Goal: Information Seeking & Learning: Find specific fact

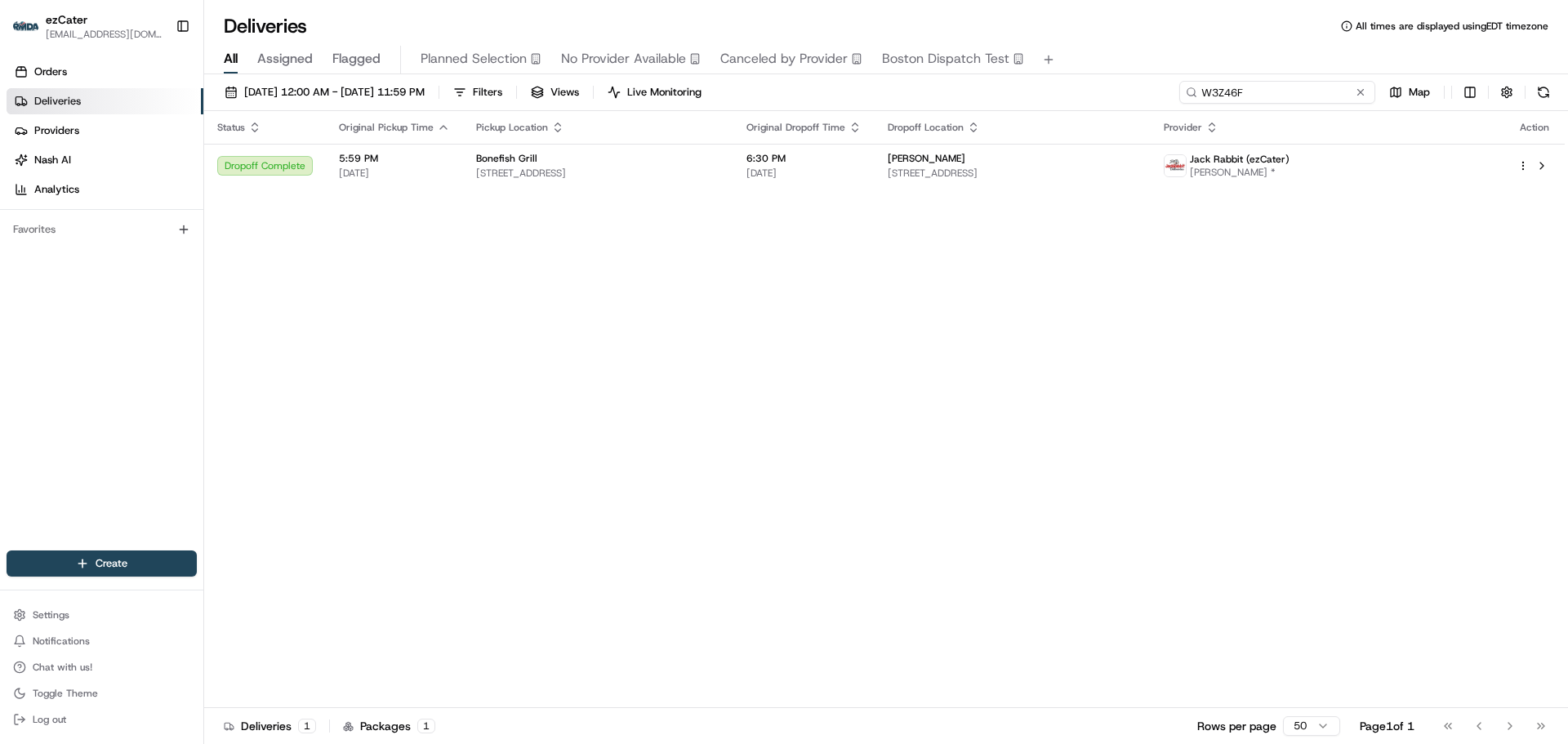
click at [1291, 93] on input "W3Z46F" at bounding box center [1278, 93] width 196 height 23
drag, startPoint x: 1200, startPoint y: 110, endPoint x: 1234, endPoint y: 96, distance: 36.8
click at [1199, 103] on input "W3Z46F" at bounding box center [1278, 93] width 196 height 23
paste input "VW0-Y6Z"
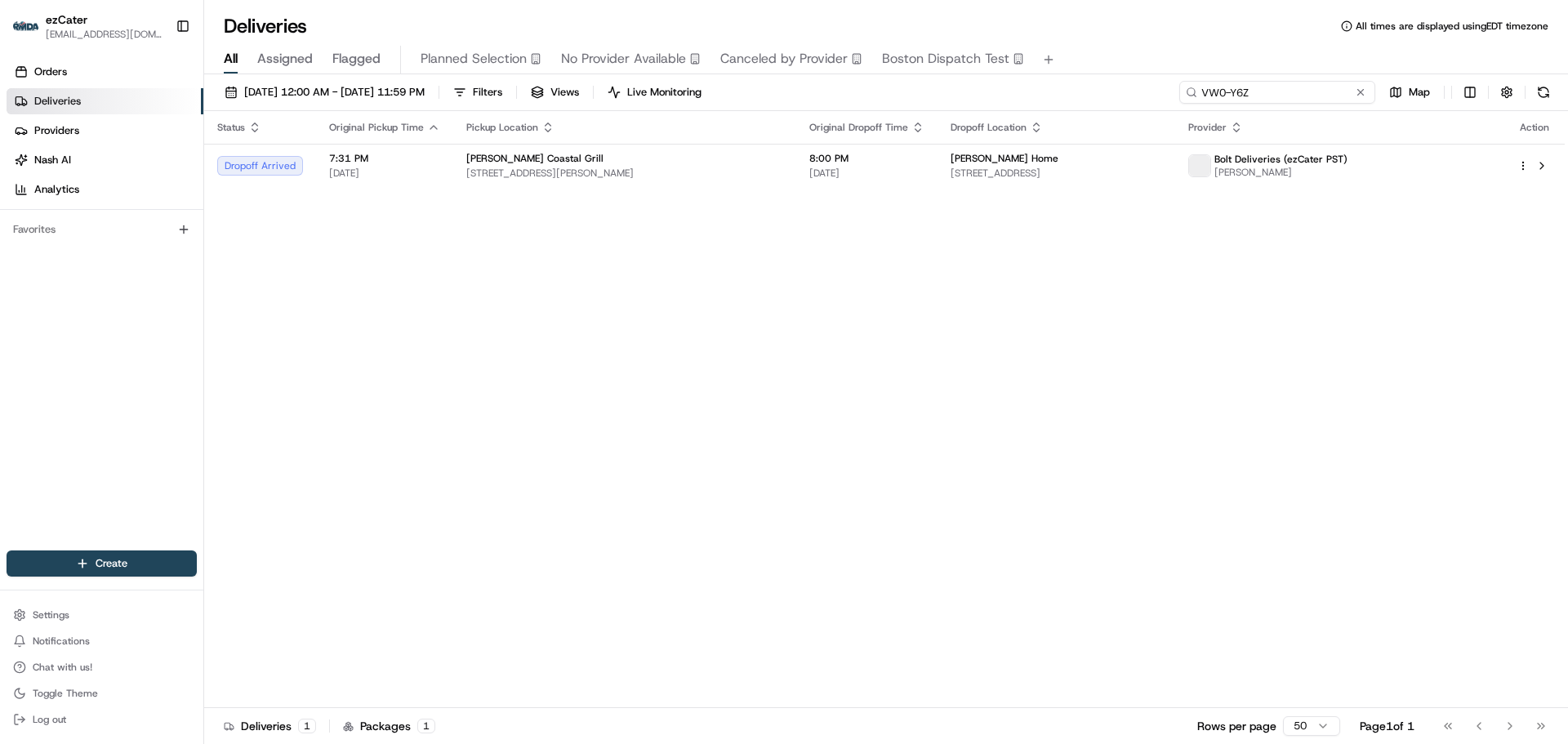
drag, startPoint x: 1202, startPoint y: 94, endPoint x: 1161, endPoint y: 95, distance: 41.0
click at [1161, 95] on div "[DATE] 12:00 AM - [DATE] 11:59 PM Filters Views Live Monitoring VW0-Y6Z Map" at bounding box center [886, 96] width 1364 height 30
type input "VW0-Y6Z"
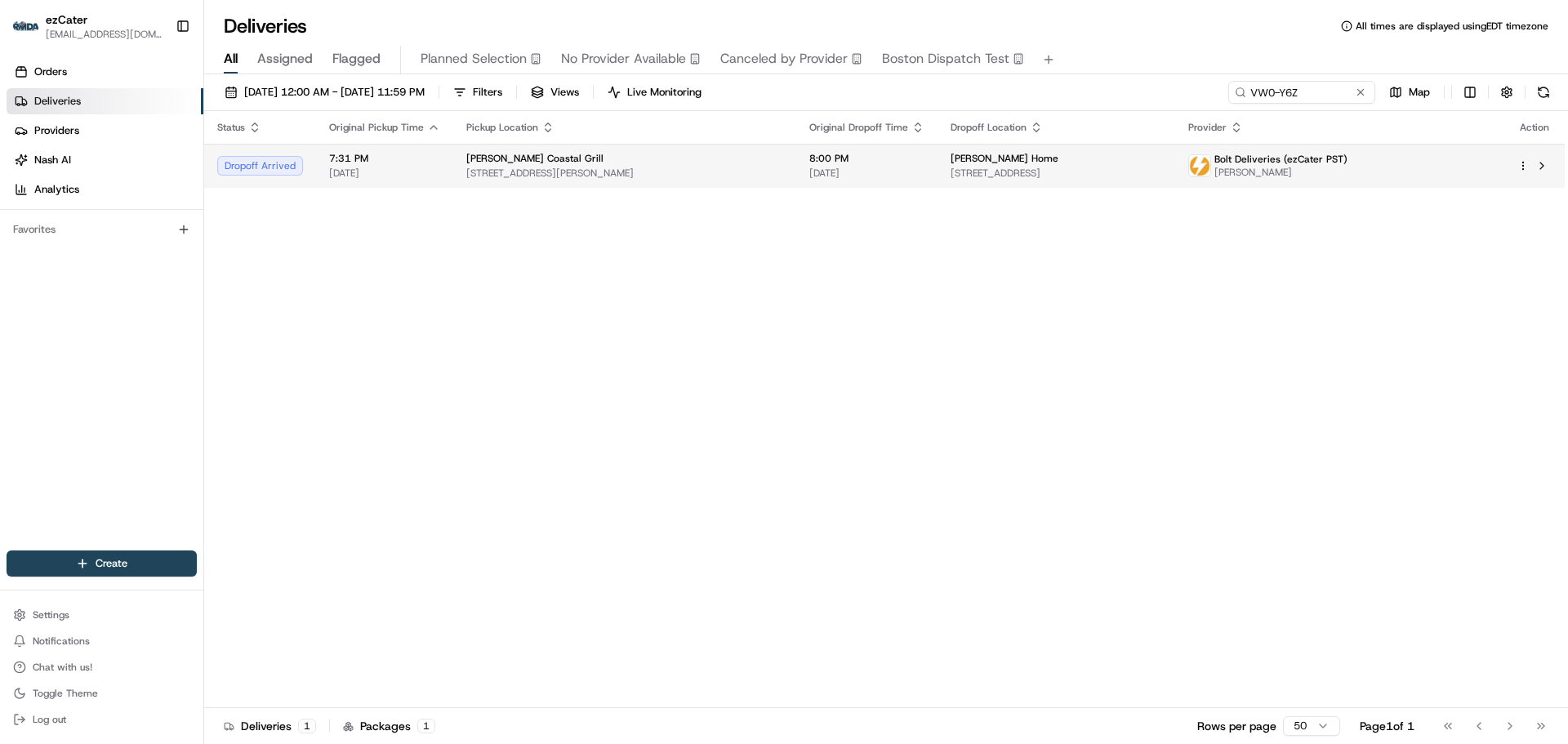
click at [1162, 154] on div "[PERSON_NAME] Home" at bounding box center [1056, 158] width 212 height 13
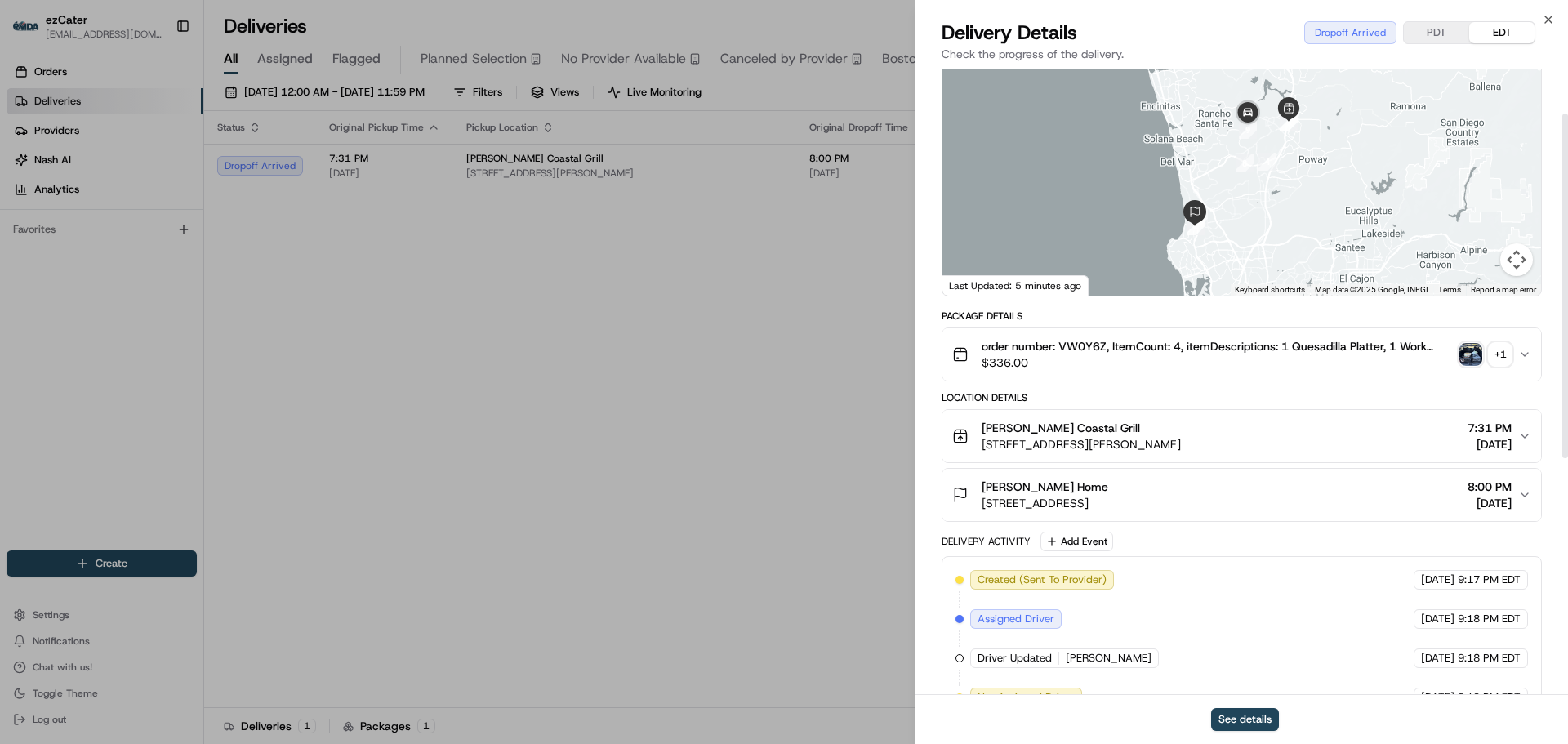
scroll to position [82, 0]
click at [1531, 494] on button "[PERSON_NAME] Home [STREET_ADDRESS] 8:00 PM [DATE]" at bounding box center [1242, 493] width 598 height 52
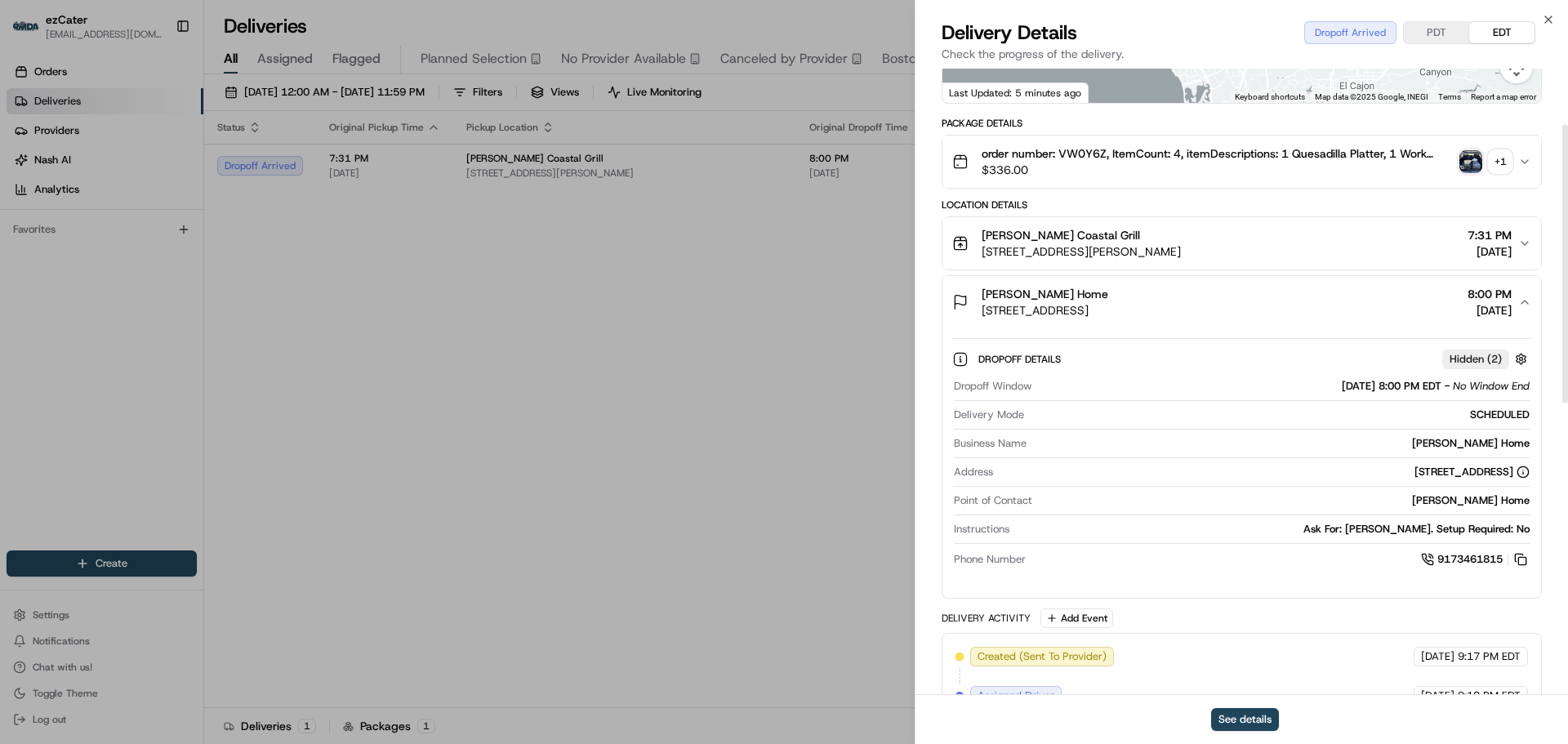
scroll to position [327, 0]
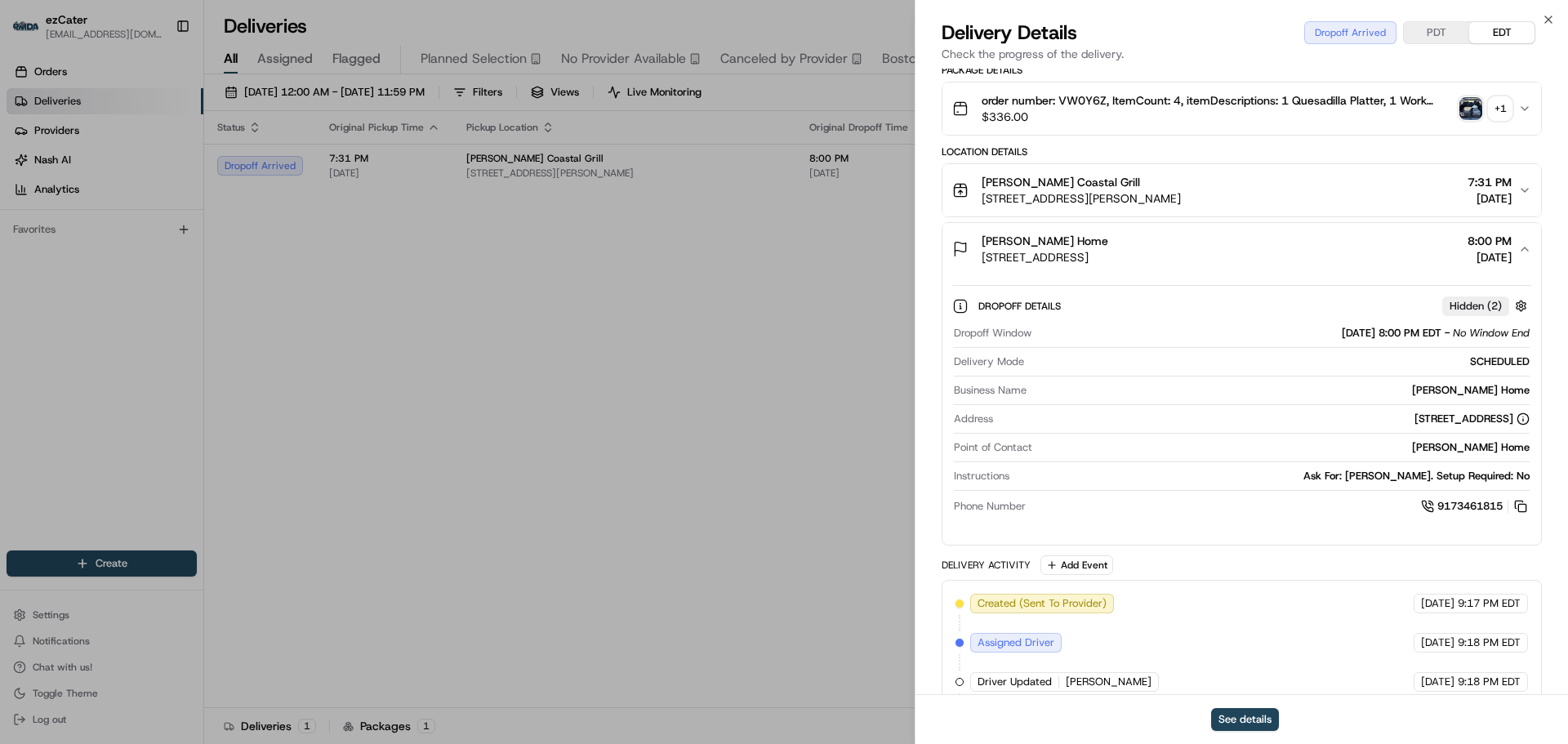
drag, startPoint x: 270, startPoint y: 319, endPoint x: 426, endPoint y: 192, distance: 201.2
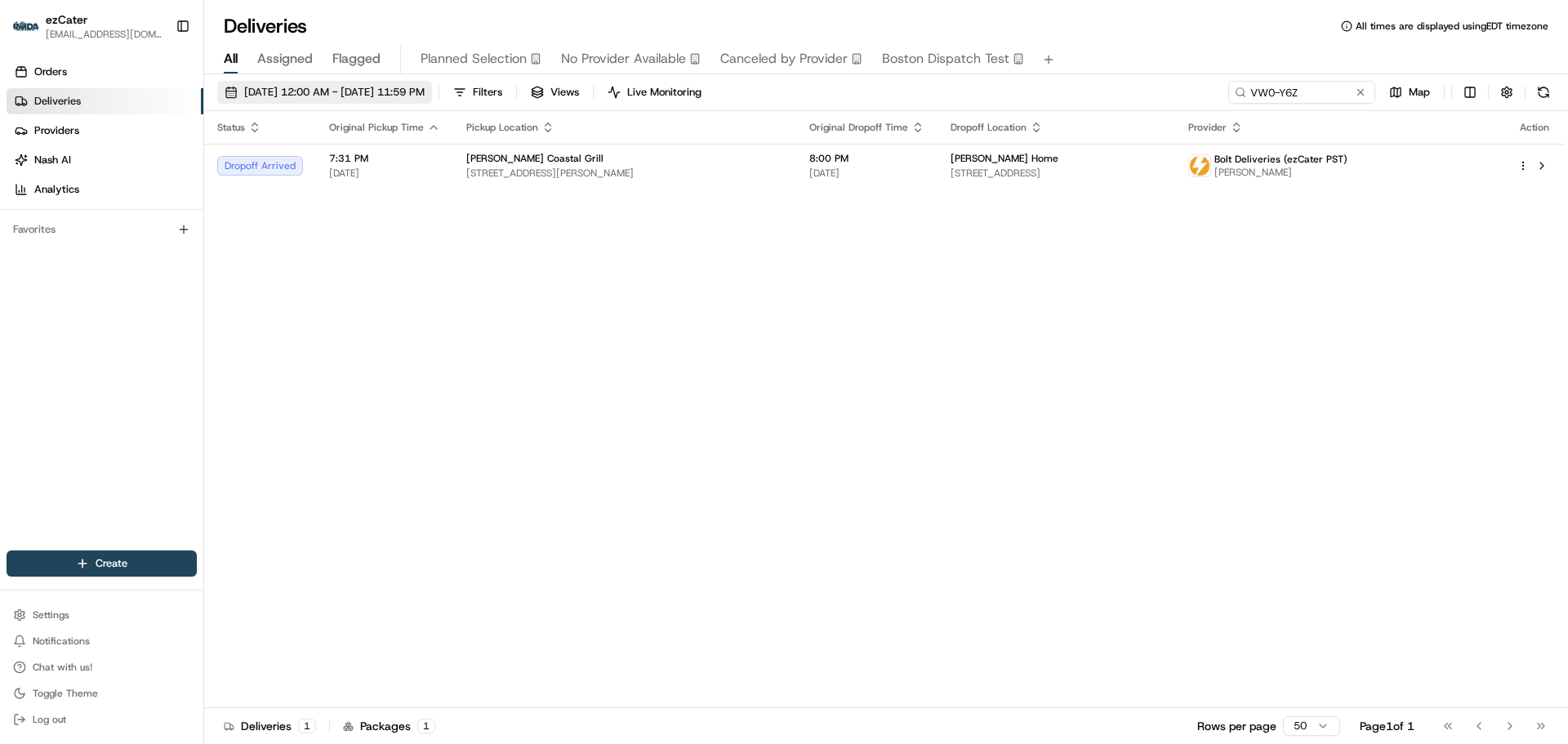
click at [332, 95] on span "[DATE] 12:00 AM - [DATE] 11:59 PM" at bounding box center [334, 92] width 181 height 15
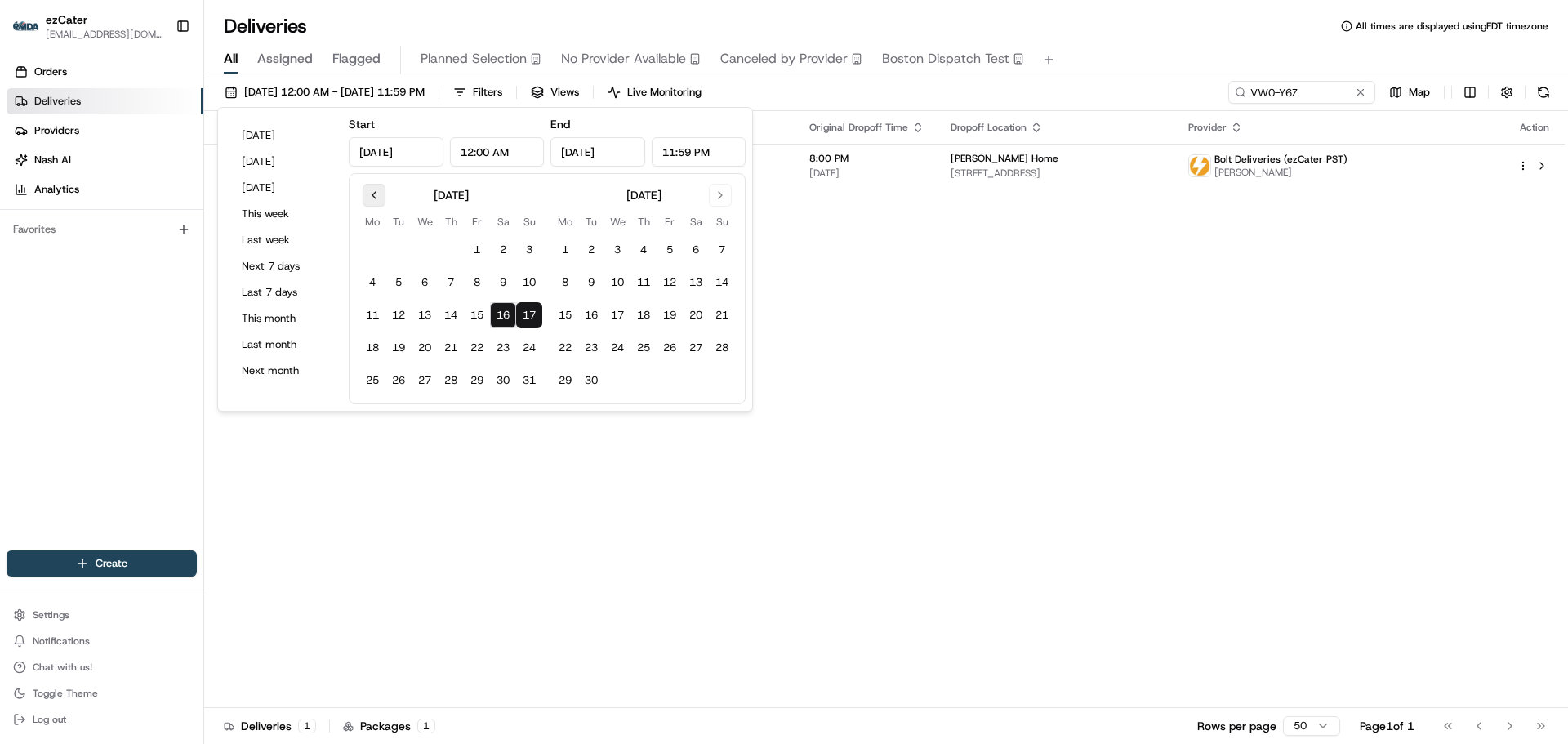
click at [371, 195] on button "Go to previous month" at bounding box center [374, 195] width 23 height 23
click at [424, 377] on button "30" at bounding box center [424, 381] width 26 height 26
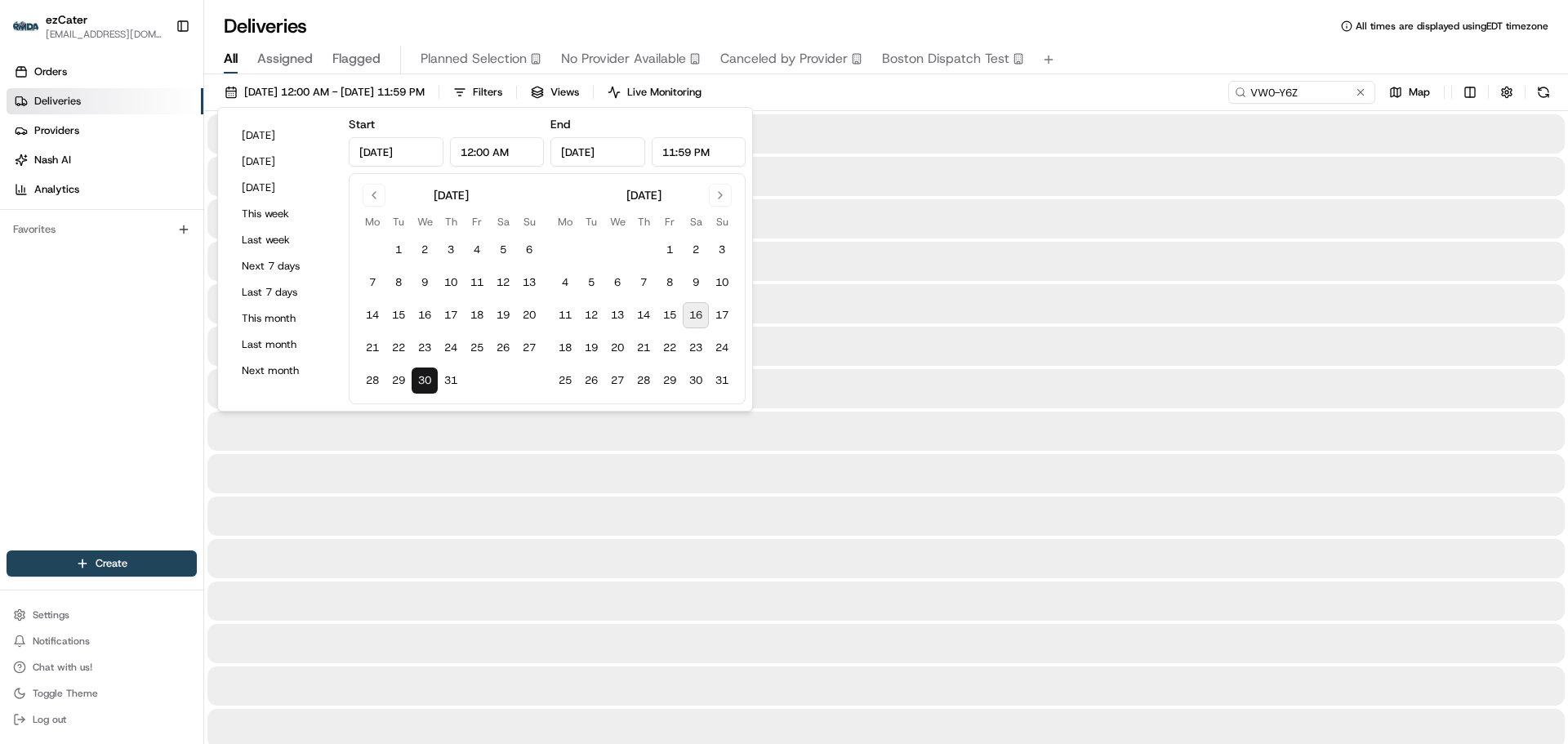
type input "[DATE]"
click at [1273, 87] on input "VW0-Y6Z" at bounding box center [1278, 93] width 196 height 23
paste input "RJ9VK6"
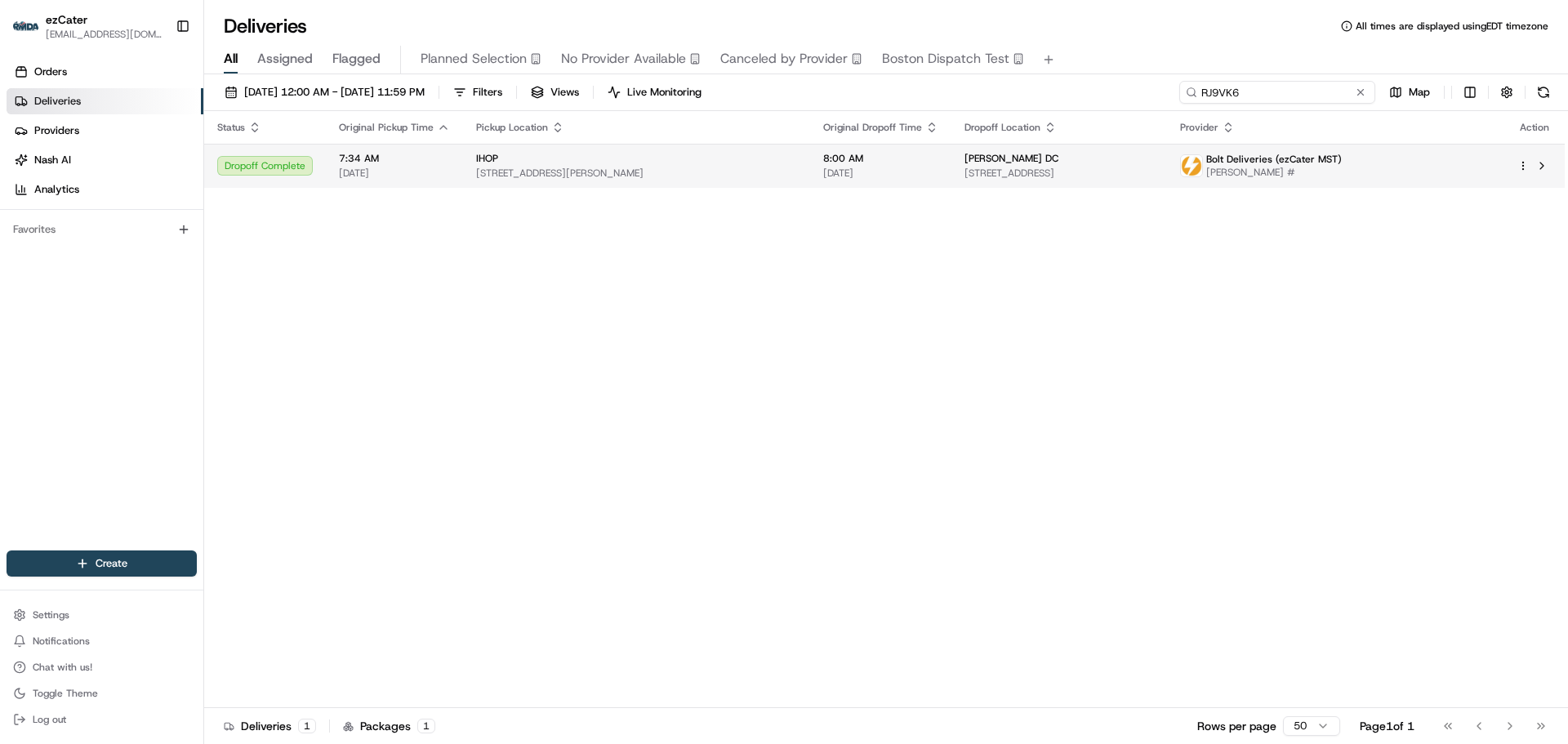
type input "RJ9VK6"
click at [1002, 163] on span "[PERSON_NAME] DC" at bounding box center [1011, 158] width 94 height 13
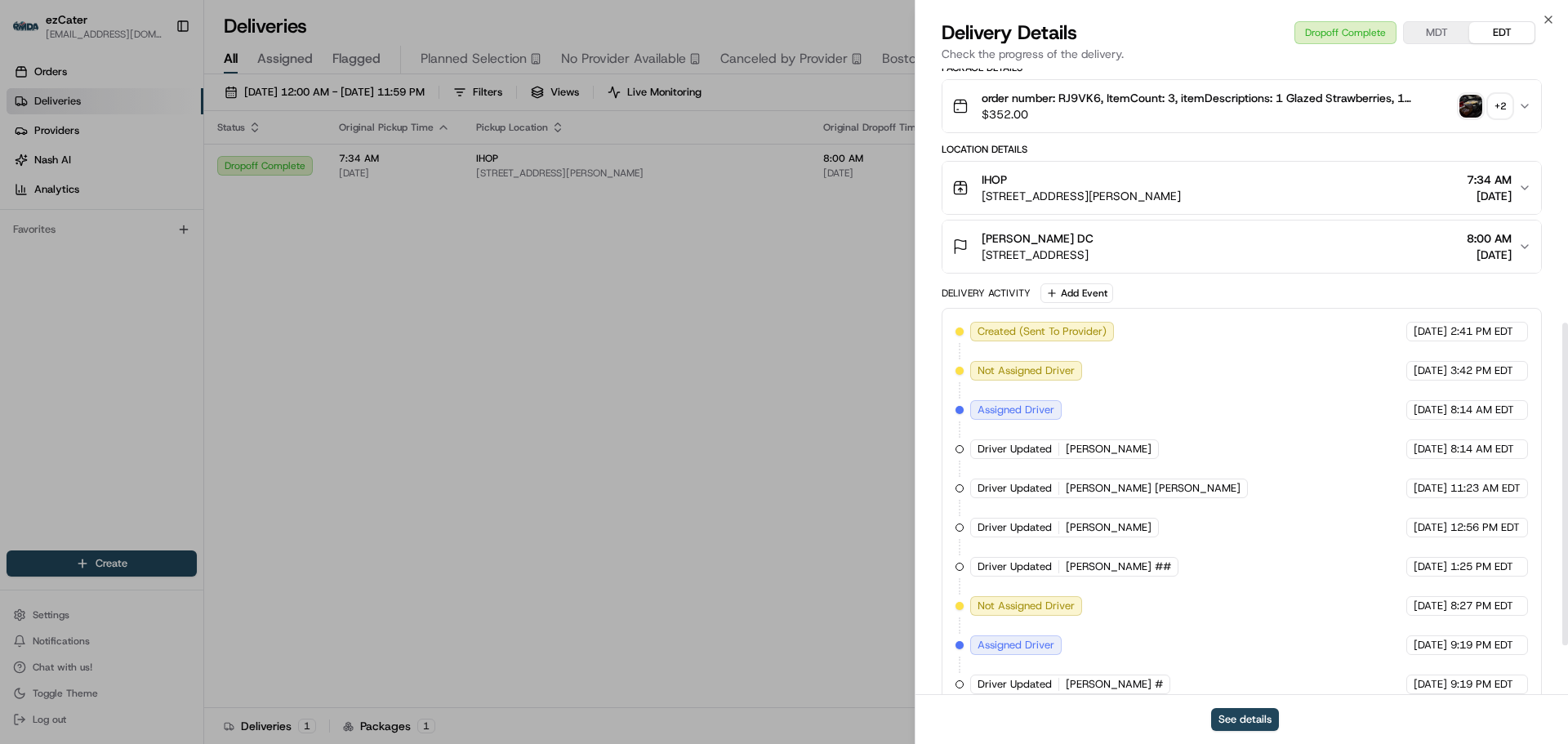
scroll to position [327, 0]
click at [1520, 257] on button "[PERSON_NAME] DC [STREET_ADDRESS] 8:00 AM [DATE]" at bounding box center [1242, 249] width 598 height 52
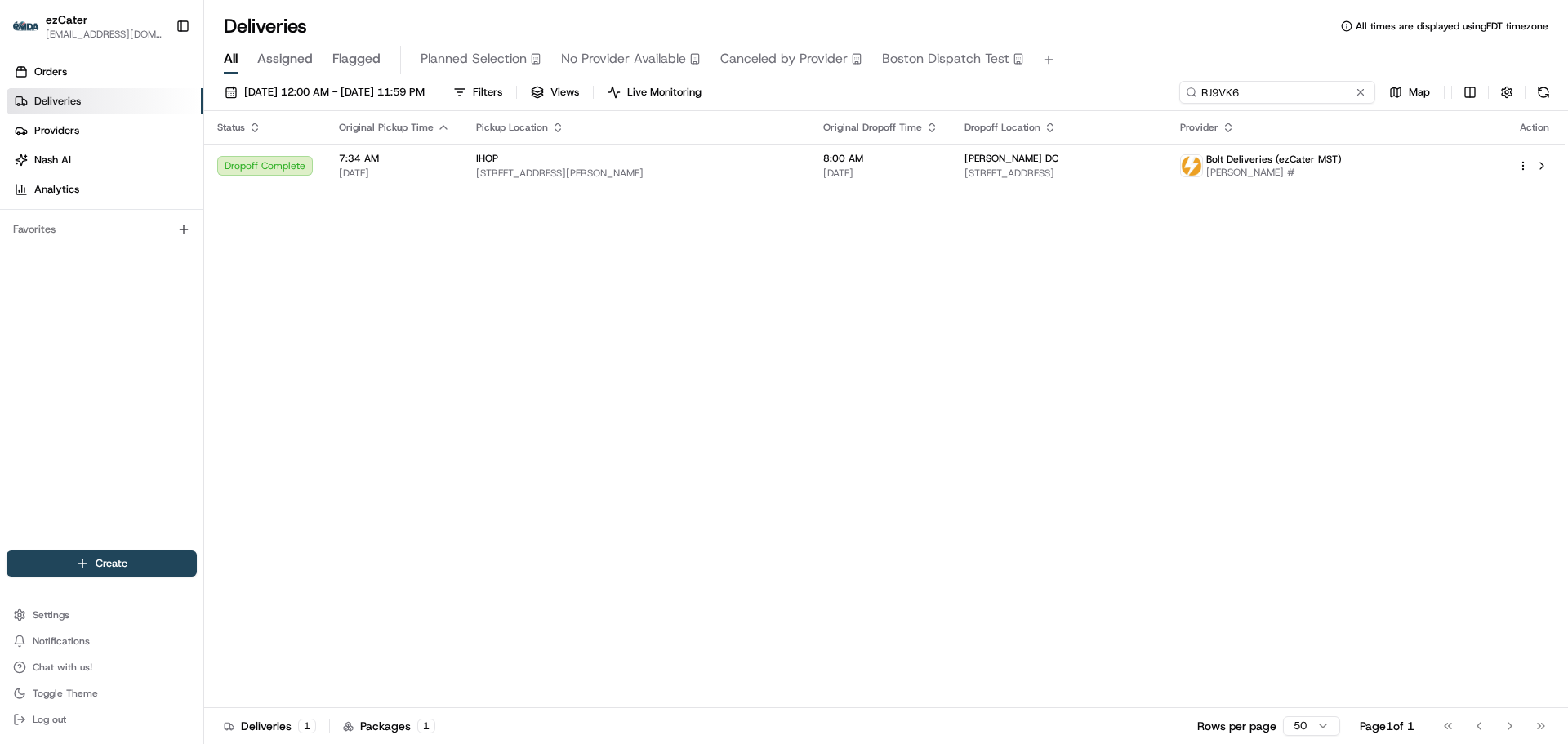
drag, startPoint x: 1293, startPoint y: 85, endPoint x: 1167, endPoint y: 65, distance: 127.6
click at [1168, 65] on div "Deliveries All times are displayed using EDT timezone All Assigned Flagged Plan…" at bounding box center [886, 372] width 1364 height 744
click at [455, 302] on div "Status Original Pickup Time Pickup Location Original Dropoff Time Dropoff Locat…" at bounding box center [884, 410] width 1361 height 597
click at [315, 93] on span "[DATE] 12:00 AM - [DATE] 11:59 PM" at bounding box center [334, 92] width 181 height 15
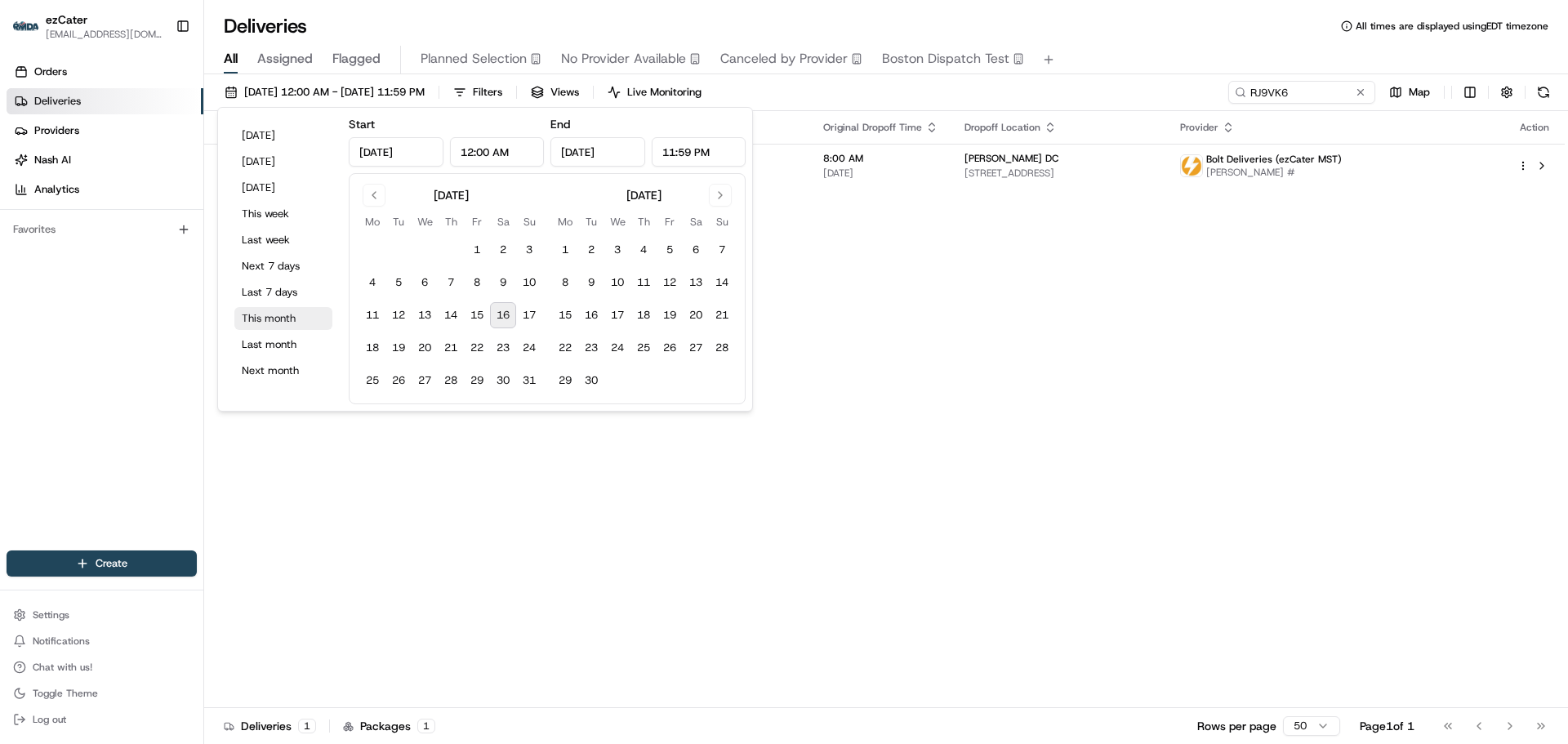
click at [273, 312] on button "This month" at bounding box center [283, 319] width 98 height 23
type input "[DATE]"
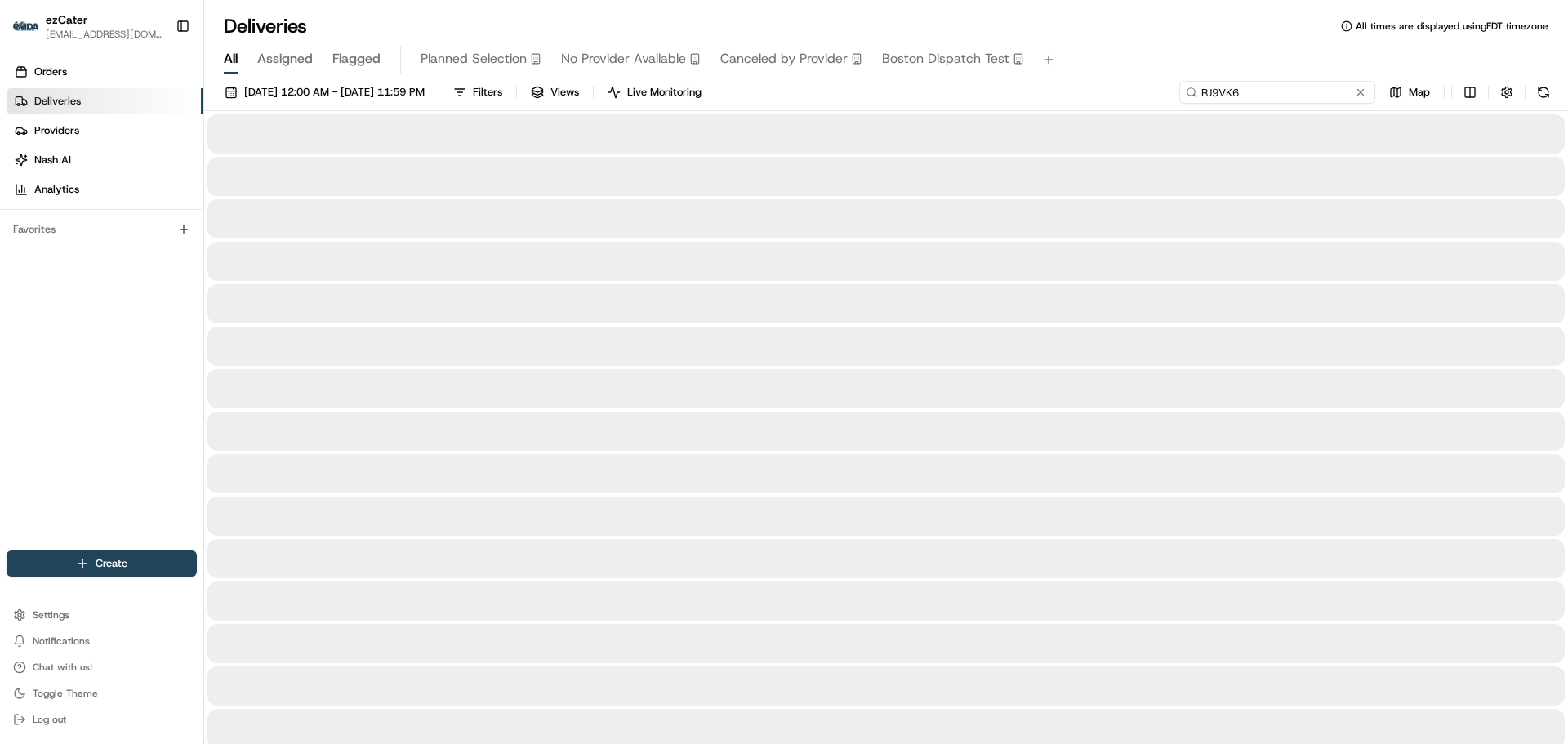
drag, startPoint x: 1302, startPoint y: 98, endPoint x: 1089, endPoint y: 102, distance: 213.0
click at [1067, 100] on div "[DATE] 12:00 AM - [DATE] 11:59 PM Filters Views Live Monitoring RJ9VK6 Map" at bounding box center [886, 96] width 1364 height 30
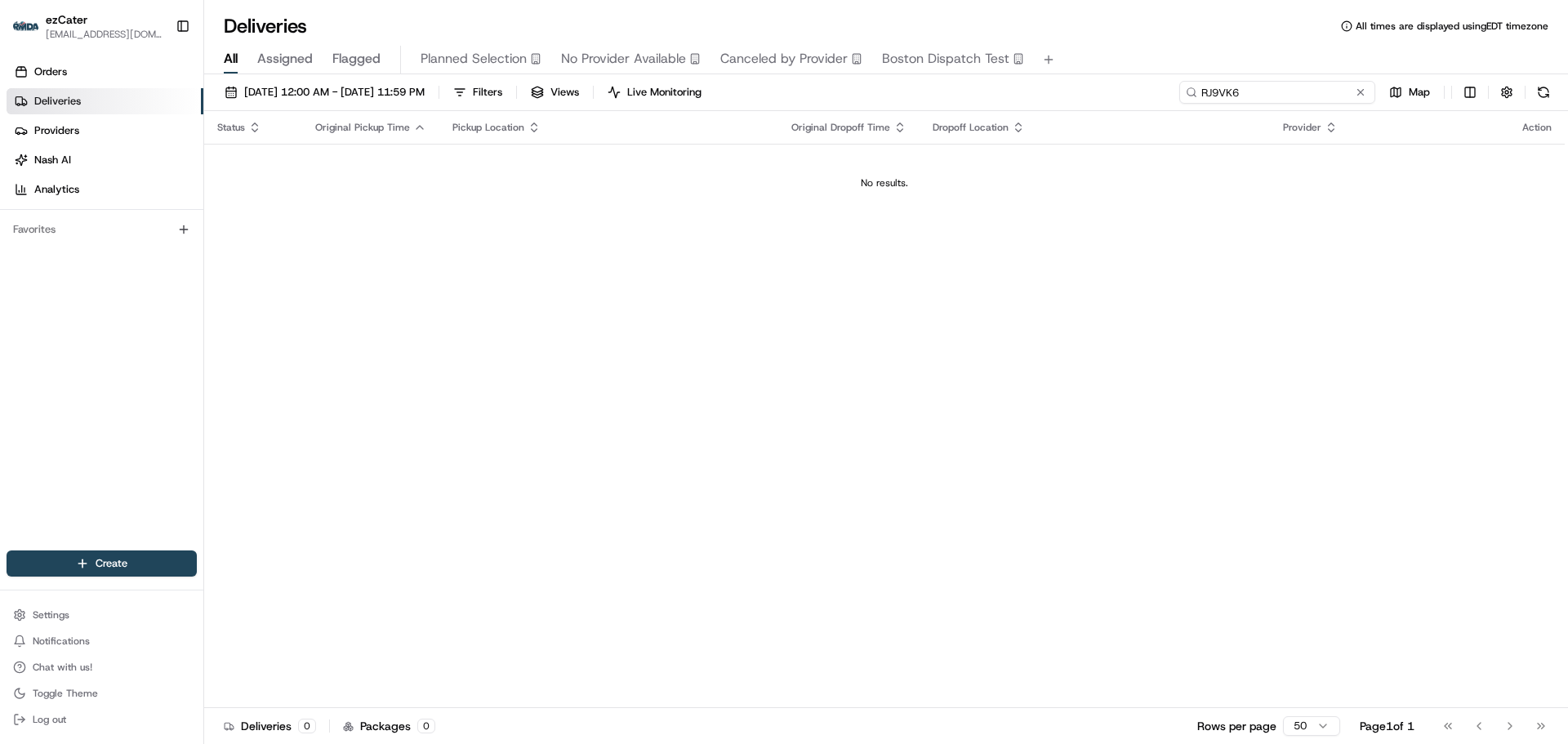
paste input "VW0-Y6Z"
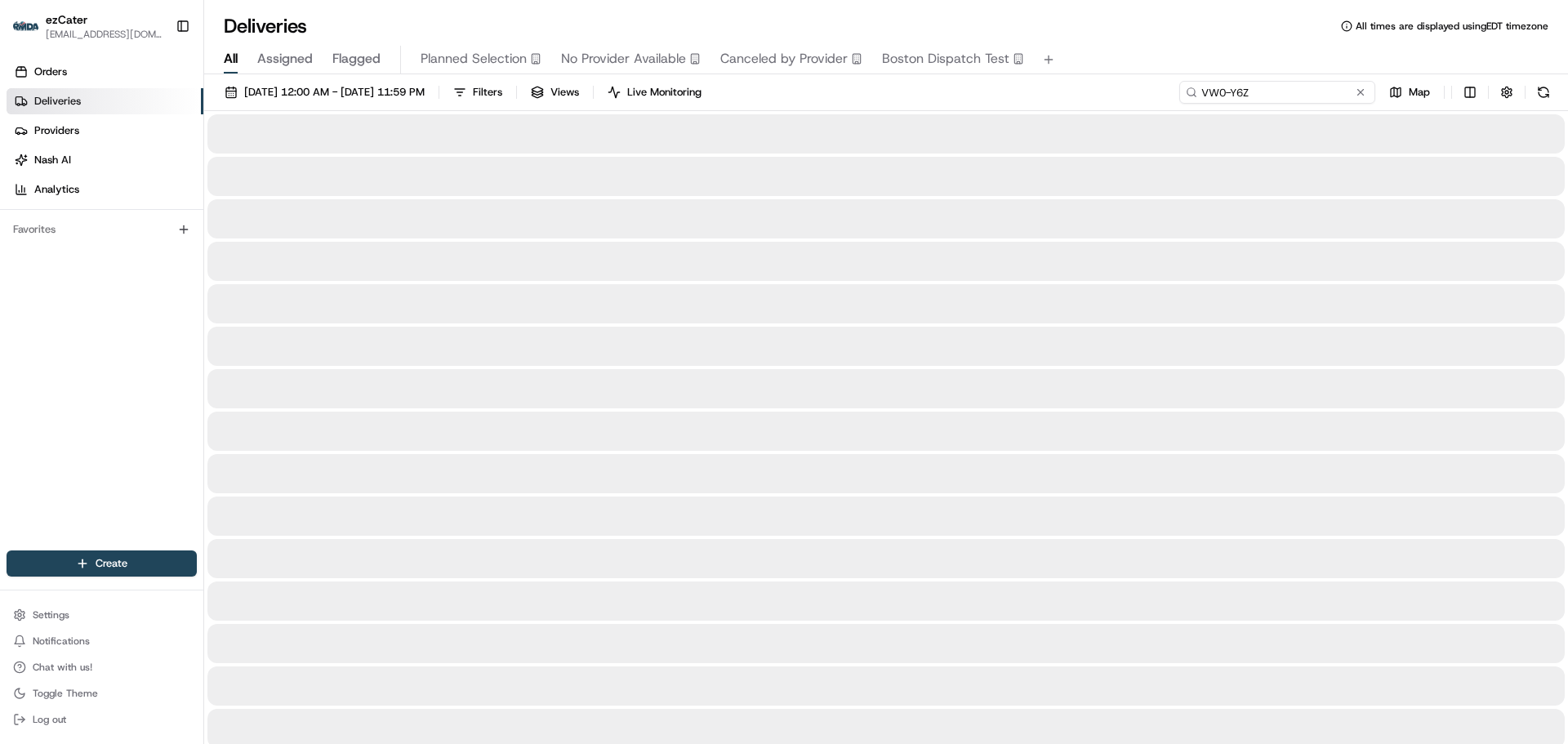
type input "VW0-Y6Z"
click at [1043, 417] on div at bounding box center [886, 431] width 1357 height 39
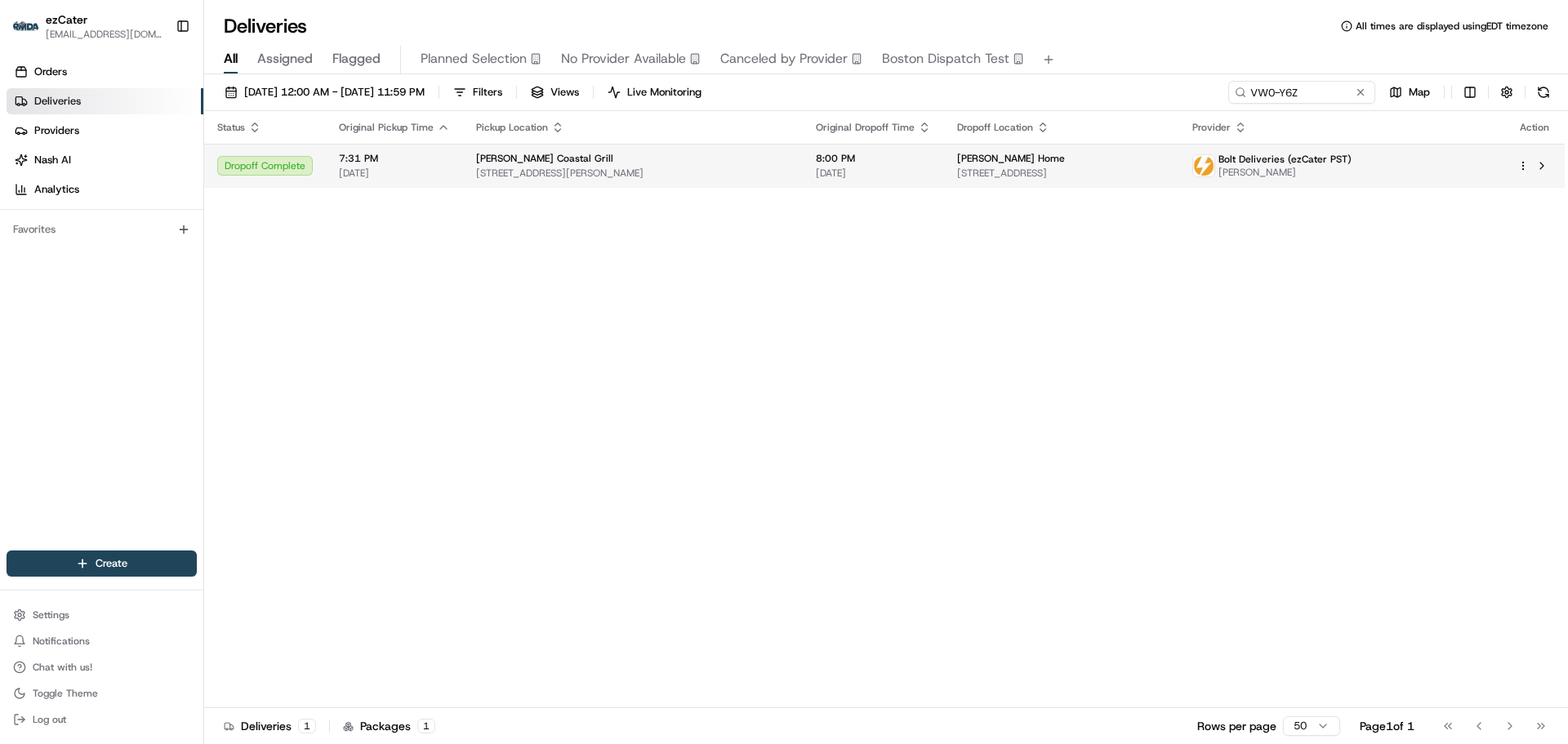
click at [916, 163] on span "8:00 PM" at bounding box center [874, 158] width 116 height 13
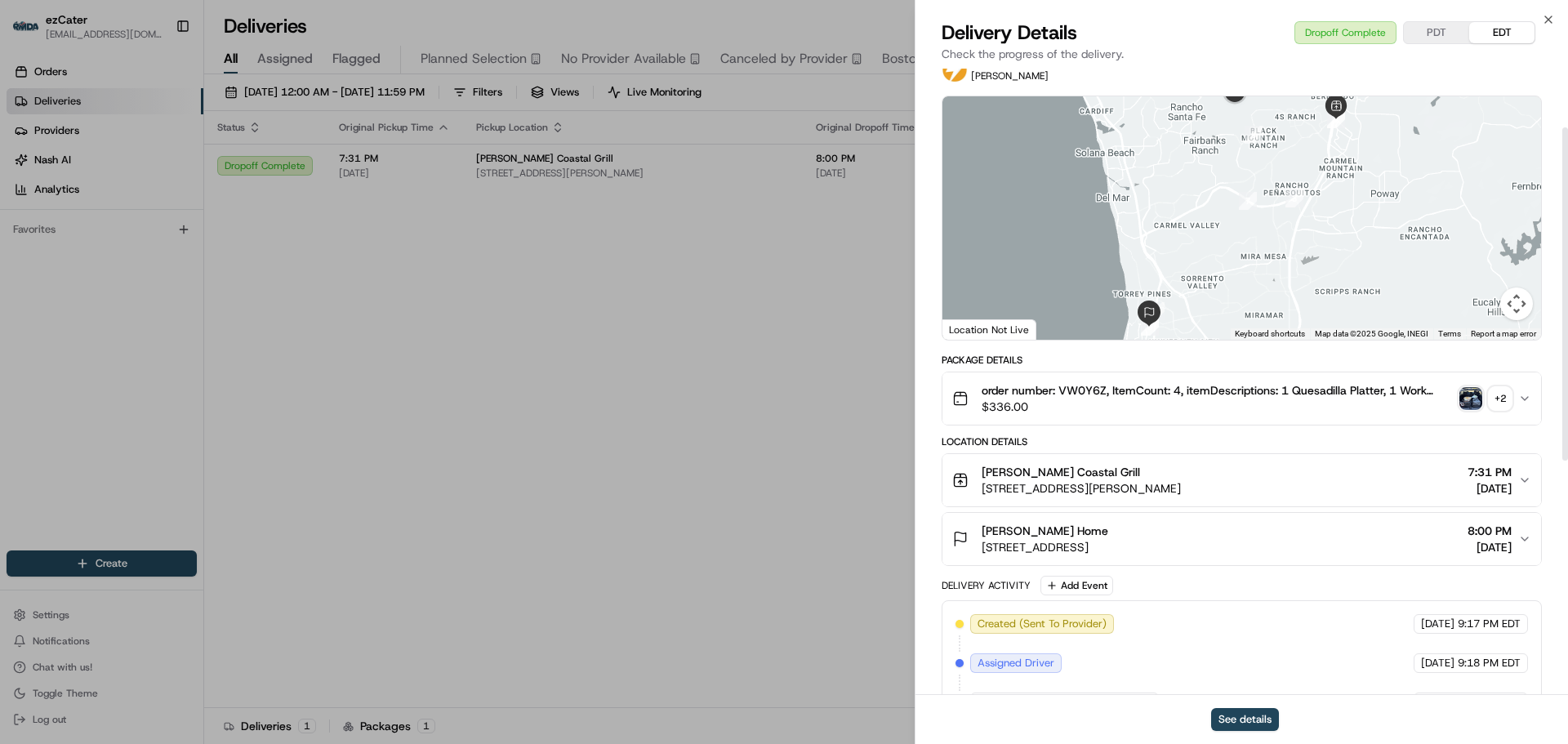
scroll to position [163, 0]
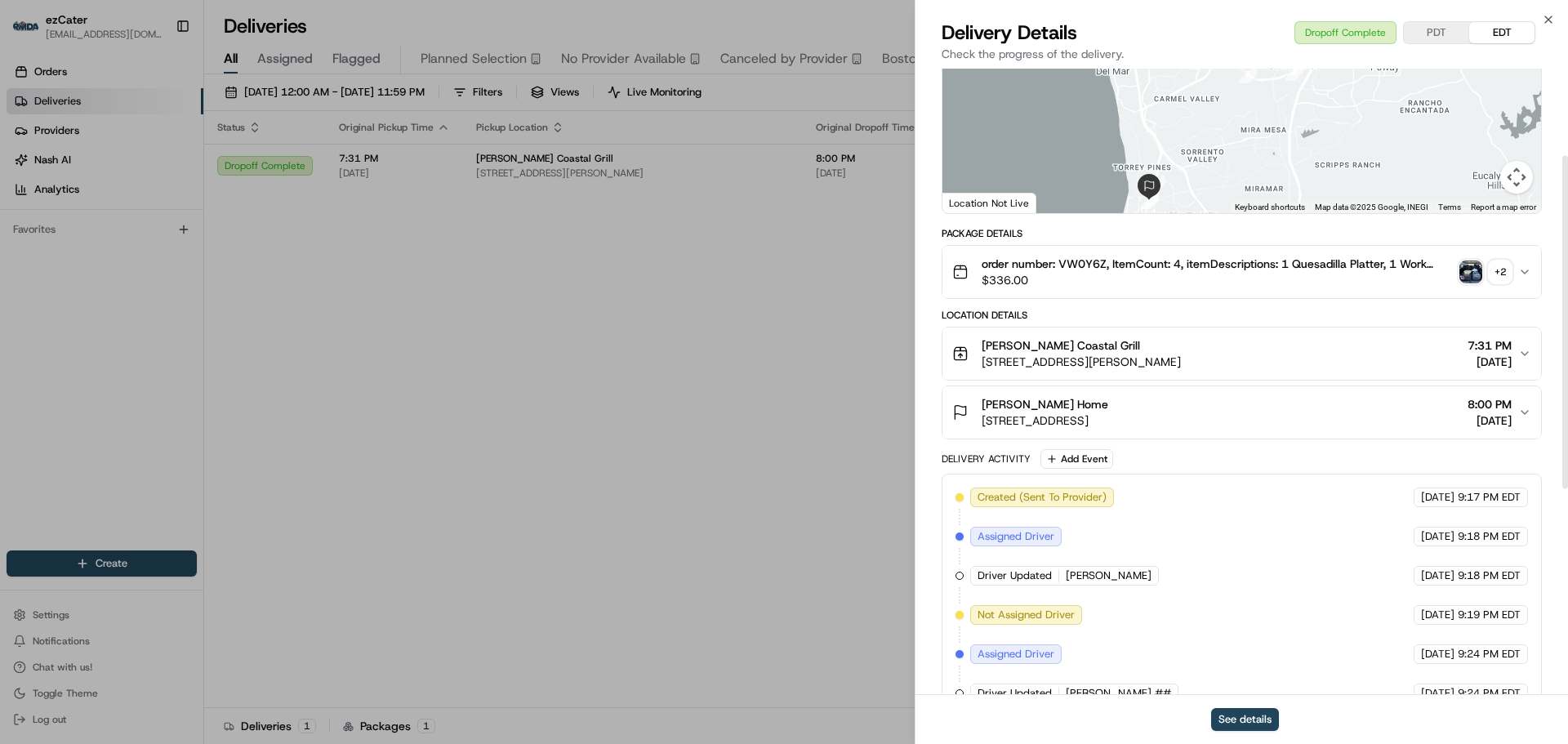
click at [1509, 414] on span "[DATE]" at bounding box center [1489, 420] width 44 height 17
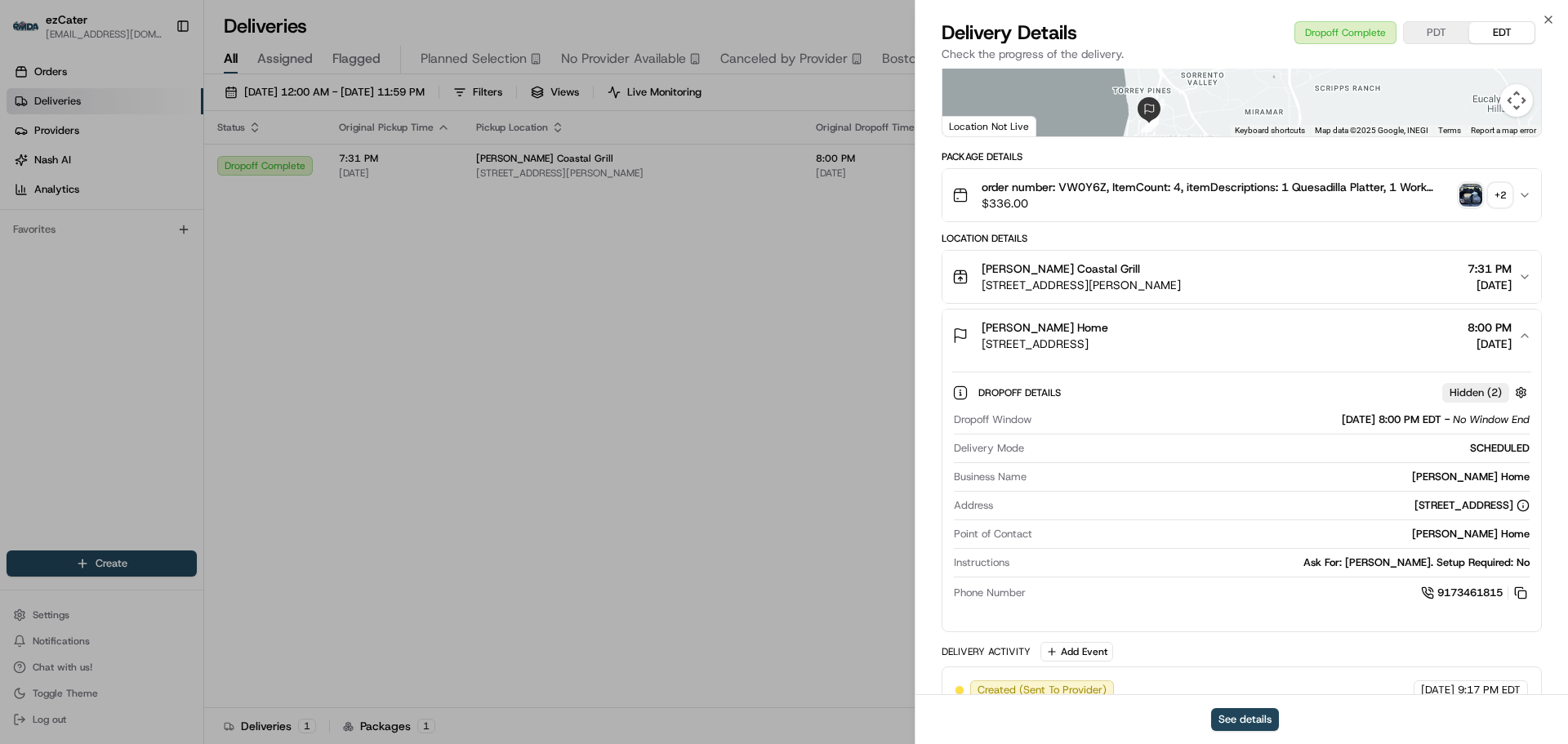
scroll to position [245, 0]
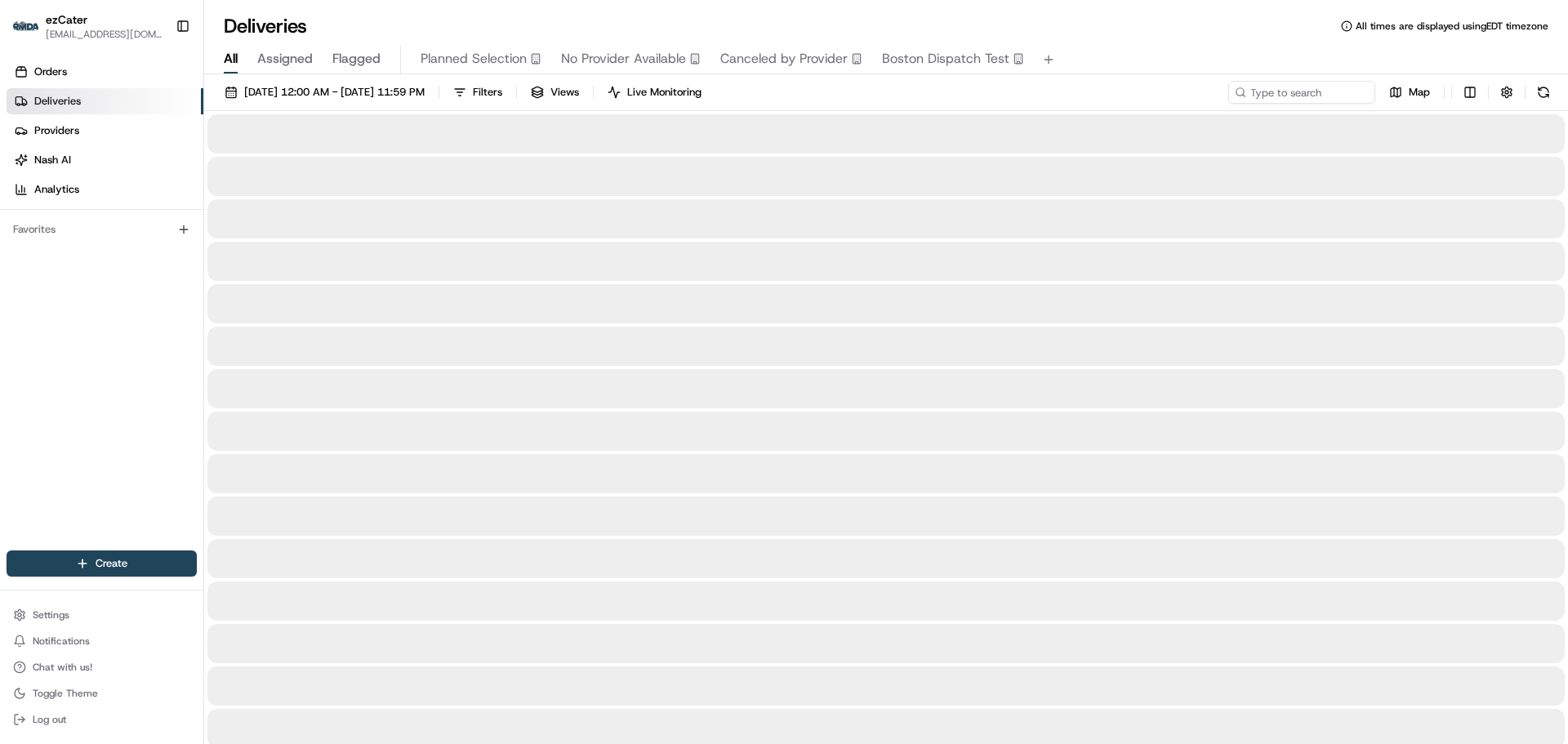
click at [1274, 90] on input at bounding box center [1278, 93] width 196 height 23
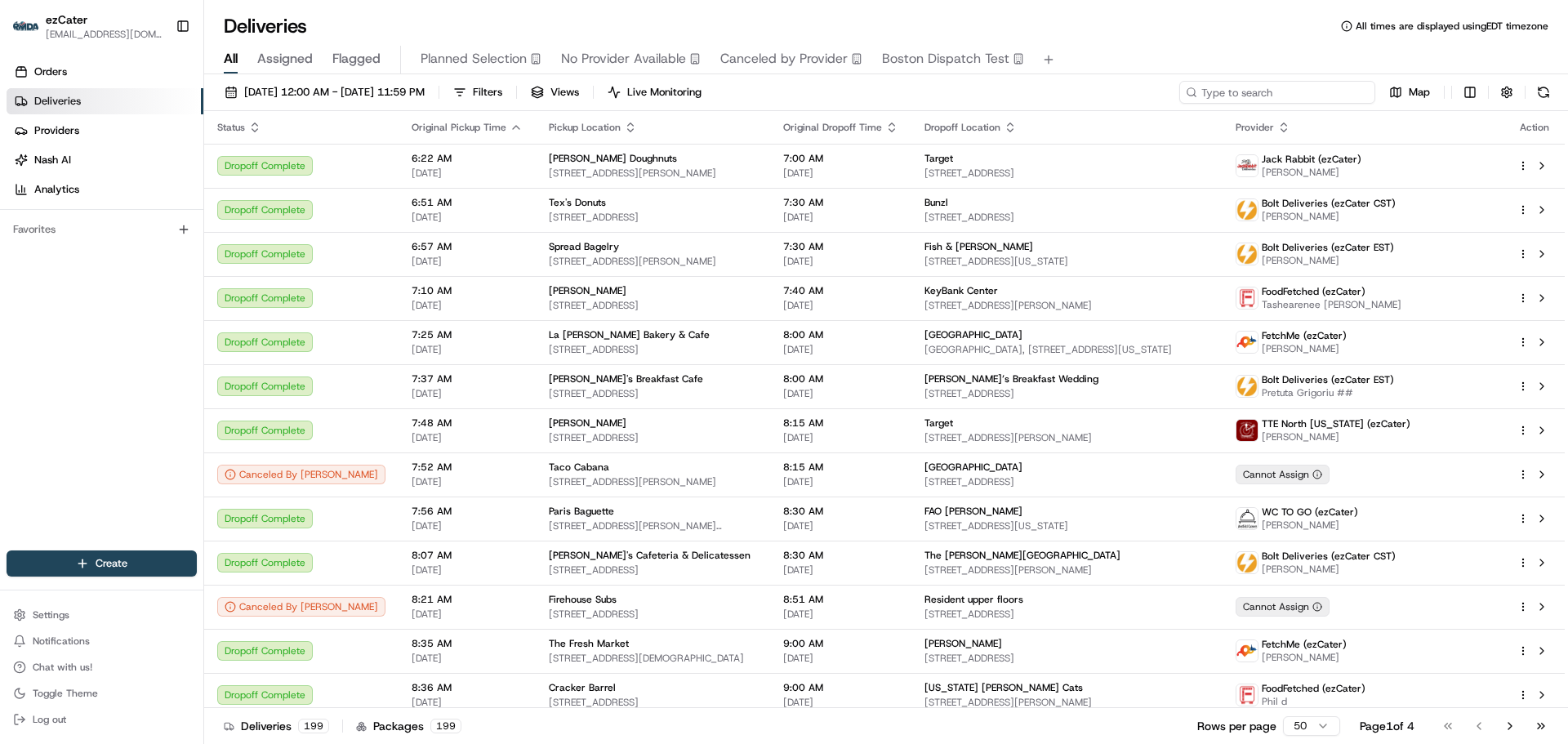
paste input "VW0-Y6Z"
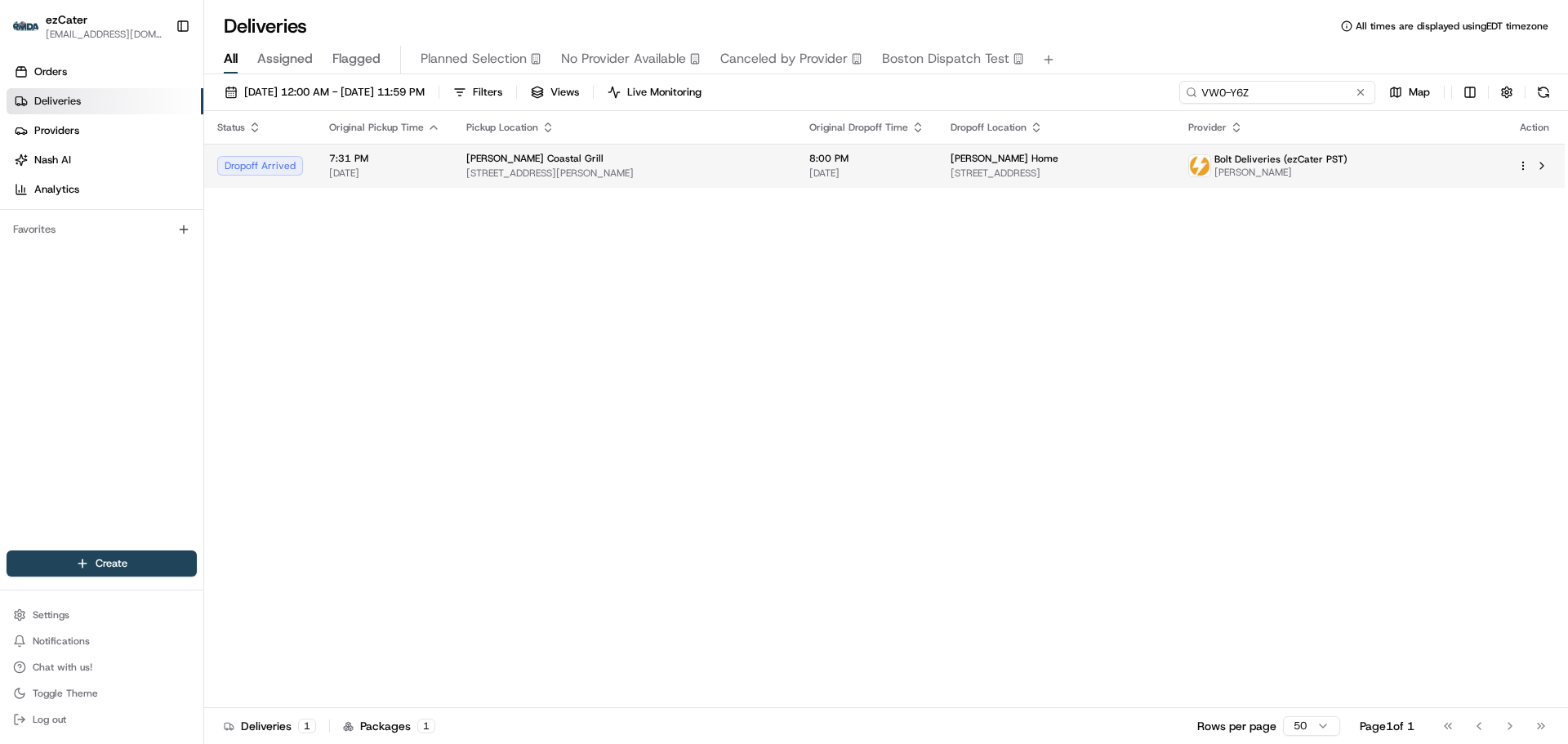
type input "VW0-Y6Z"
click at [1148, 172] on span "[STREET_ADDRESS]" at bounding box center [1056, 173] width 212 height 13
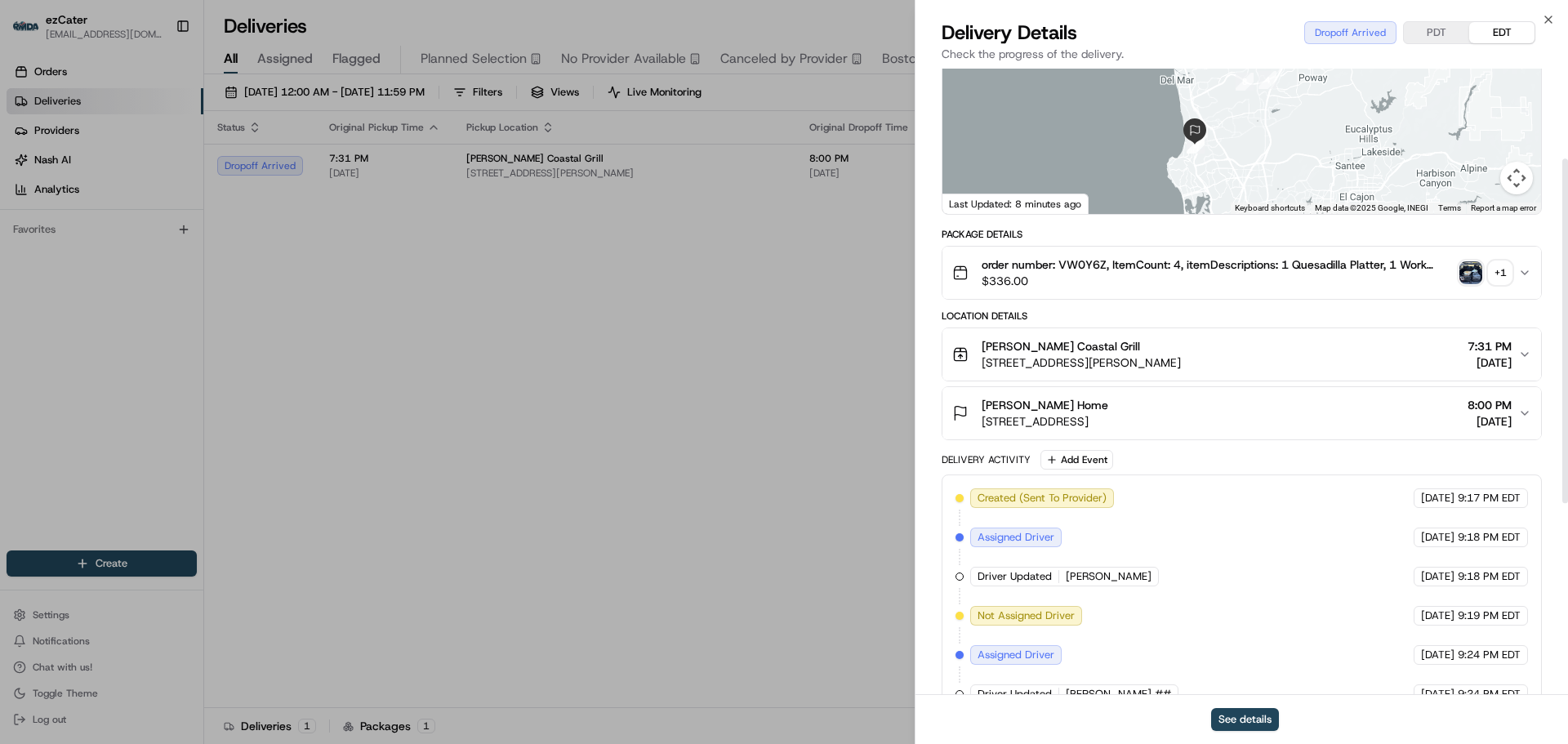
scroll to position [163, 0]
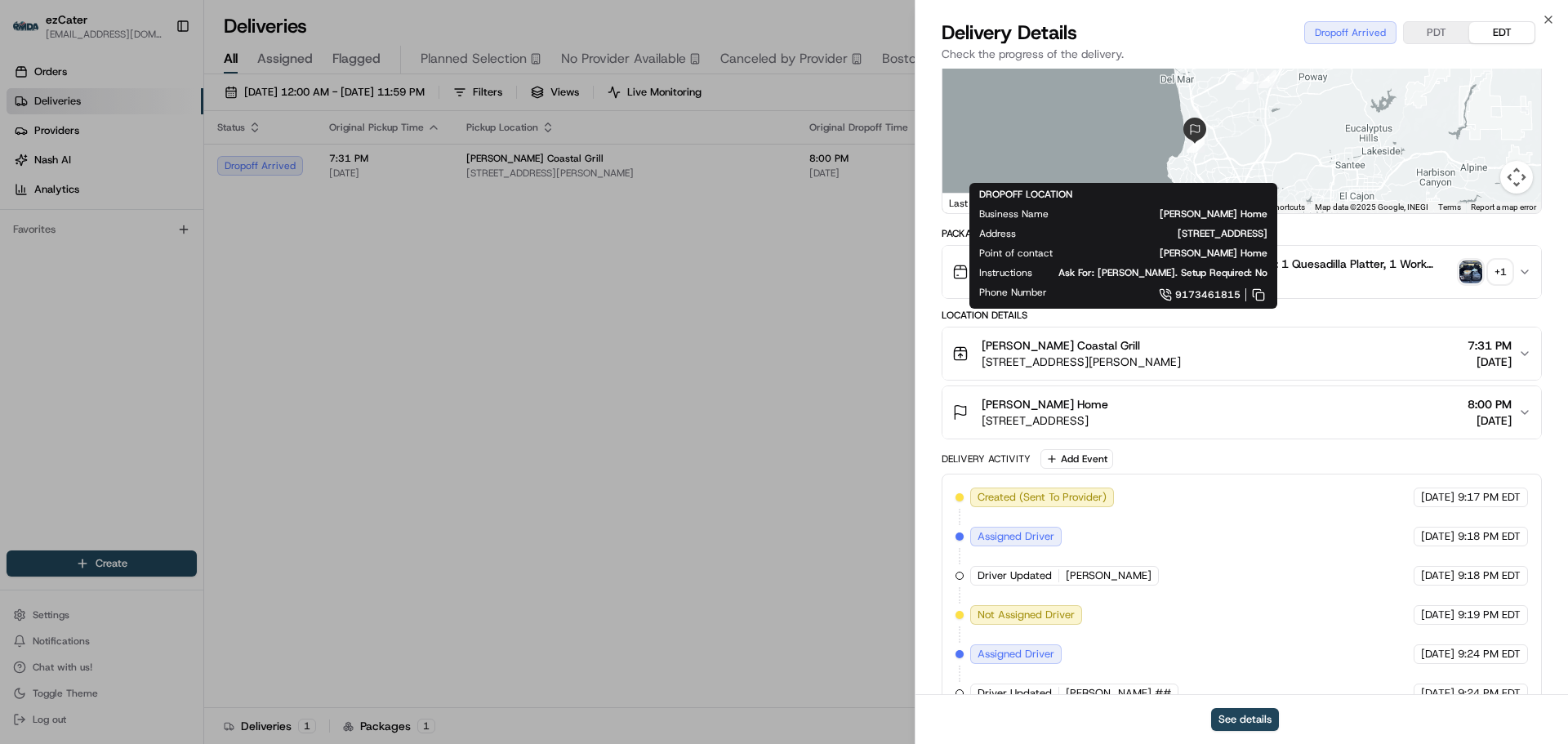
click at [1523, 413] on icon "button" at bounding box center [1525, 412] width 13 height 13
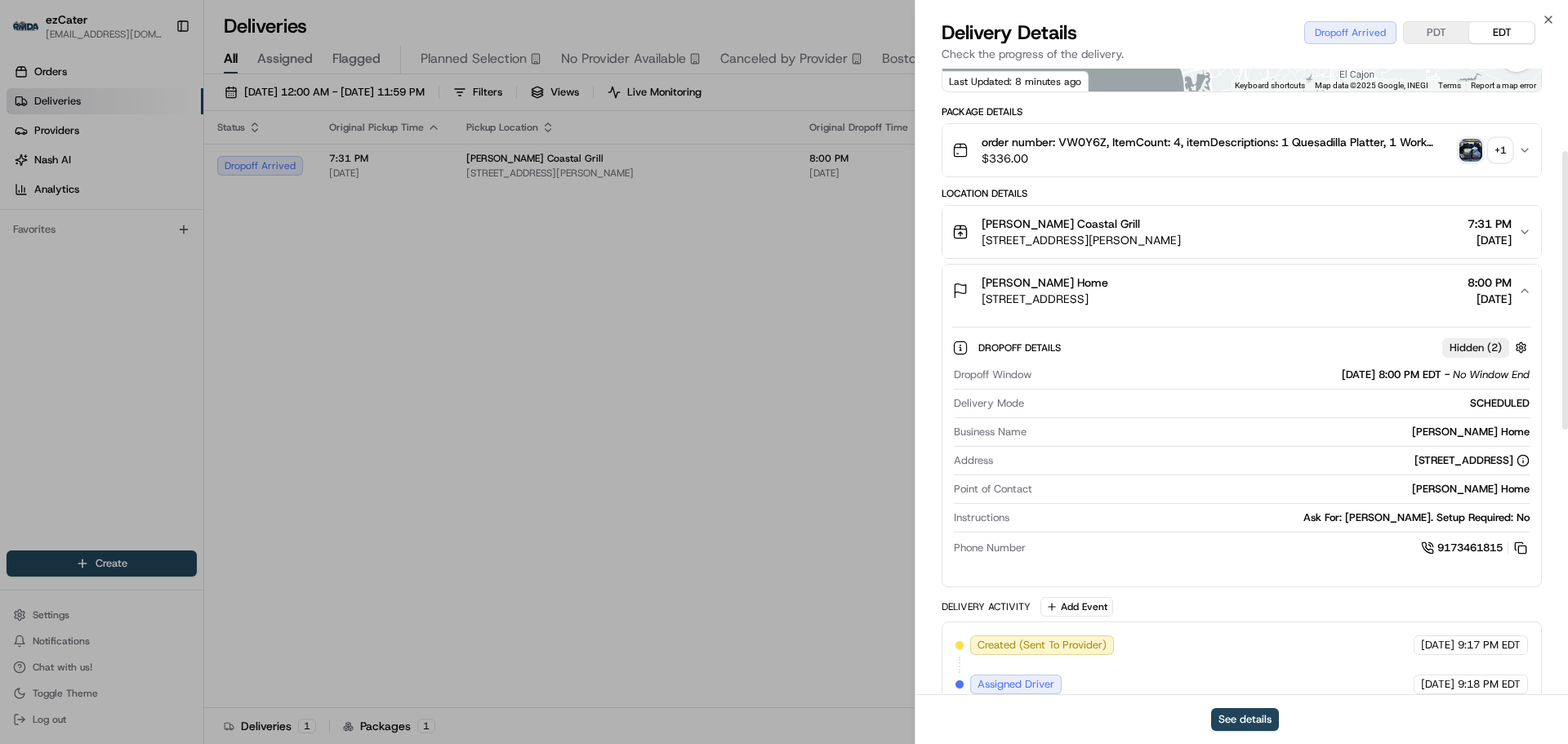
scroll to position [327, 0]
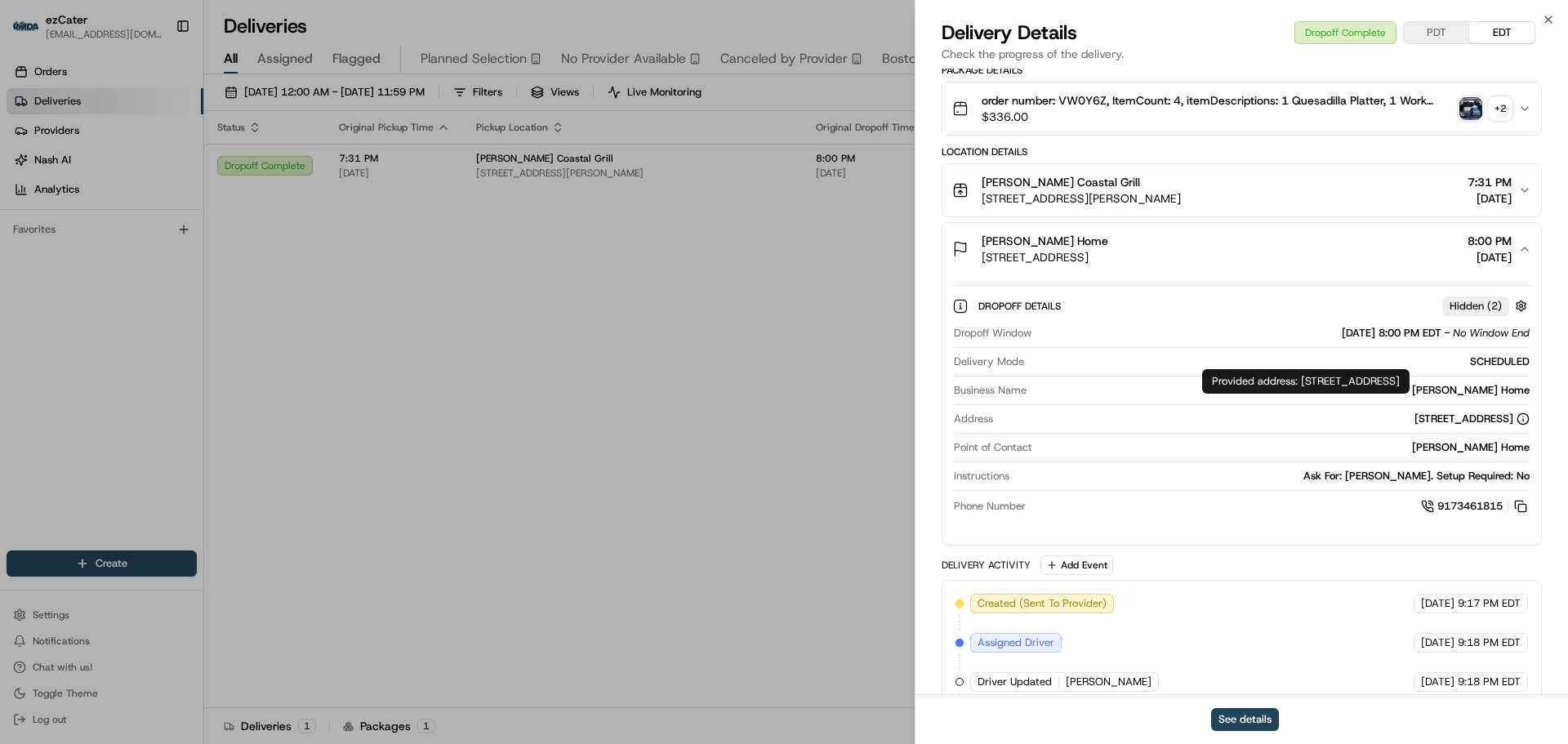
drag, startPoint x: 1260, startPoint y: 419, endPoint x: 1511, endPoint y: 425, distance: 251.1
click at [1511, 425] on div "[STREET_ADDRESS]" at bounding box center [1264, 418] width 530 height 15
copy div "[STREET_ADDRESS]"
click at [1525, 417] on icon at bounding box center [1523, 418] width 13 height 13
click at [1525, 421] on icon at bounding box center [1523, 418] width 13 height 13
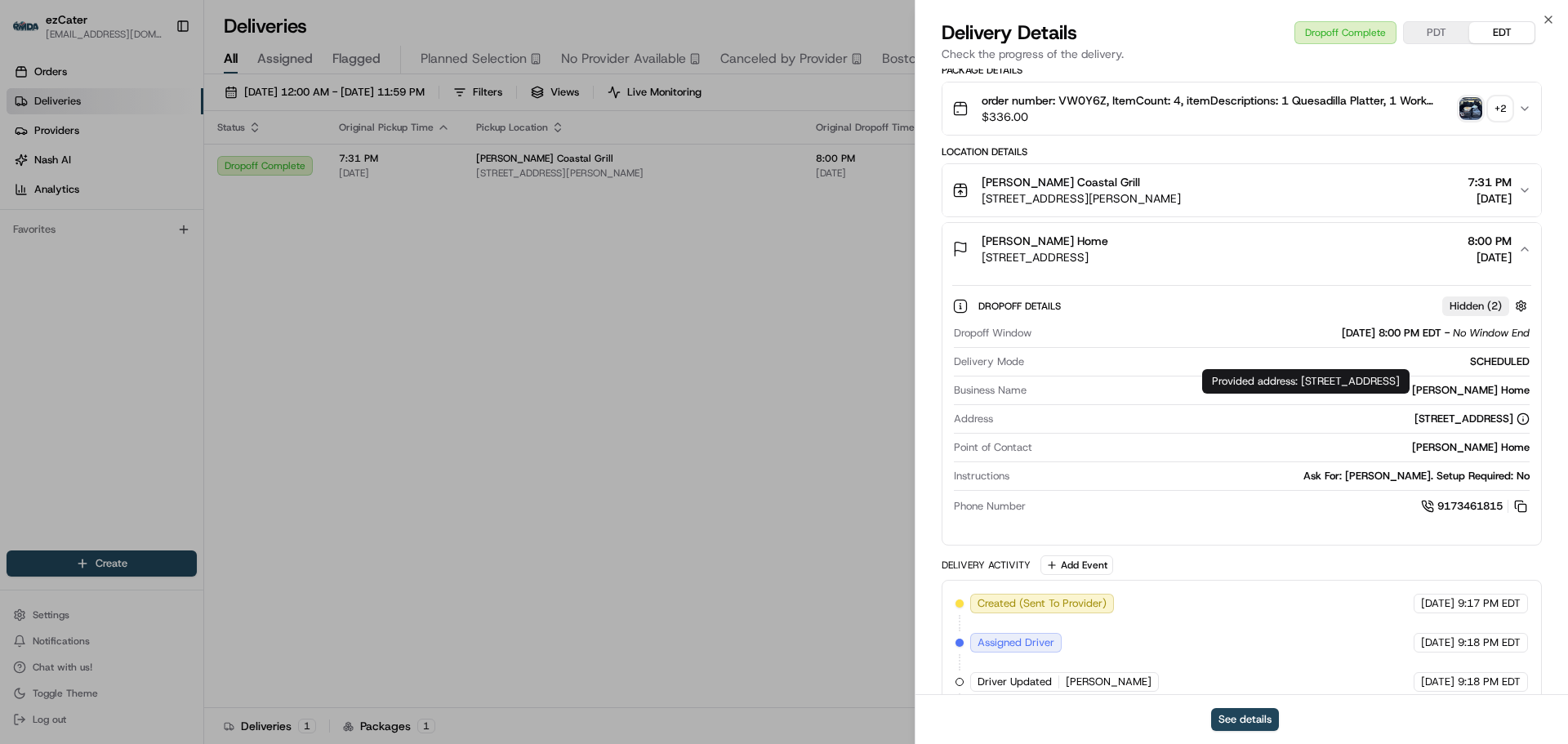
drag, startPoint x: 1484, startPoint y: 394, endPoint x: 1302, endPoint y: 377, distance: 182.8
click at [1302, 377] on div "Provided address: 7664 Top of the Morning Way, San Diego, CA, 92127 Provided ad…" at bounding box center [1305, 381] width 207 height 25
copy div "7664 Top of the Morning Way, San Diego, CA, 92127"
drag, startPoint x: 1250, startPoint y: 393, endPoint x: 1301, endPoint y: 379, distance: 52.9
click at [1301, 379] on div "Provided address: 7664 Top of the Morning Way, San Diego, CA, 92127 Provided ad…" at bounding box center [1305, 381] width 207 height 25
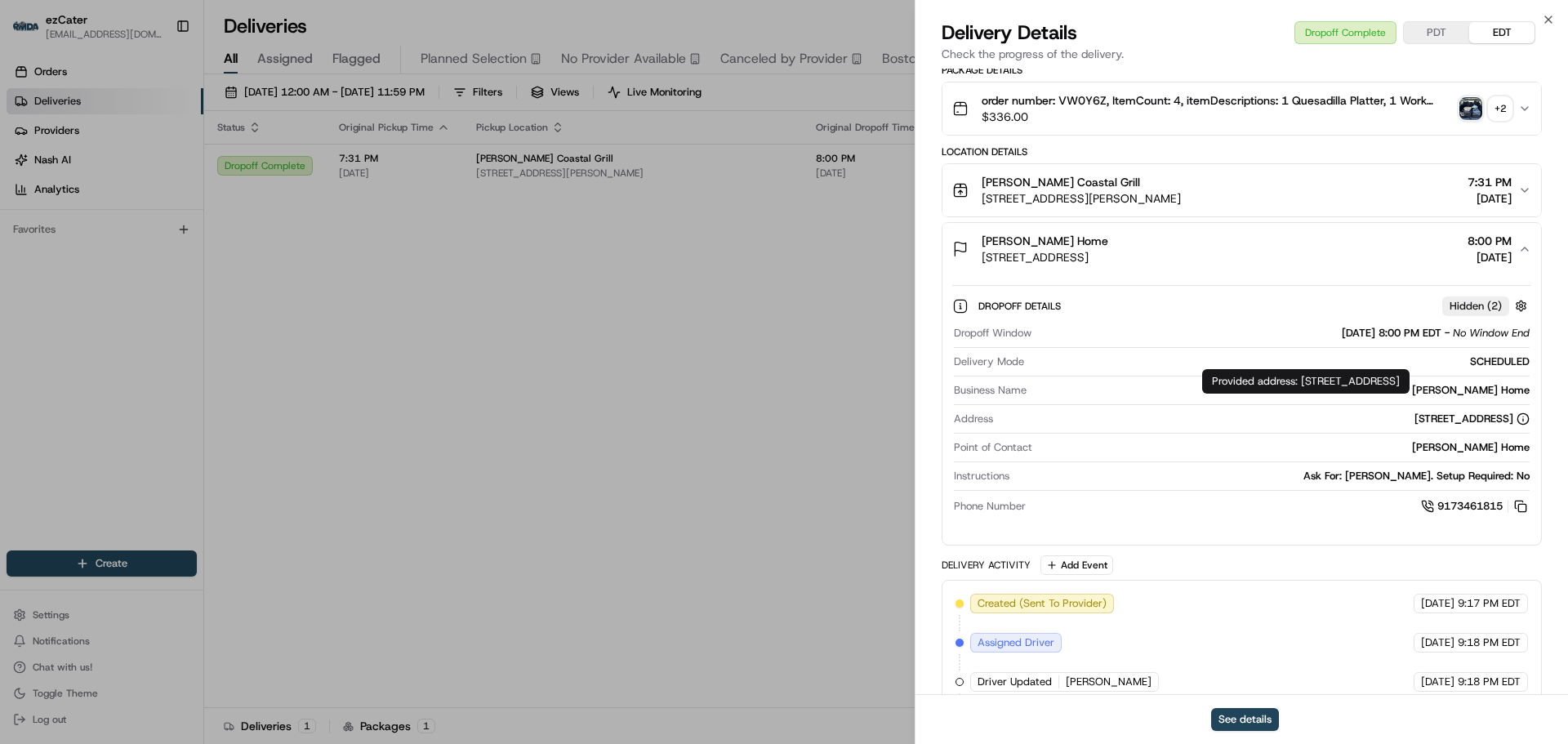
copy div "7664 Top of the Morning Way, San Diego, CA, 92127"
drag, startPoint x: 1261, startPoint y: 391, endPoint x: 1309, endPoint y: 383, distance: 48.7
click at [1307, 391] on div "Provided address: 7664 Top of the Morning Way, San Diego, CA, 92127 Provided ad…" at bounding box center [1305, 381] width 207 height 25
copy div "664 Top of the Morning Way, San Diego, CA, 92127"
copy div "7"
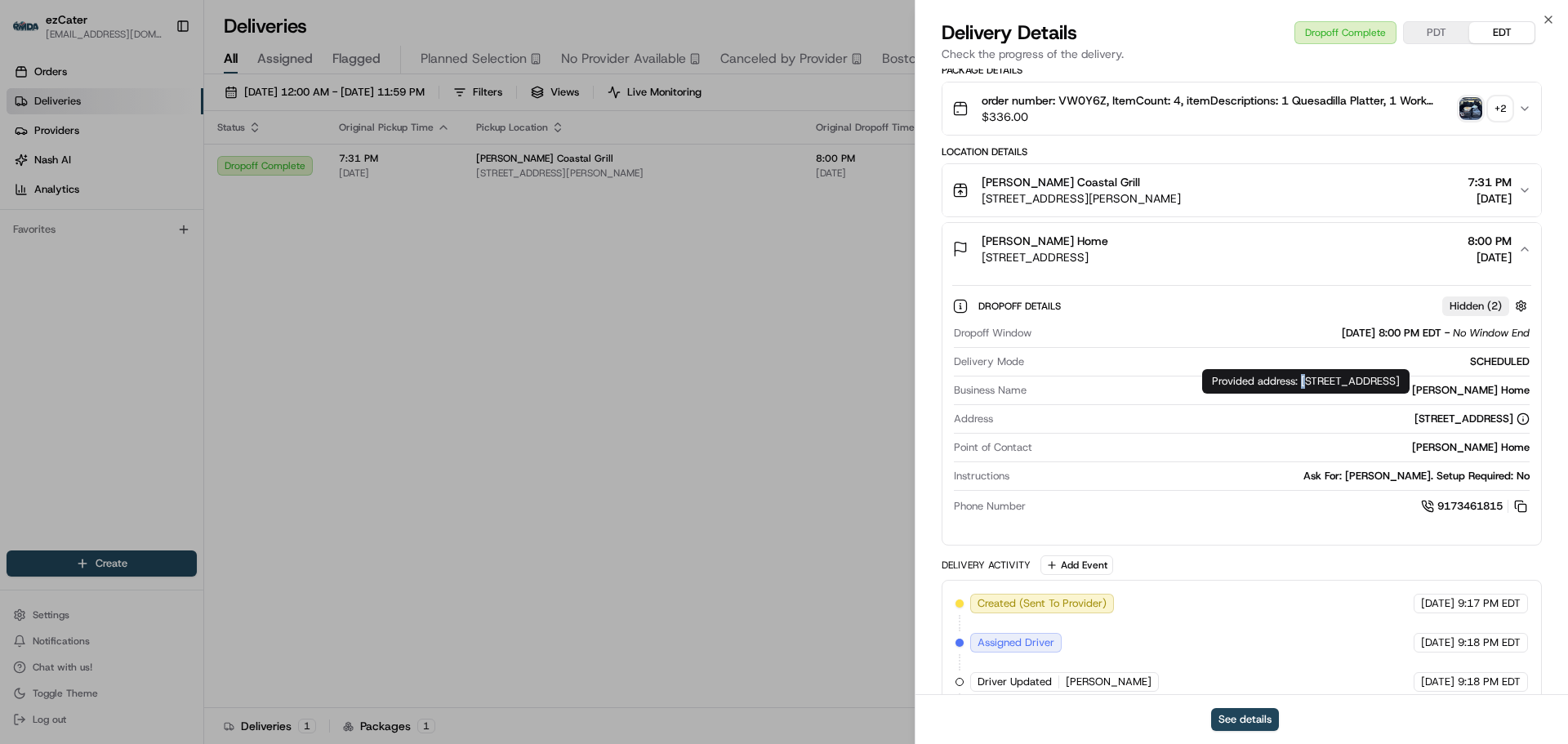
drag, startPoint x: 1303, startPoint y: 382, endPoint x: 1302, endPoint y: 374, distance: 8.1
click at [1302, 374] on div "Provided address: 7664 Top of the Morning Way, San Diego, CA, 92127 Provided ad…" at bounding box center [1305, 381] width 207 height 25
drag, startPoint x: 1304, startPoint y: 380, endPoint x: 1309, endPoint y: 390, distance: 11.2
click at [1309, 390] on div "Provided address: 7664 Top of the Morning Way, San Diego, CA, 92127 Provided ad…" at bounding box center [1305, 381] width 207 height 25
copy div "7664 Top of the Morning Way, San Diego, CA, 92127"
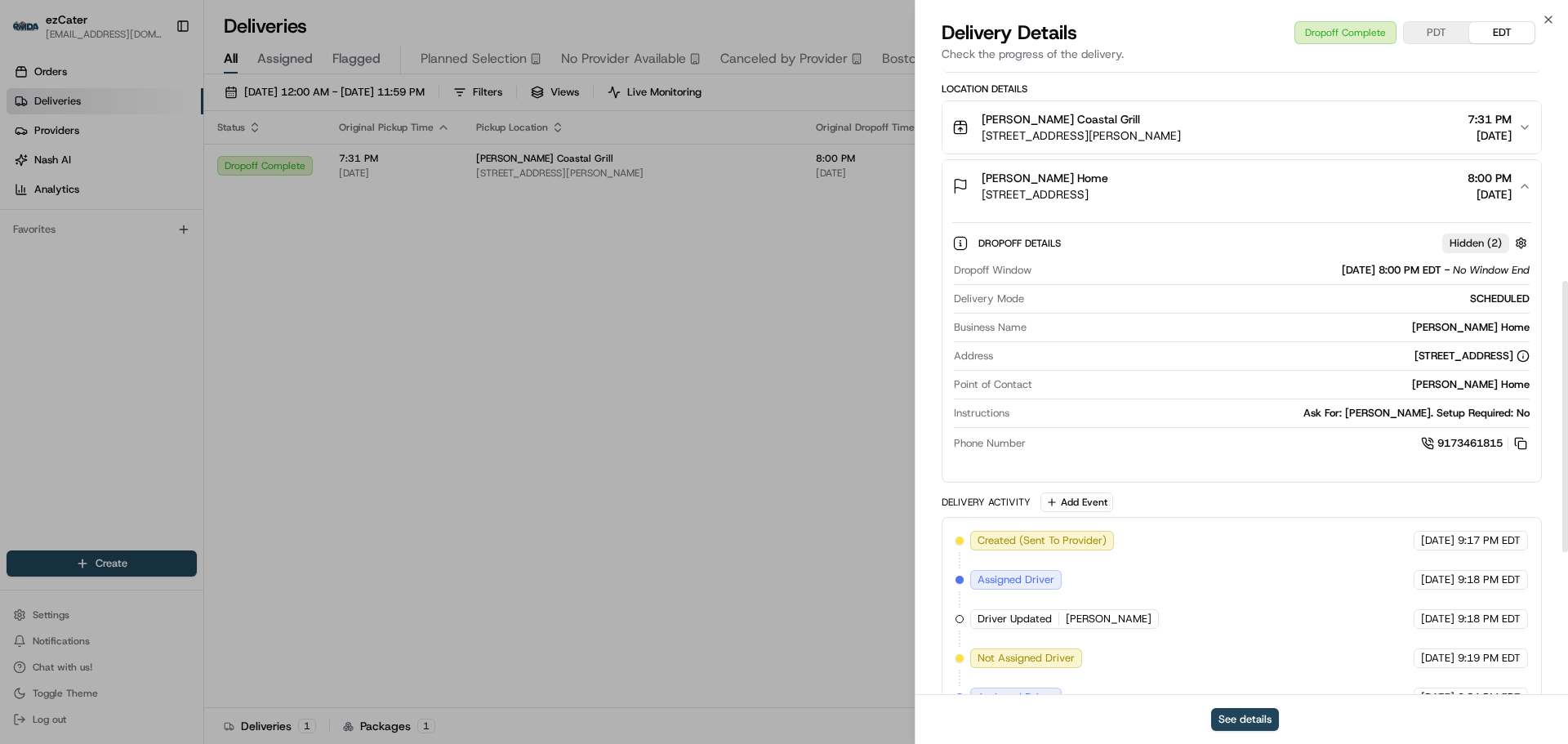
scroll to position [490, 0]
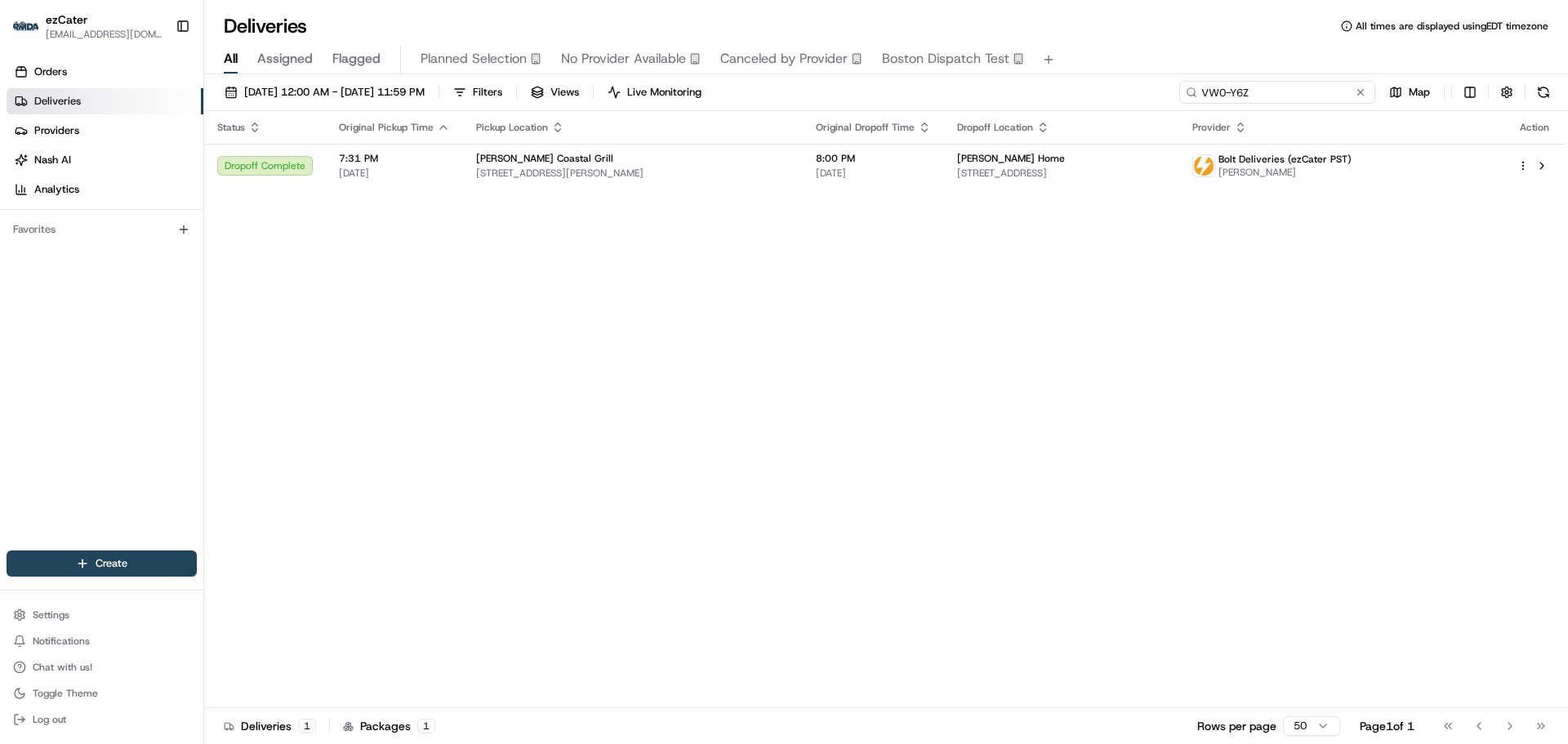
click at [1282, 90] on input "VW0-Y6Z" at bounding box center [1278, 93] width 196 height 23
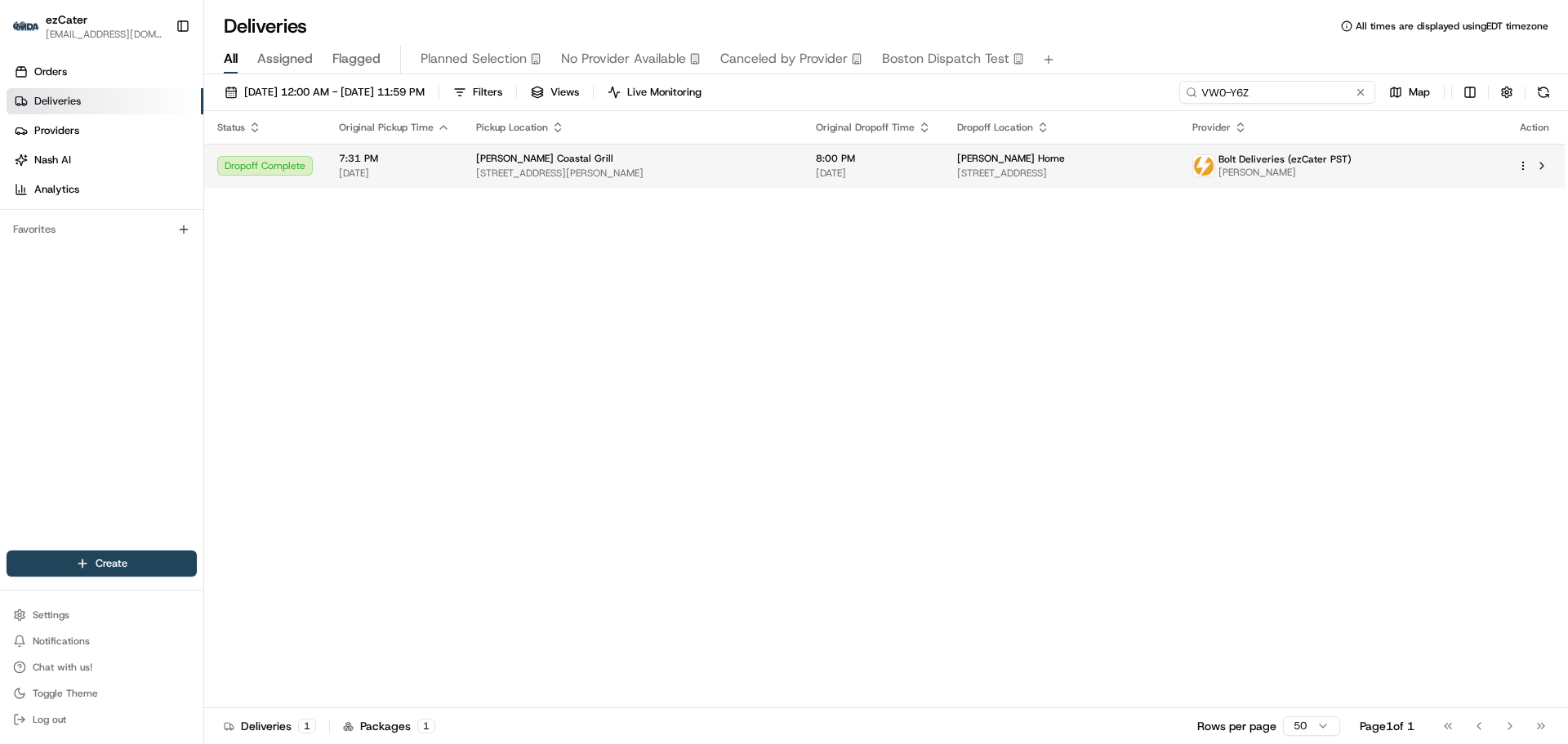
paste input "8VEH6P"
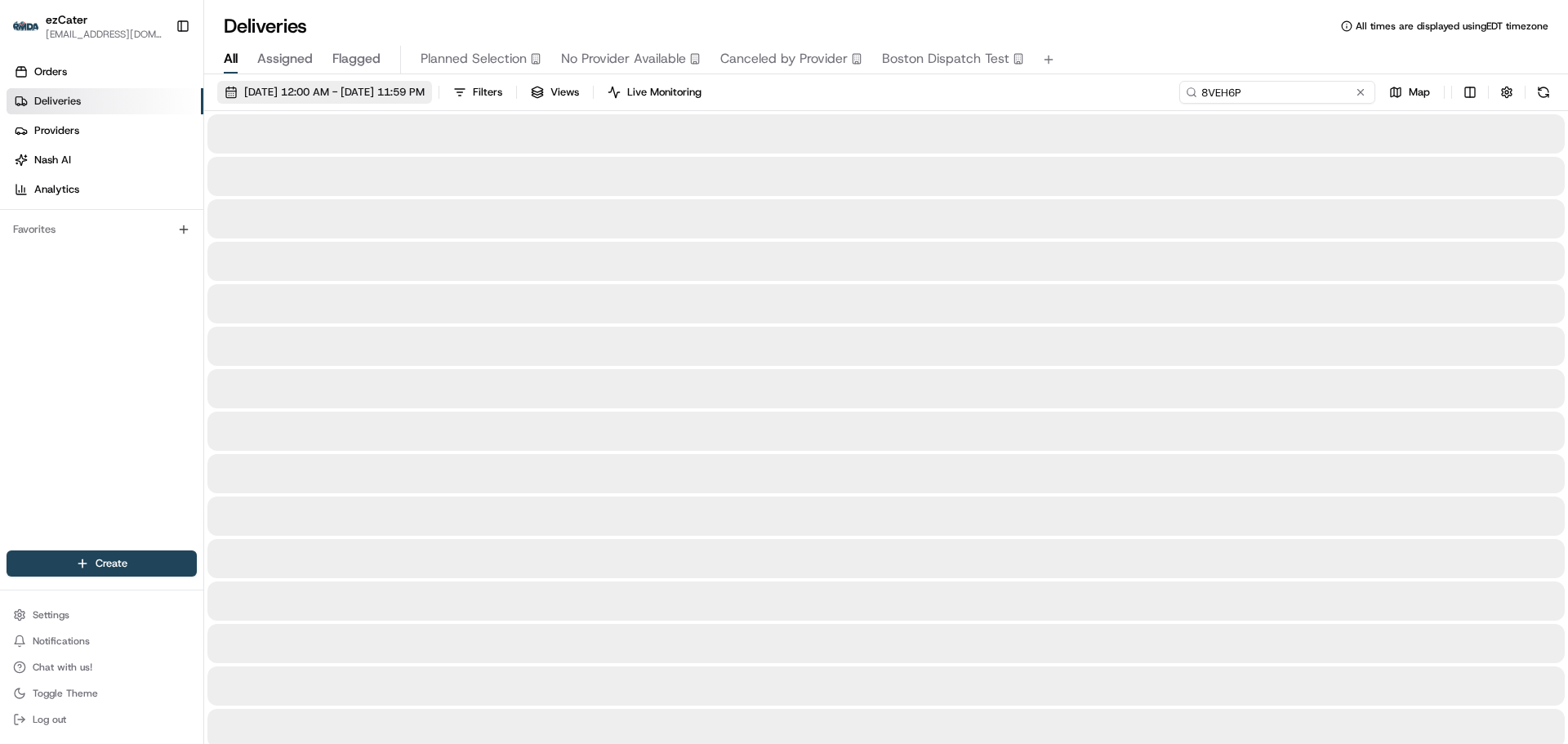
type input "8VEH6P"
click at [291, 95] on span "08/16/2025 12:00 AM - 08/16/2025 11:59 PM" at bounding box center [334, 92] width 181 height 15
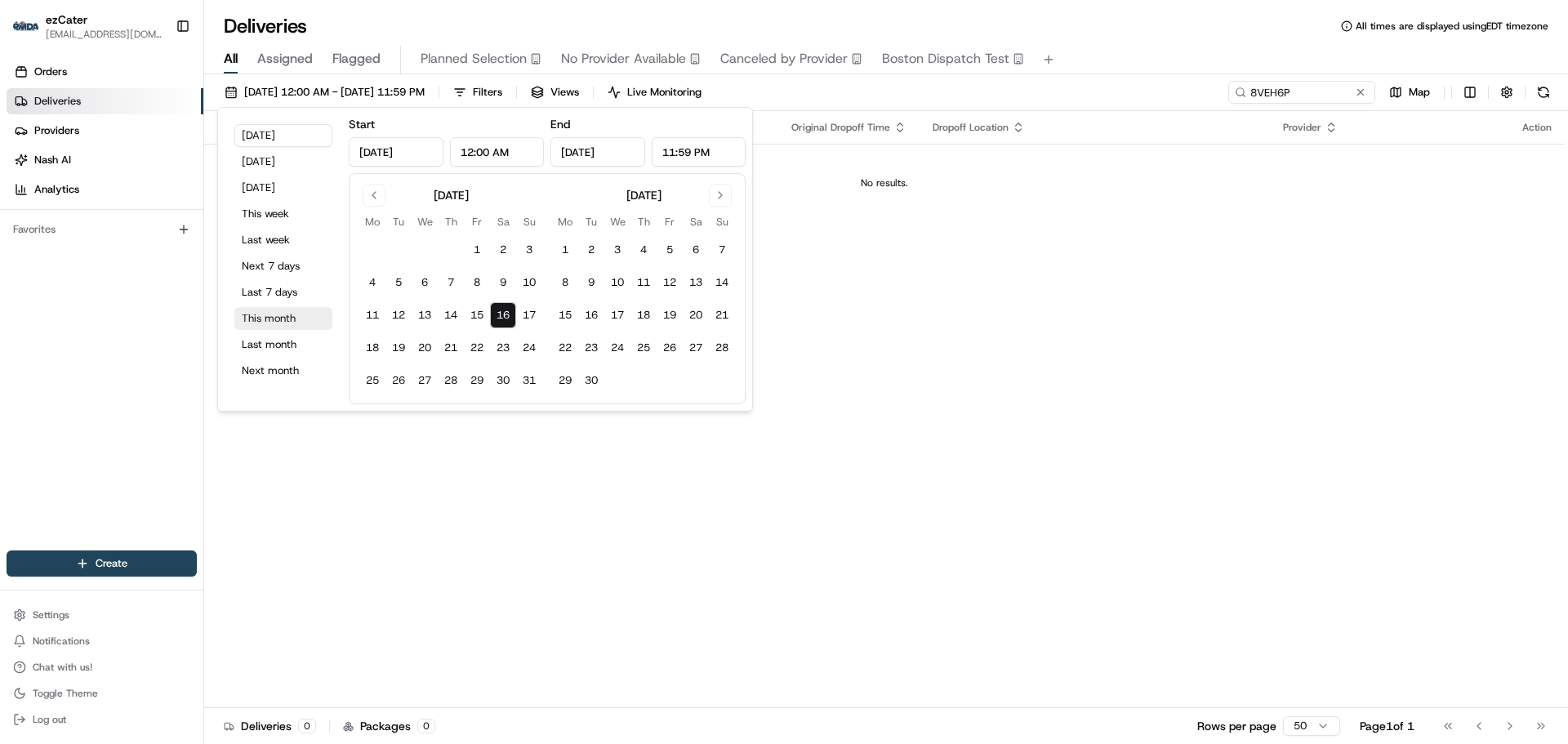
click at [296, 314] on button "This month" at bounding box center [283, 319] width 98 height 23
type input "[DATE]"
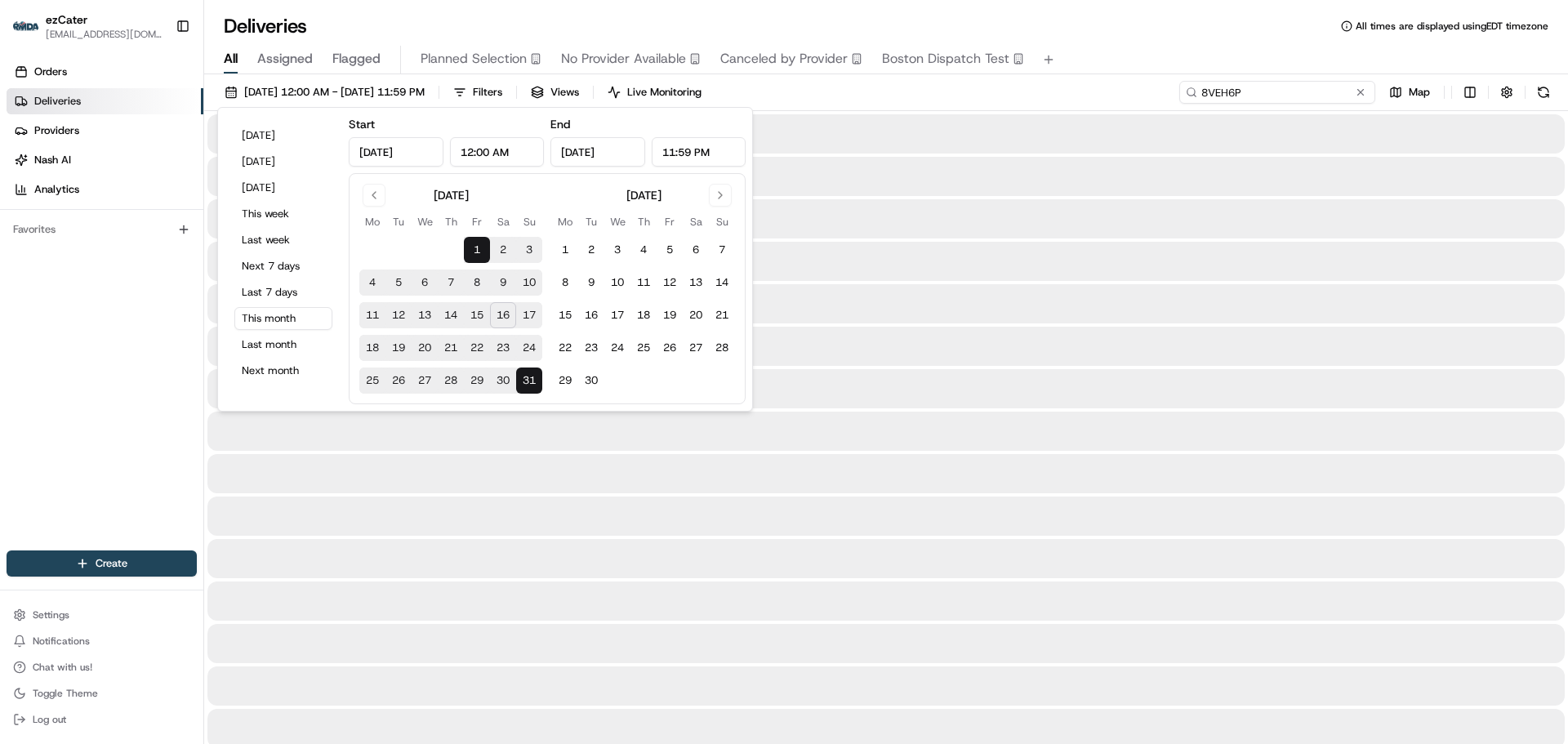
click at [1302, 99] on input "8VEH6P" at bounding box center [1278, 93] width 196 height 23
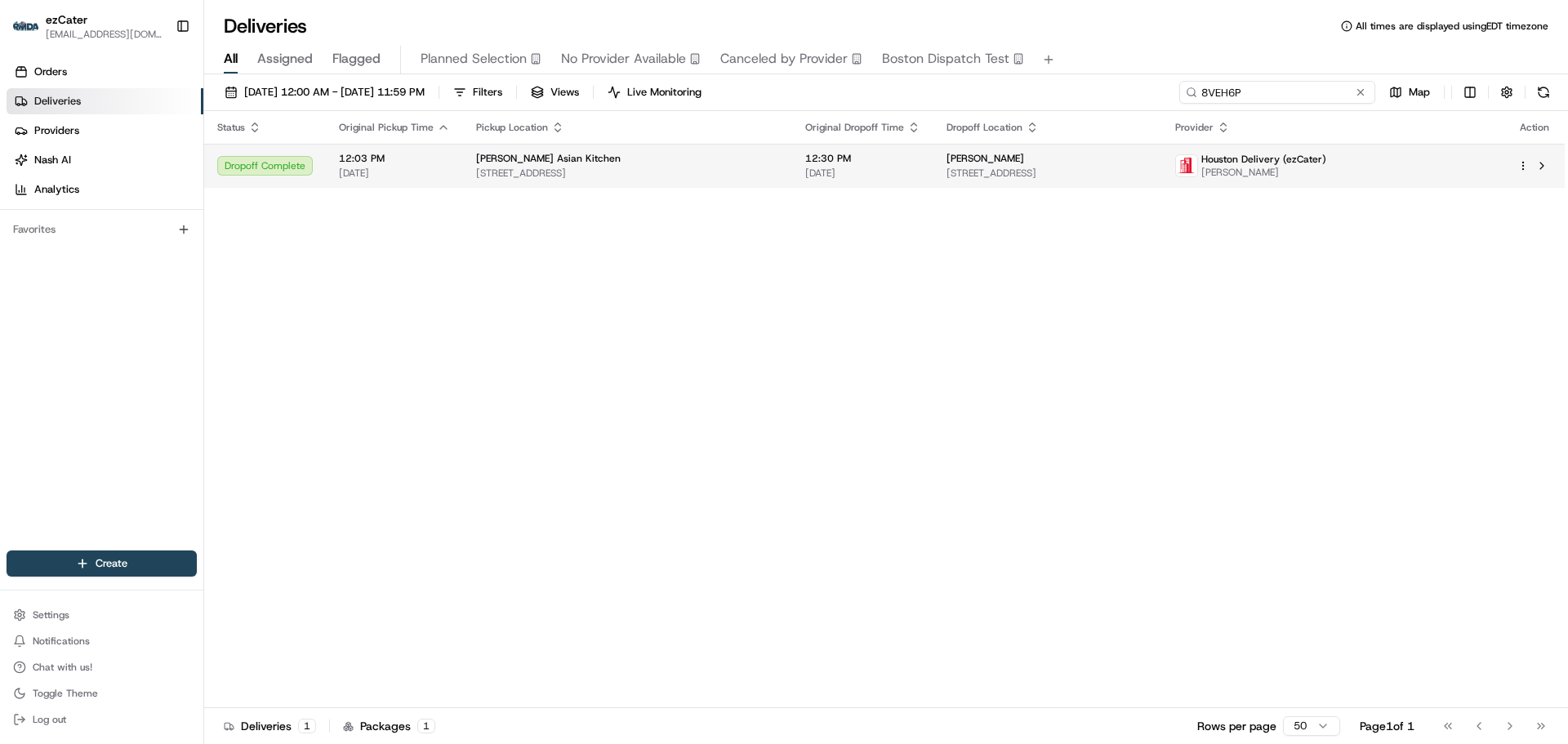
type input "8VEH6P"
click at [1069, 177] on span "777 S Main St 2100 2100, Fort Worth, TX 76104, USA" at bounding box center [1048, 173] width 203 height 13
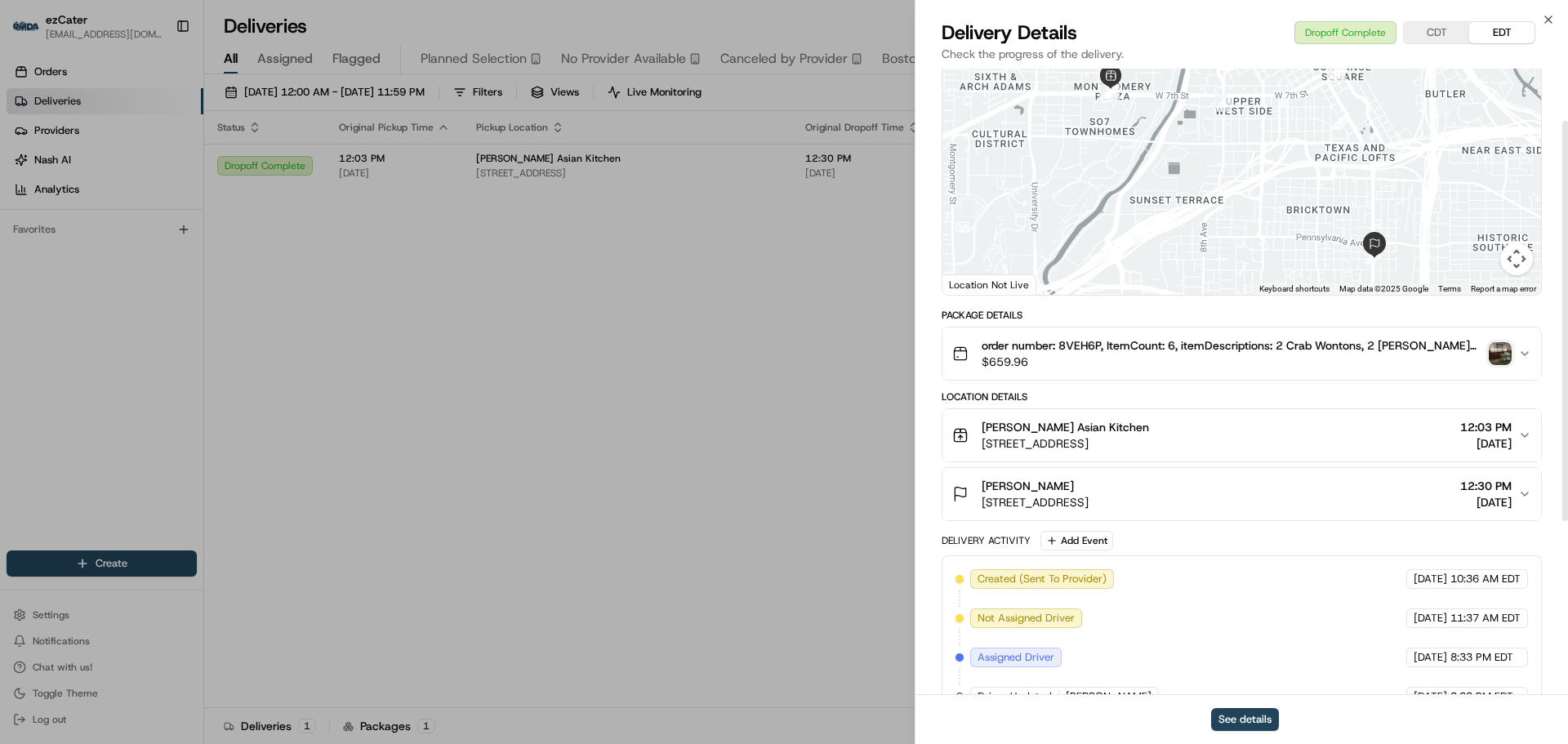
click at [1525, 477] on button "Jackson Walker 777 S Main St 2100 2100, Fort Worth, TX 76104, USA 12:30 PM 08/1…" at bounding box center [1242, 493] width 598 height 52
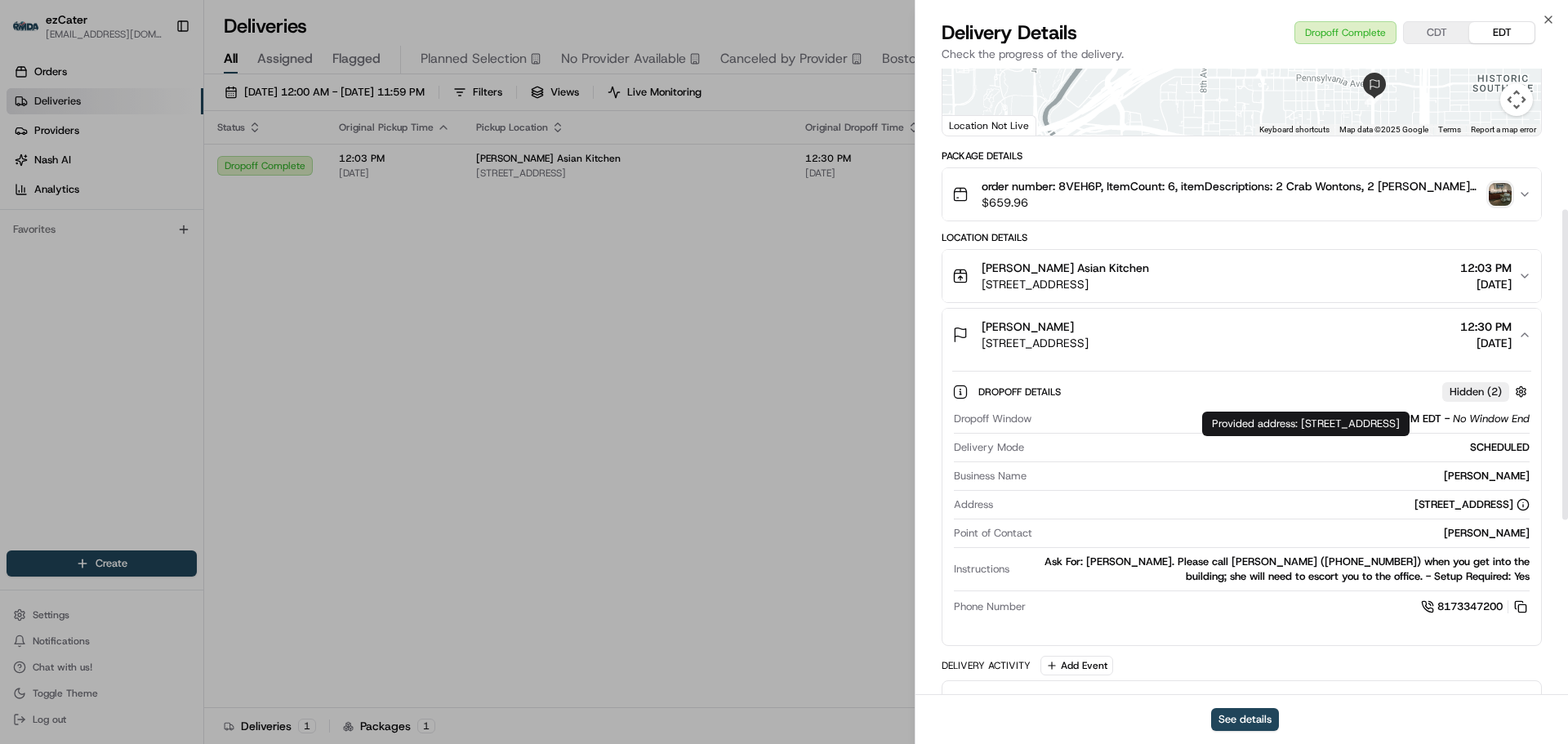
scroll to position [327, 0]
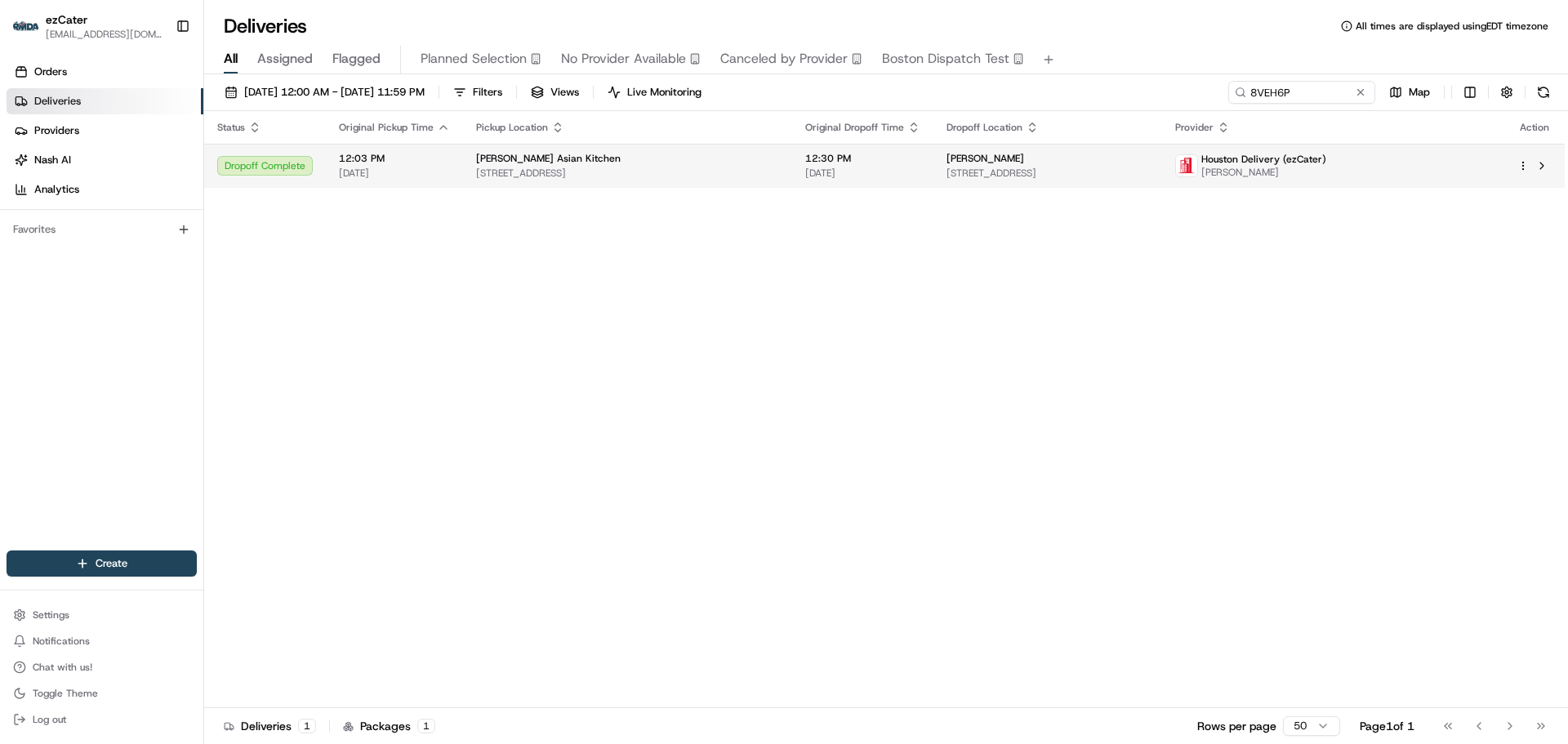
click at [814, 172] on span "08/11/2025" at bounding box center [863, 173] width 116 height 13
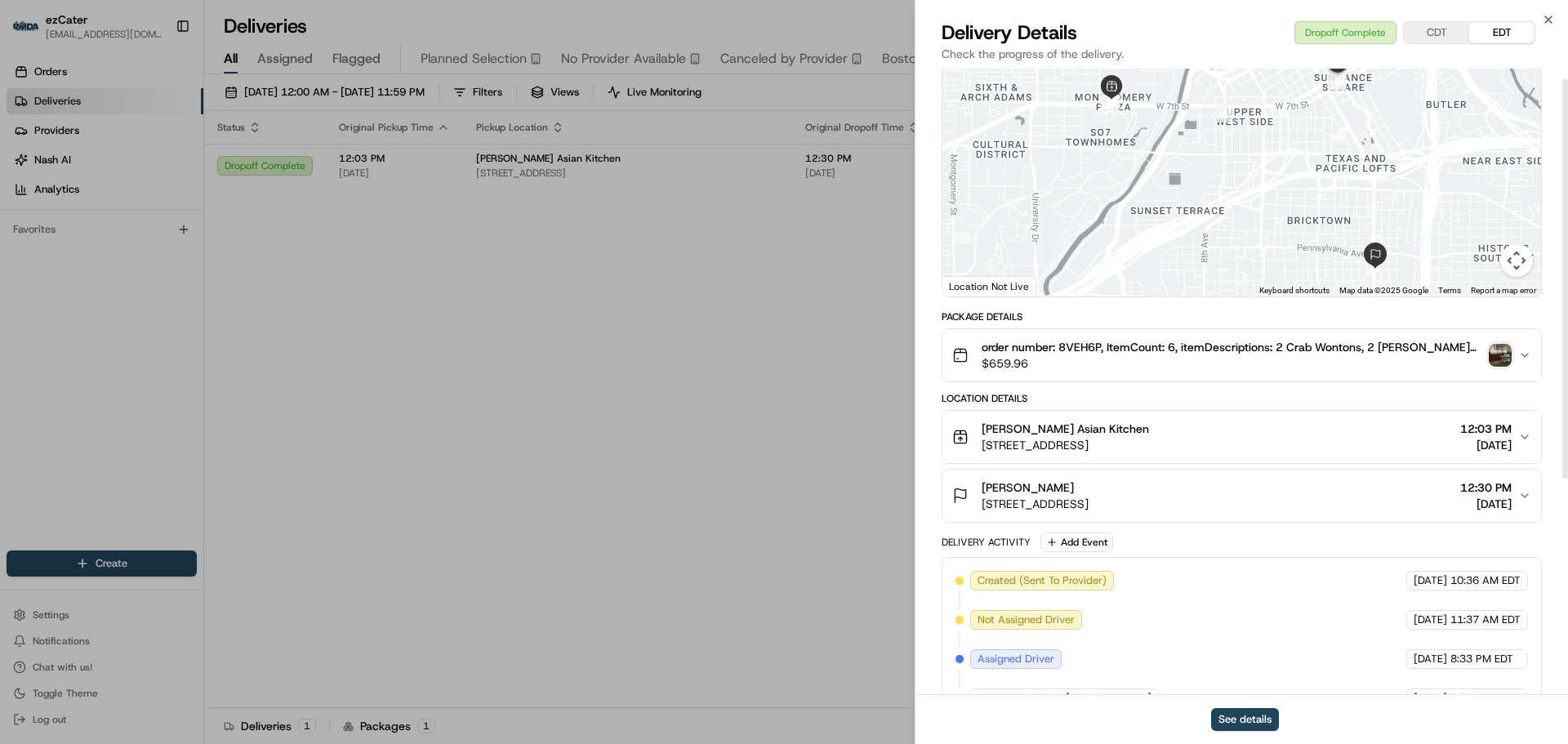
scroll to position [82, 0]
click at [1513, 492] on div "Jackson Walker 777 S Main St 2100 2100, Fort Worth, TX 76104, USA 12:30 PM 08/1…" at bounding box center [1234, 493] width 566 height 33
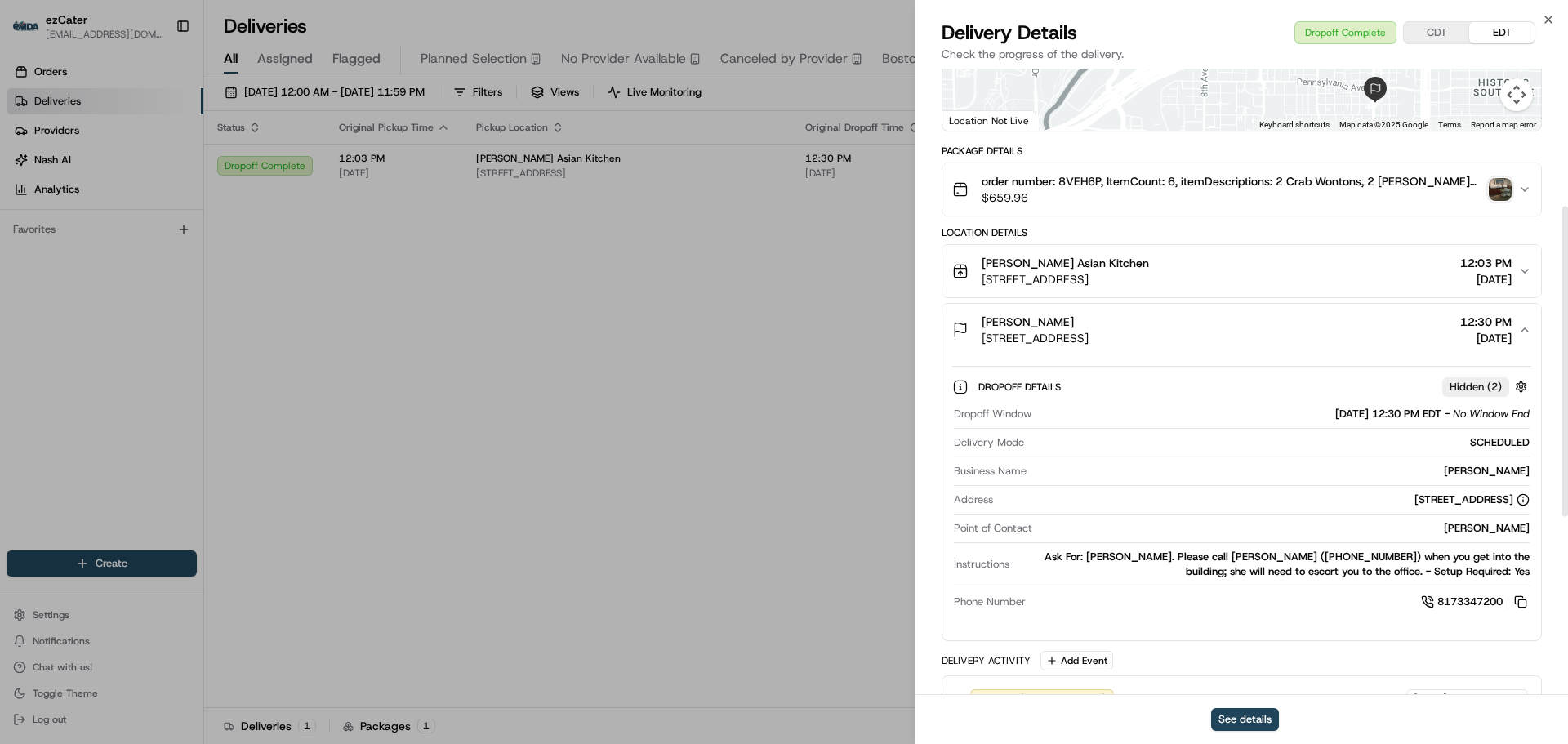
scroll to position [245, 0]
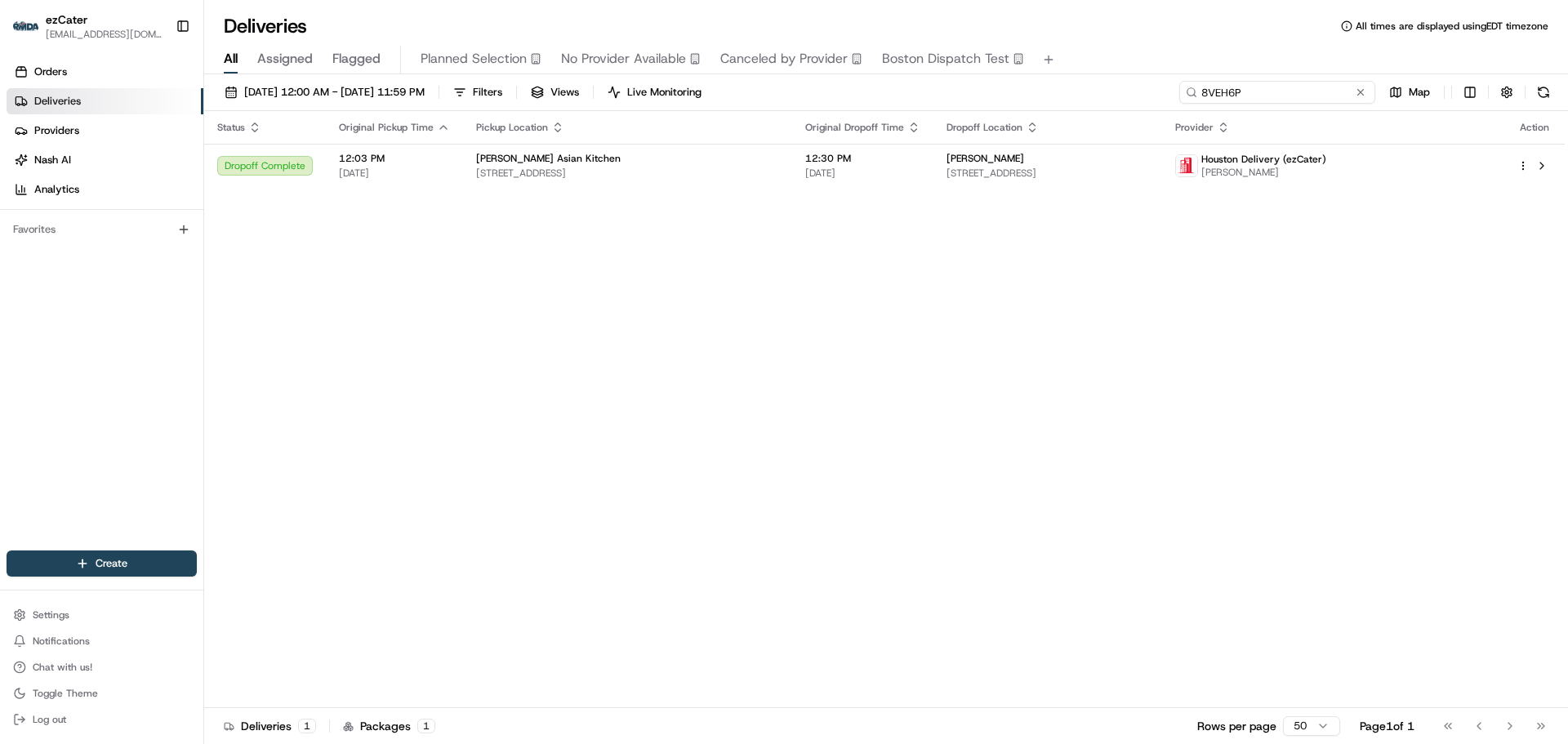
click at [1295, 98] on input "8VEH6P" at bounding box center [1278, 93] width 196 height 23
paste input "ZVT7Y0"
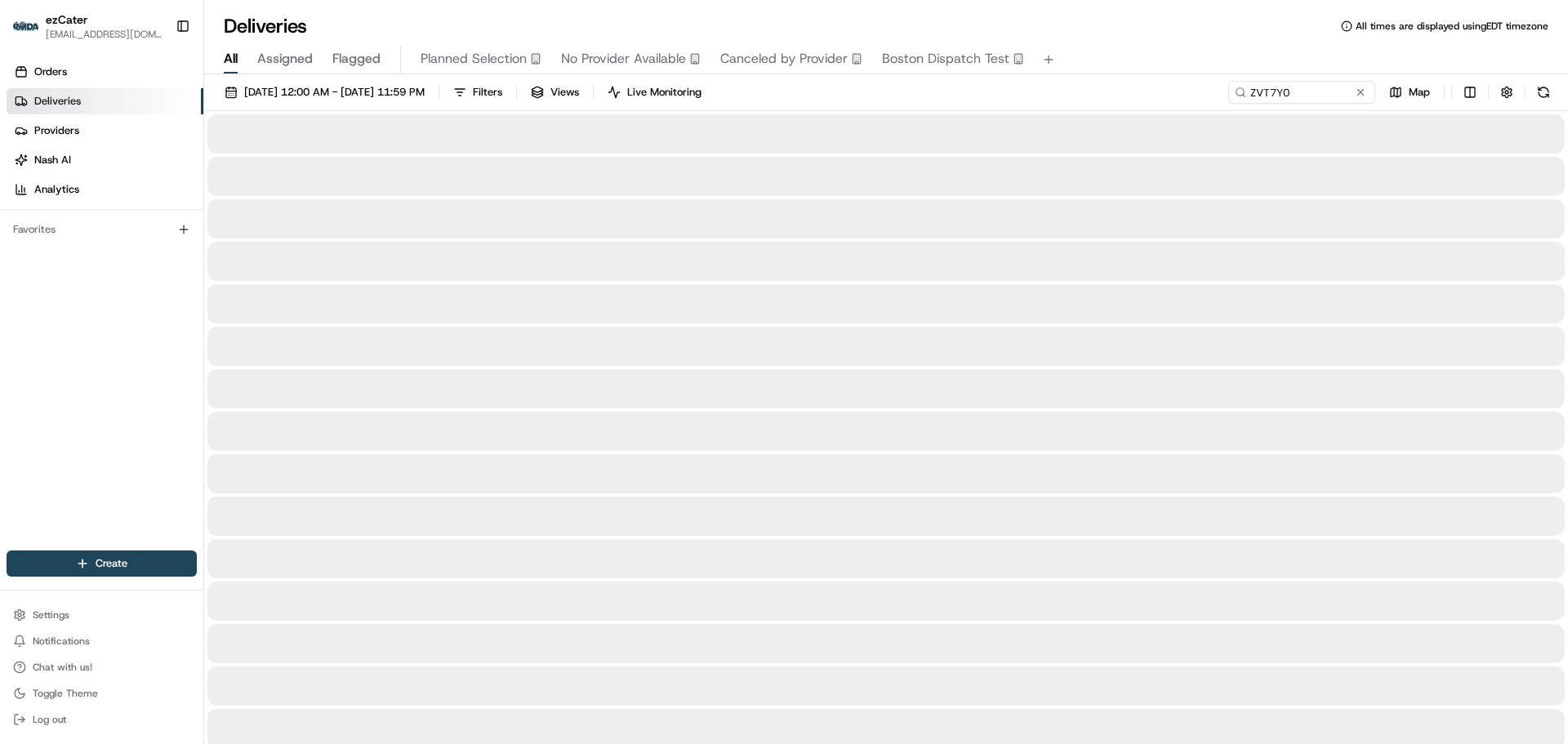
click at [1169, 39] on div "All Assigned Flagged Planned Selection No Provider Available Canceled by Provid…" at bounding box center [886, 56] width 1364 height 35
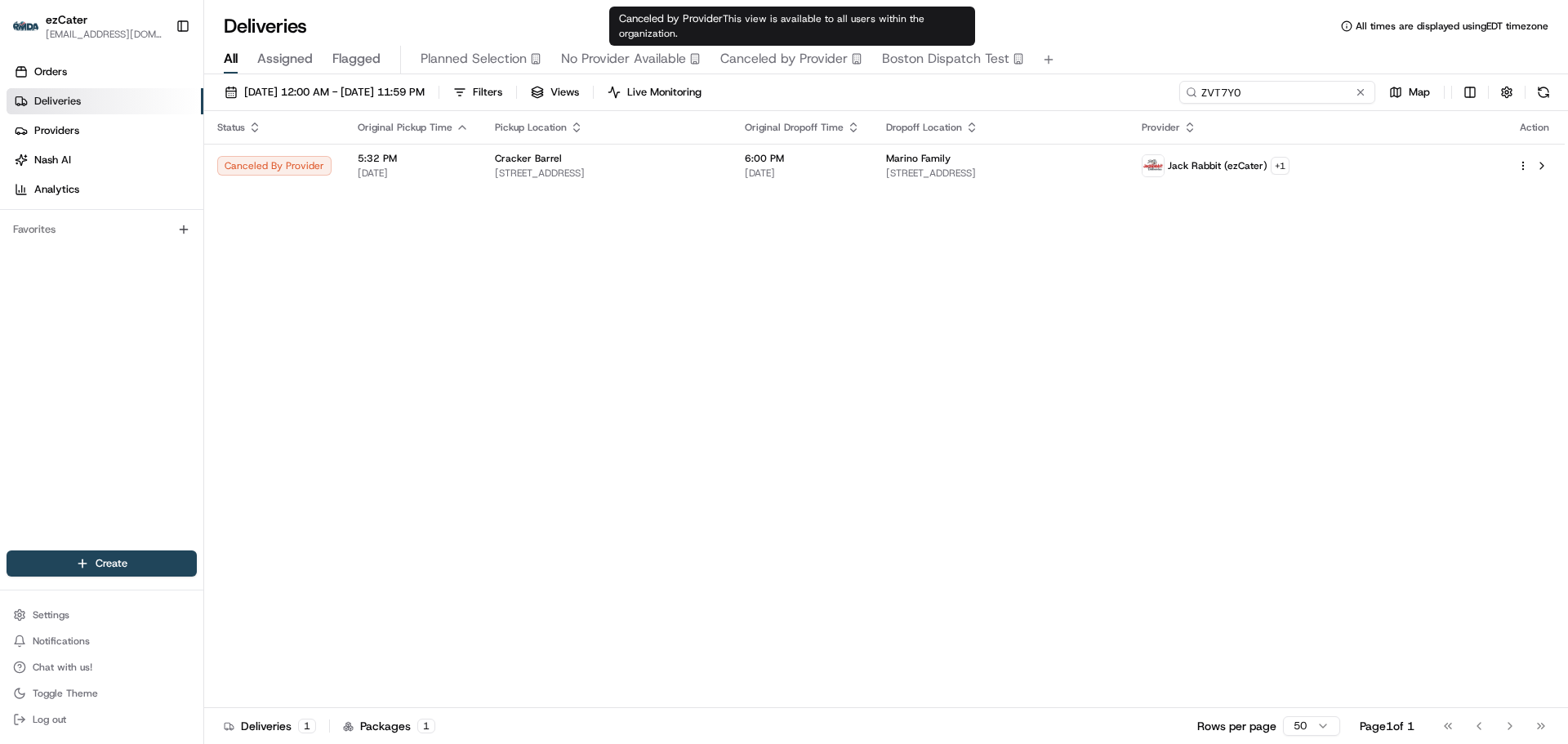
click at [1311, 83] on input "ZVT7Y0" at bounding box center [1278, 93] width 196 height 23
paste input "8VEH6P"
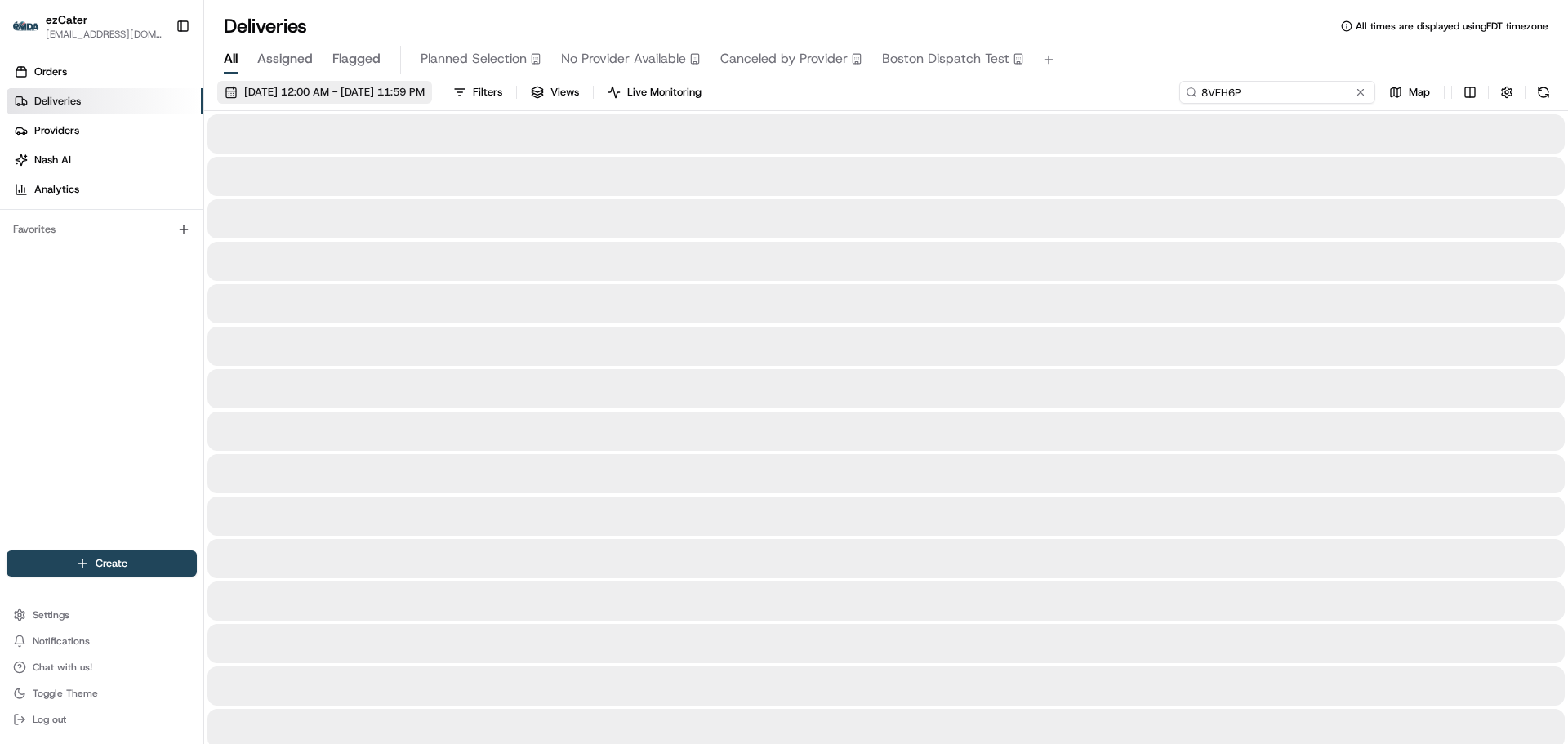
type input "8VEH6P"
click at [338, 99] on span "[DATE] 12:00 AM - [DATE] 11:59 PM" at bounding box center [334, 92] width 181 height 15
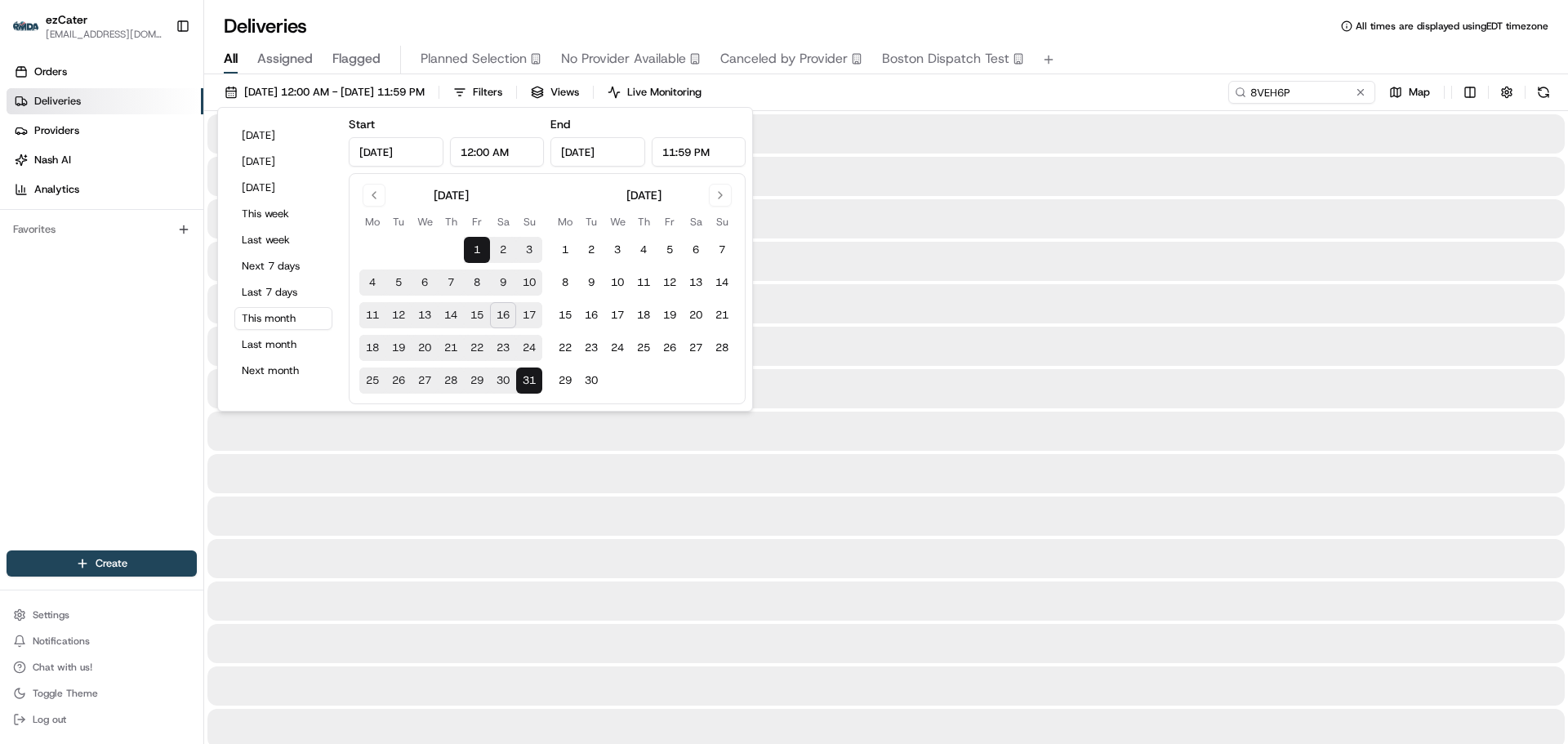
click at [1261, 121] on div at bounding box center [886, 134] width 1357 height 39
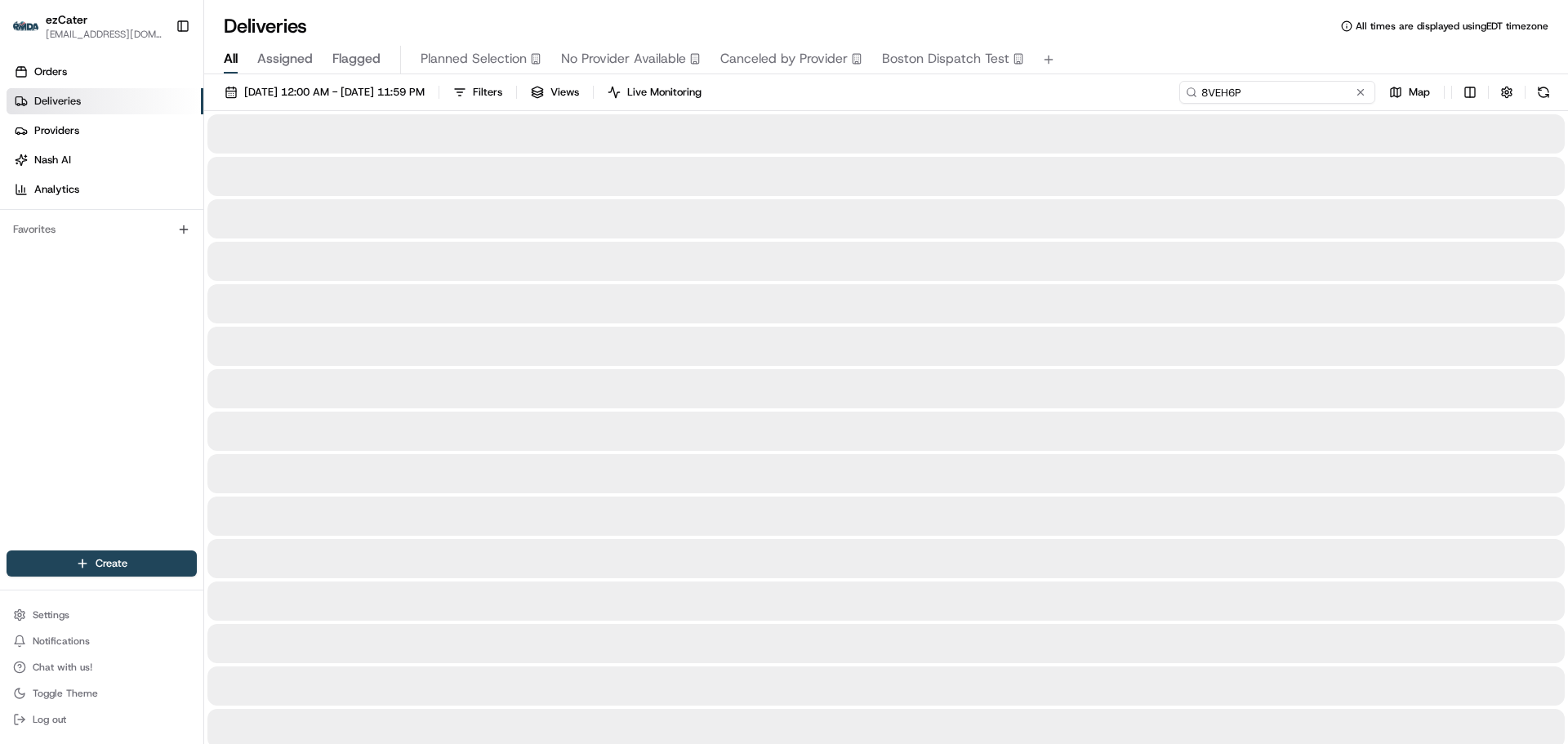
click at [1310, 95] on input "8VEH6P" at bounding box center [1278, 93] width 196 height 23
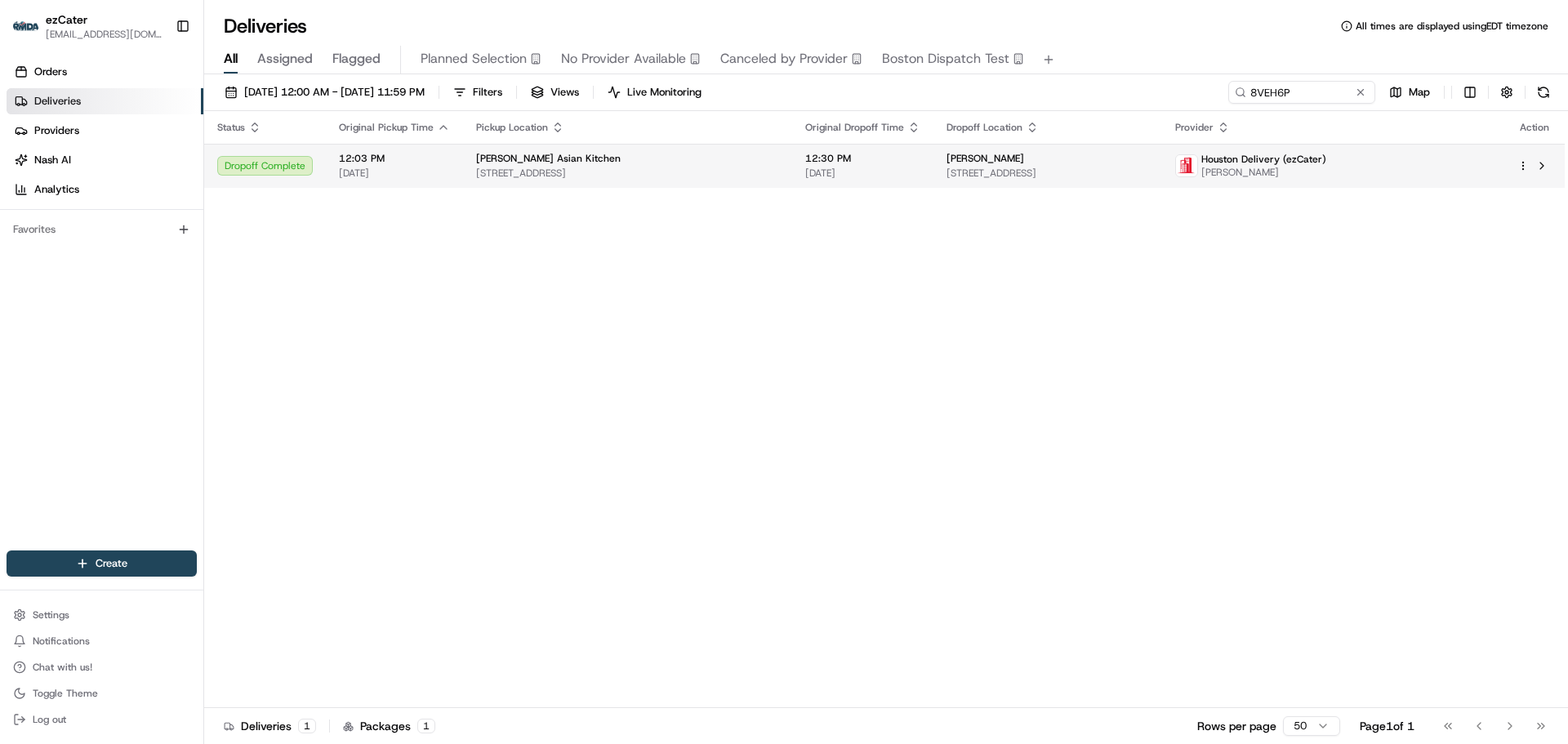
click at [1149, 164] on div "Jackson Walker" at bounding box center [1048, 158] width 203 height 13
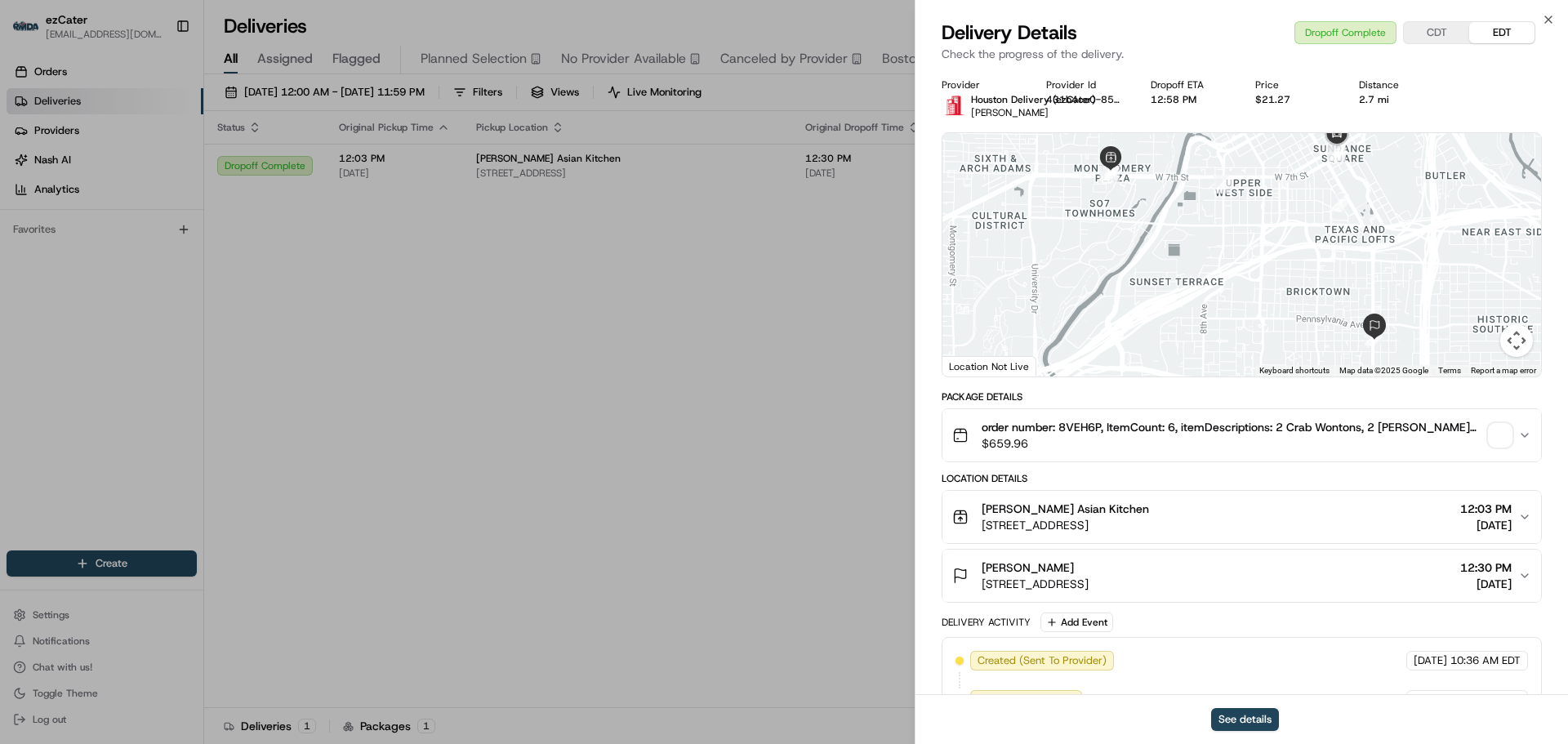
click at [1518, 581] on div "Jackson Walker 777 S Main St 2100 2100, Fort Worth, TX 76104, USA 12:30 PM 08/1…" at bounding box center [1234, 575] width 566 height 33
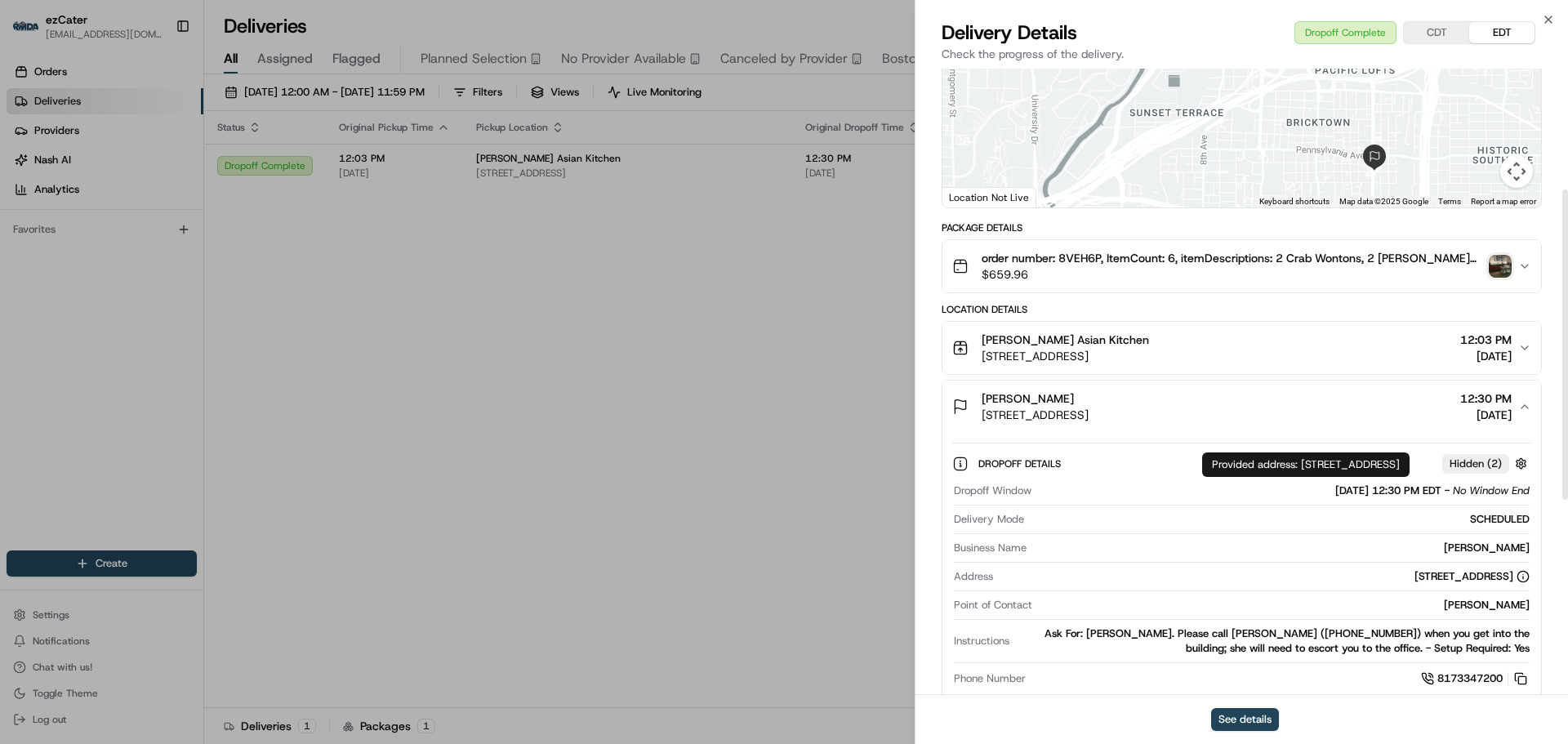
scroll to position [245, 0]
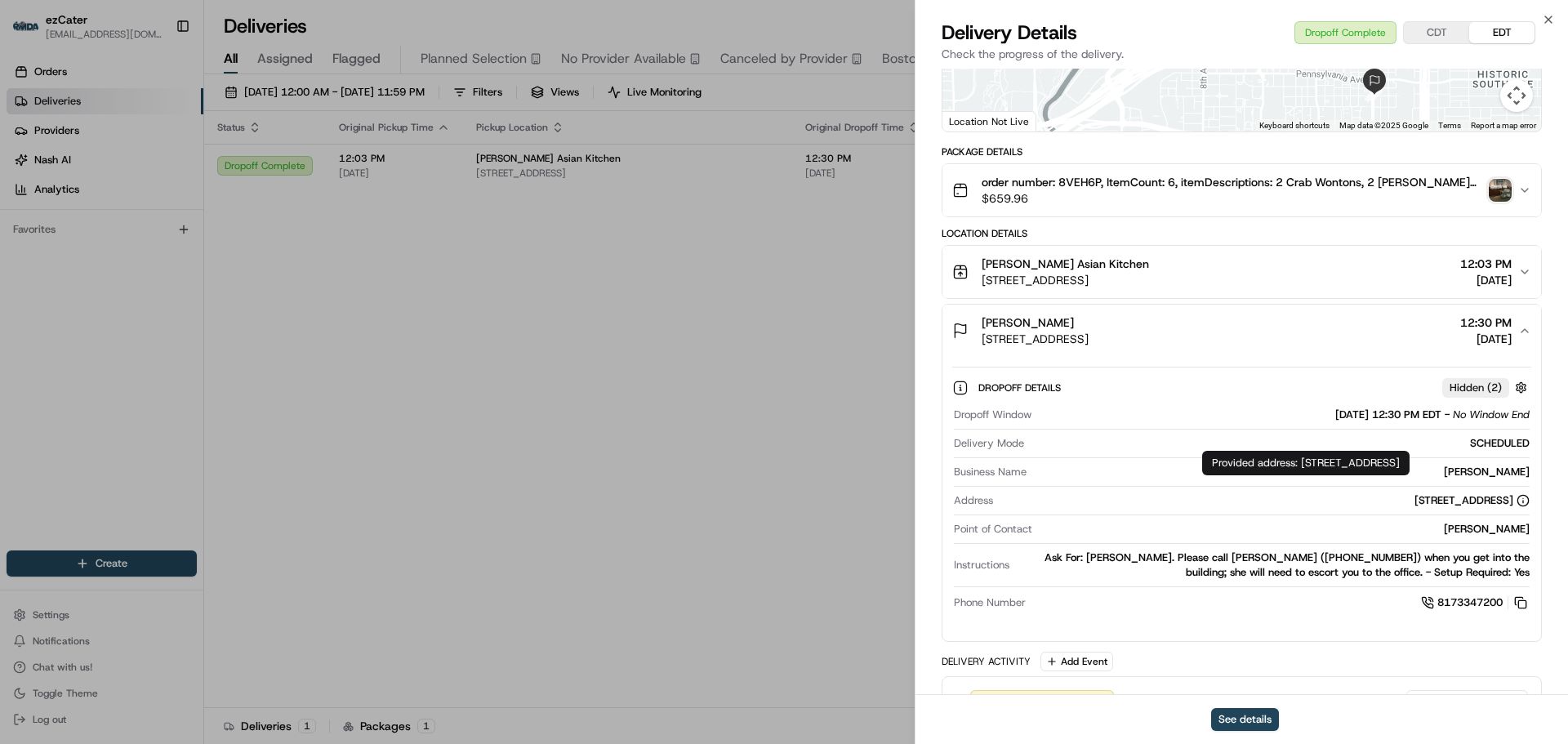
drag, startPoint x: 1323, startPoint y: 477, endPoint x: 1318, endPoint y: 437, distance: 40.3
click at [1305, 463] on div "Provided address: 777 Main St #2100 2100, 2100, Fort Worth, TX, 76102 Provided …" at bounding box center [1305, 463] width 207 height 25
copy div "77 Main St #2100 2100, 2100, Fort Worth, TX, 76102"
drag, startPoint x: 1238, startPoint y: 498, endPoint x: 1511, endPoint y: 503, distance: 273.0
click at [1511, 503] on div "777 S Main St 2100 2100, Fort Worth, TX 76104, USA" at bounding box center [1264, 500] width 530 height 15
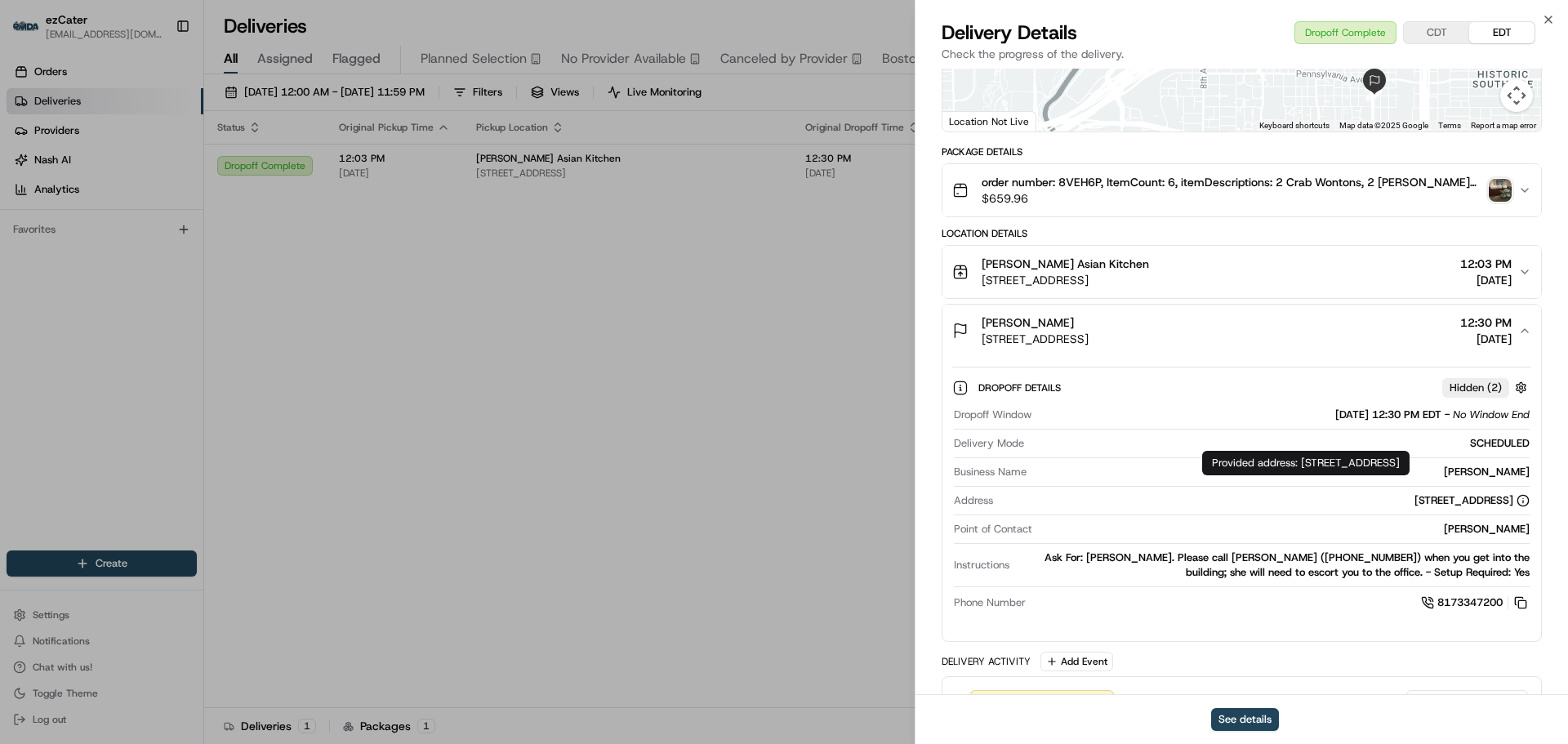
copy div "777 S Main St 2100 2100, Fort Worth, TX 76104, USA"
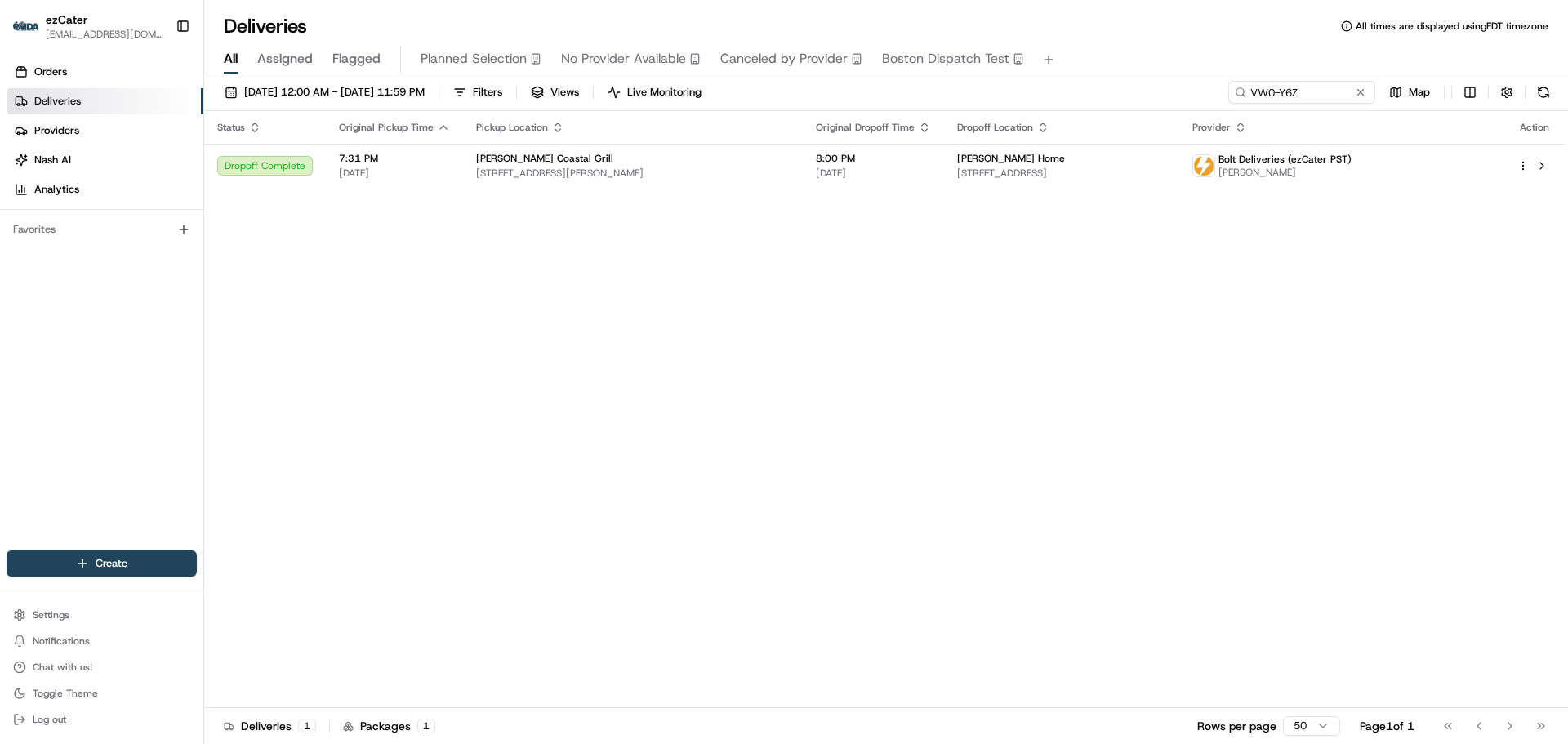
click at [1287, 105] on div "08/01/2025 12:00 AM - 08/31/2025 11:59 PM Filters Views Live Monitoring VW0-Y6Z…" at bounding box center [886, 96] width 1364 height 30
click at [1296, 93] on input "VW0-Y6Z" at bounding box center [1278, 93] width 196 height 23
paste input "ZVT7Y0"
click at [1296, 88] on input "ZVT7Y0" at bounding box center [1278, 93] width 196 height 23
click at [1292, 86] on input "ZVT7Y0" at bounding box center [1278, 93] width 196 height 23
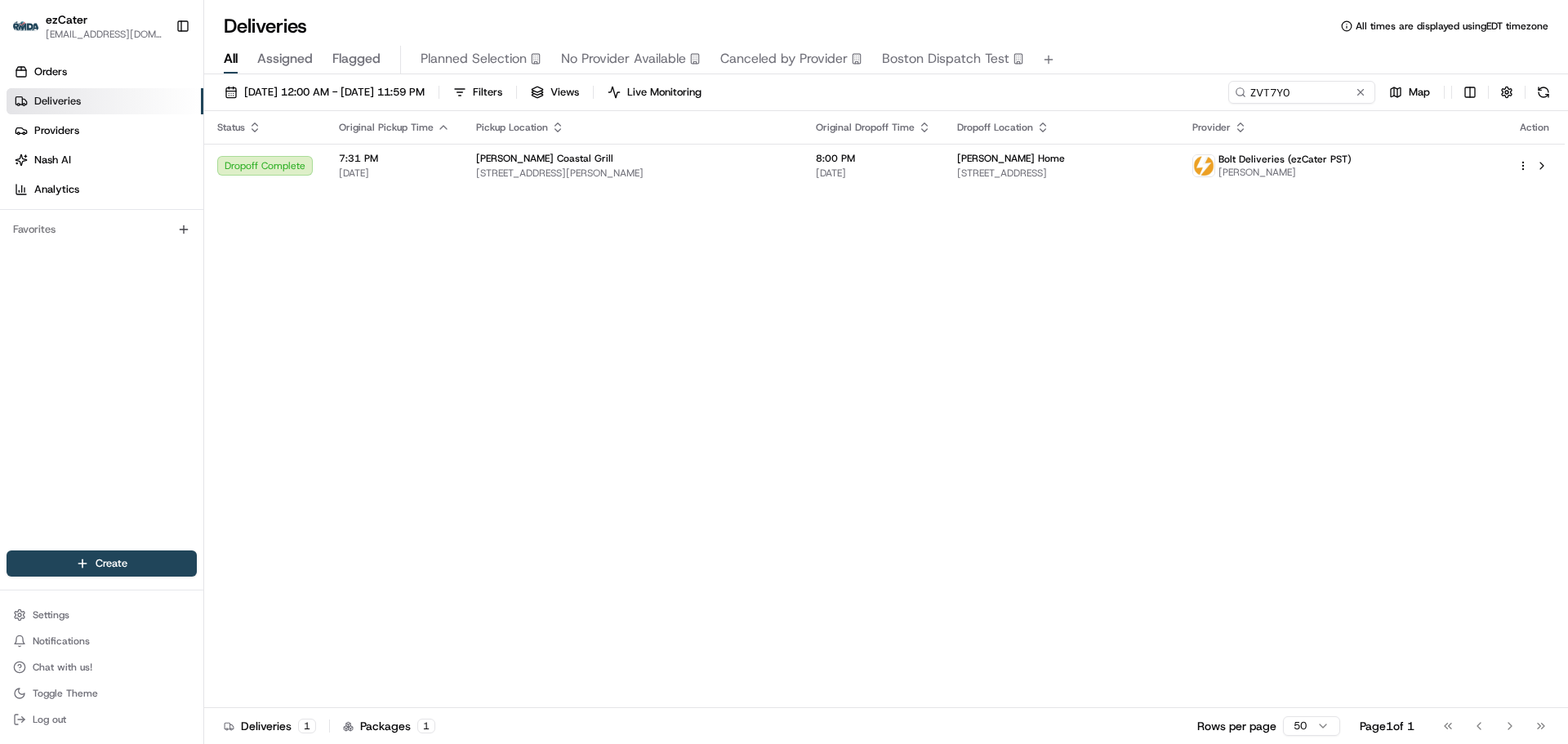
click at [807, 366] on div "Status Original Pickup Time Pickup Location Original Dropoff Time Dropoff Locat…" at bounding box center [884, 410] width 1361 height 597
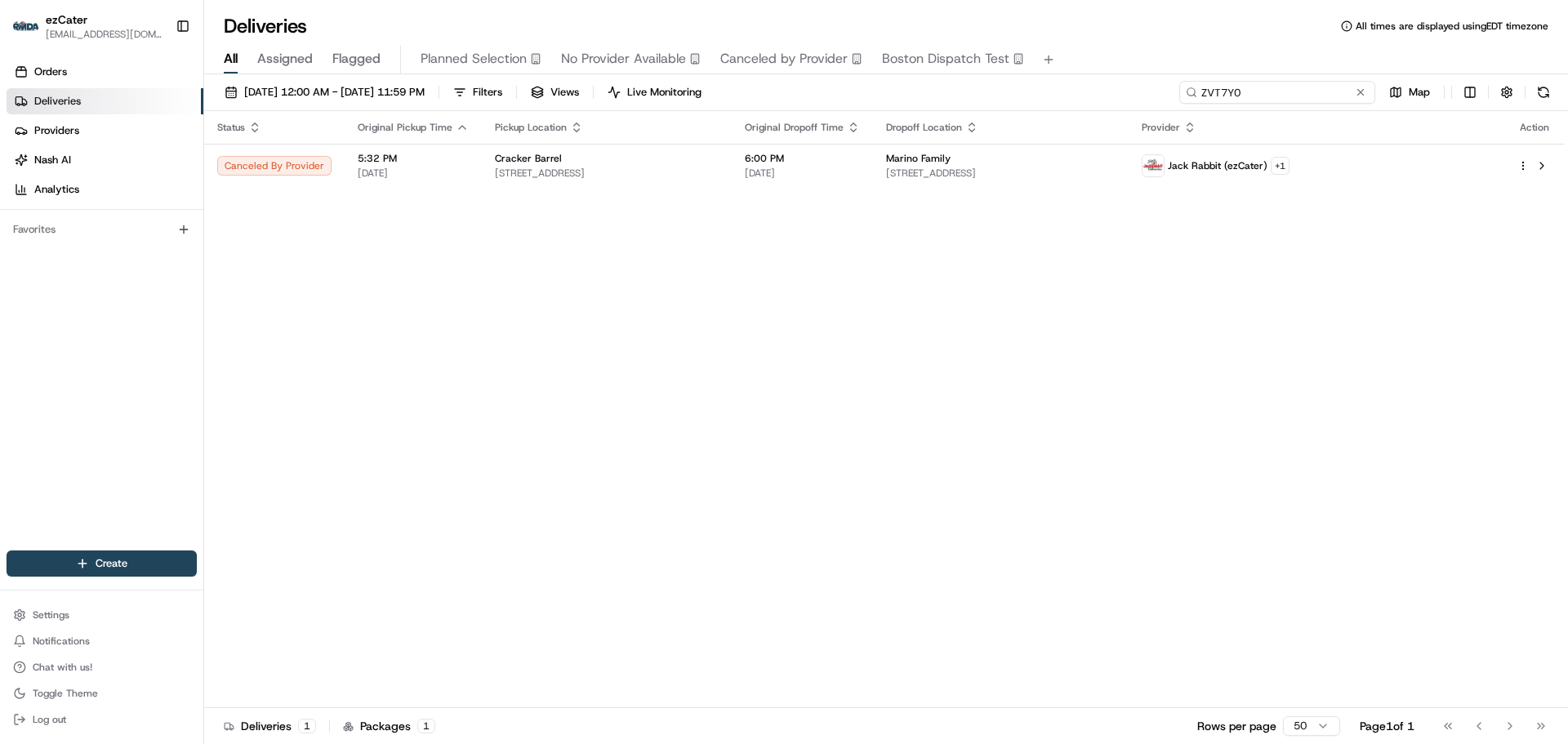
click at [1283, 82] on input "ZVT7Y0" at bounding box center [1278, 93] width 196 height 23
paste input "43VWCJ"
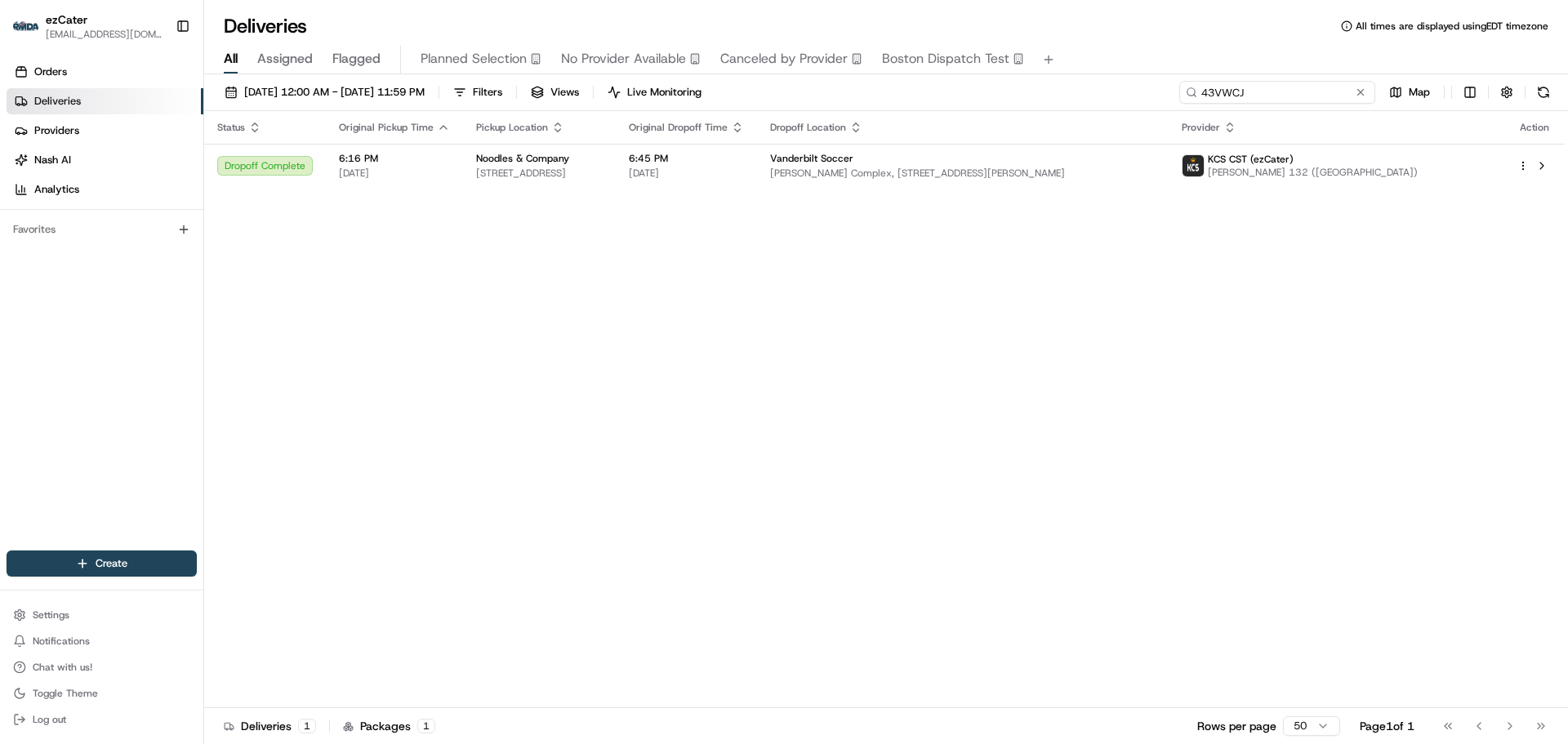
click at [1303, 95] on input "43VWCJ" at bounding box center [1278, 93] width 196 height 23
paste input "VW0-Y6Z"
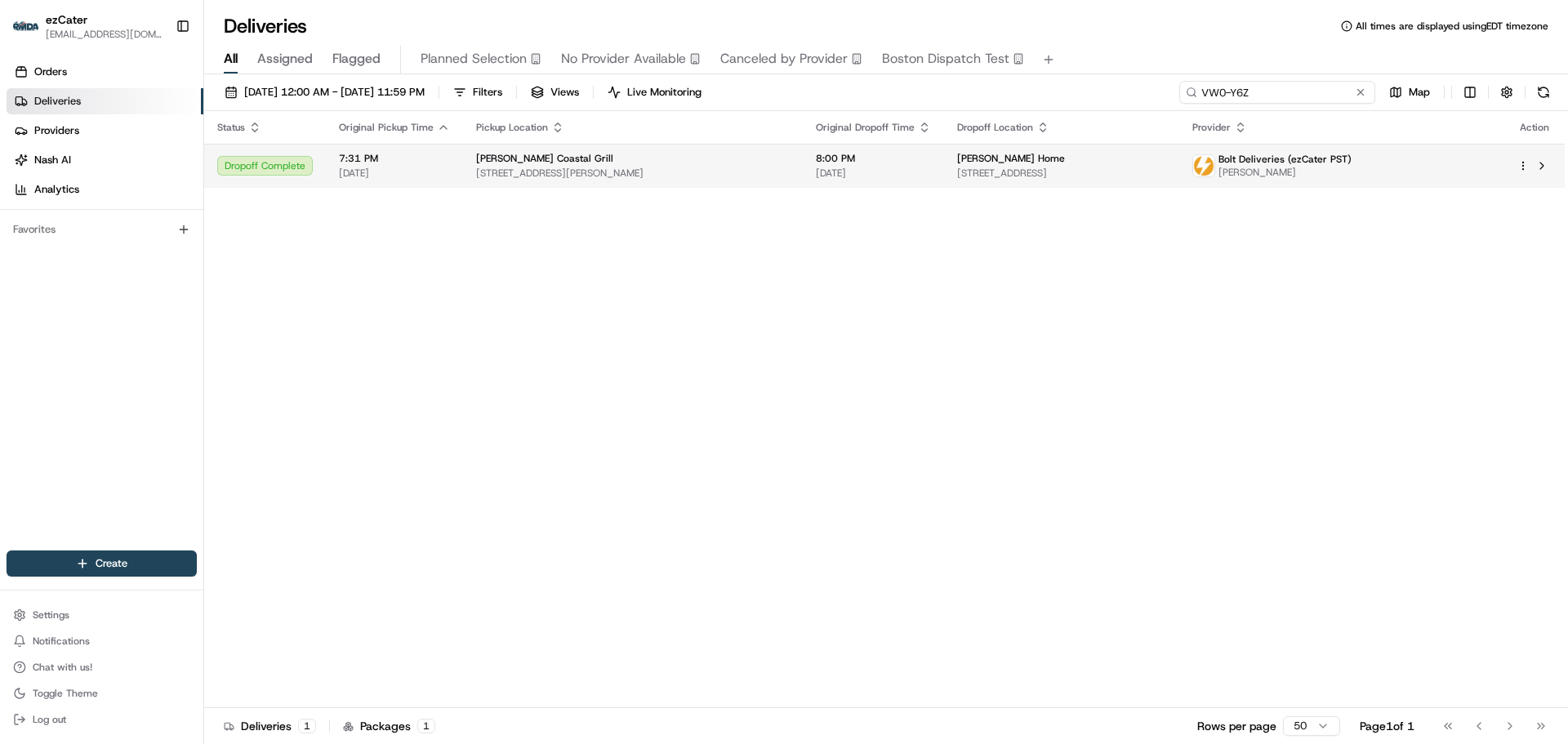
type input "VW0-Y6Z"
click at [1167, 168] on span "[STREET_ADDRESS]" at bounding box center [1062, 173] width 209 height 13
click at [1167, 174] on span "[STREET_ADDRESS]" at bounding box center [1062, 173] width 209 height 13
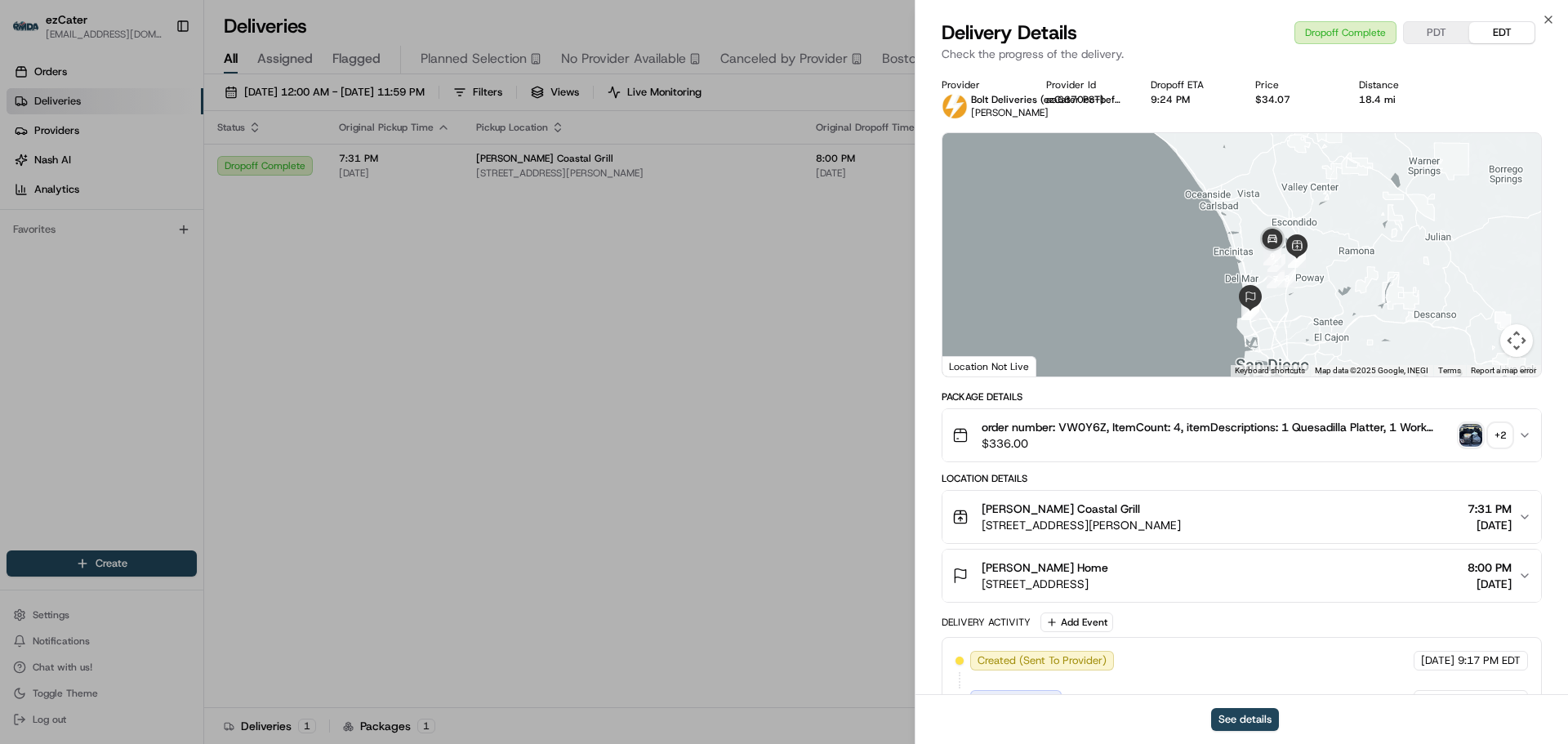
click at [1522, 553] on button "[PERSON_NAME] Home [STREET_ADDRESS] 8:00 PM [DATE]" at bounding box center [1242, 575] width 598 height 52
click at [1530, 522] on button "Rubio's Coastal Grill 16588 Bernardo Center Dr #100, San Diego, CA 92128, USA 7…" at bounding box center [1242, 516] width 598 height 52
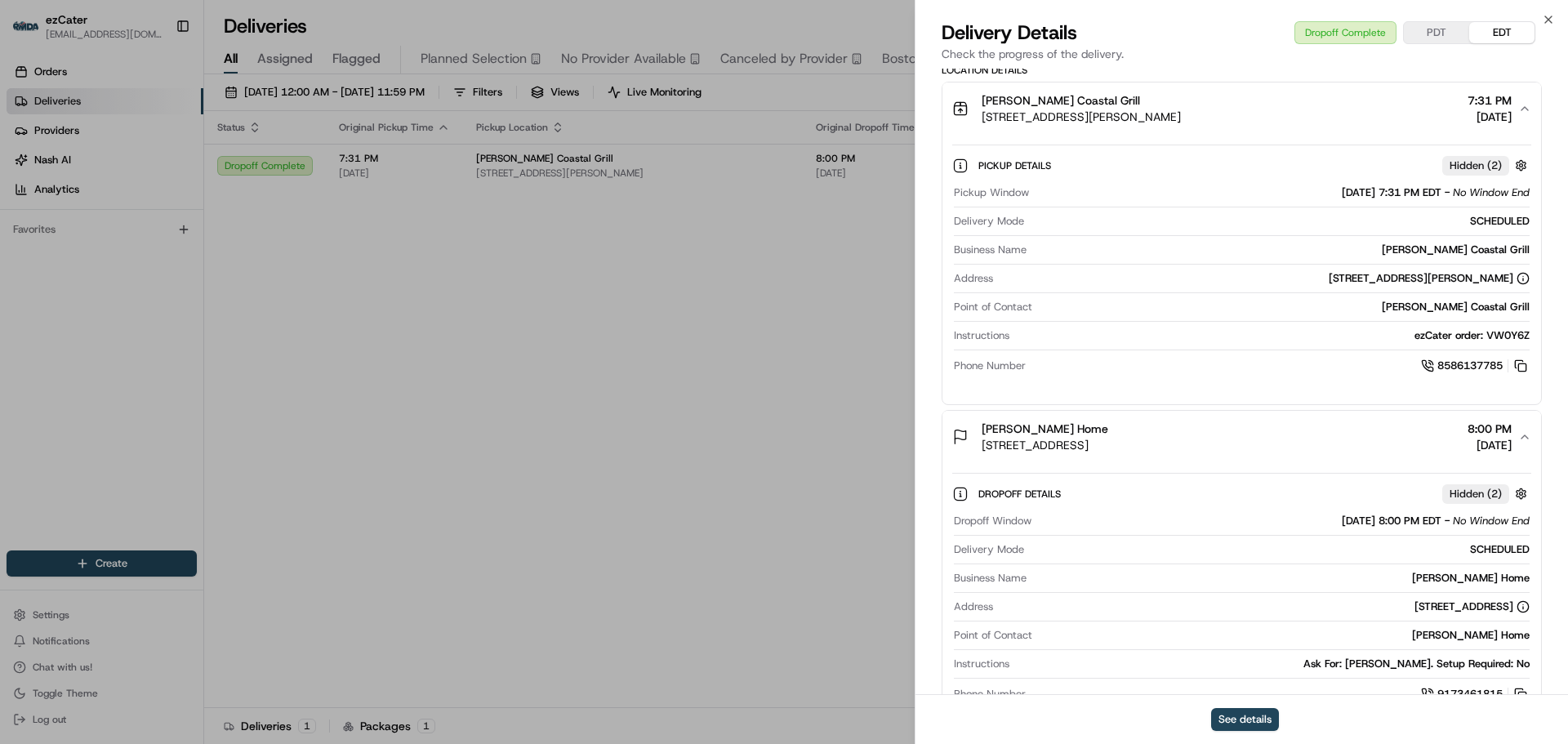
scroll to position [490, 0]
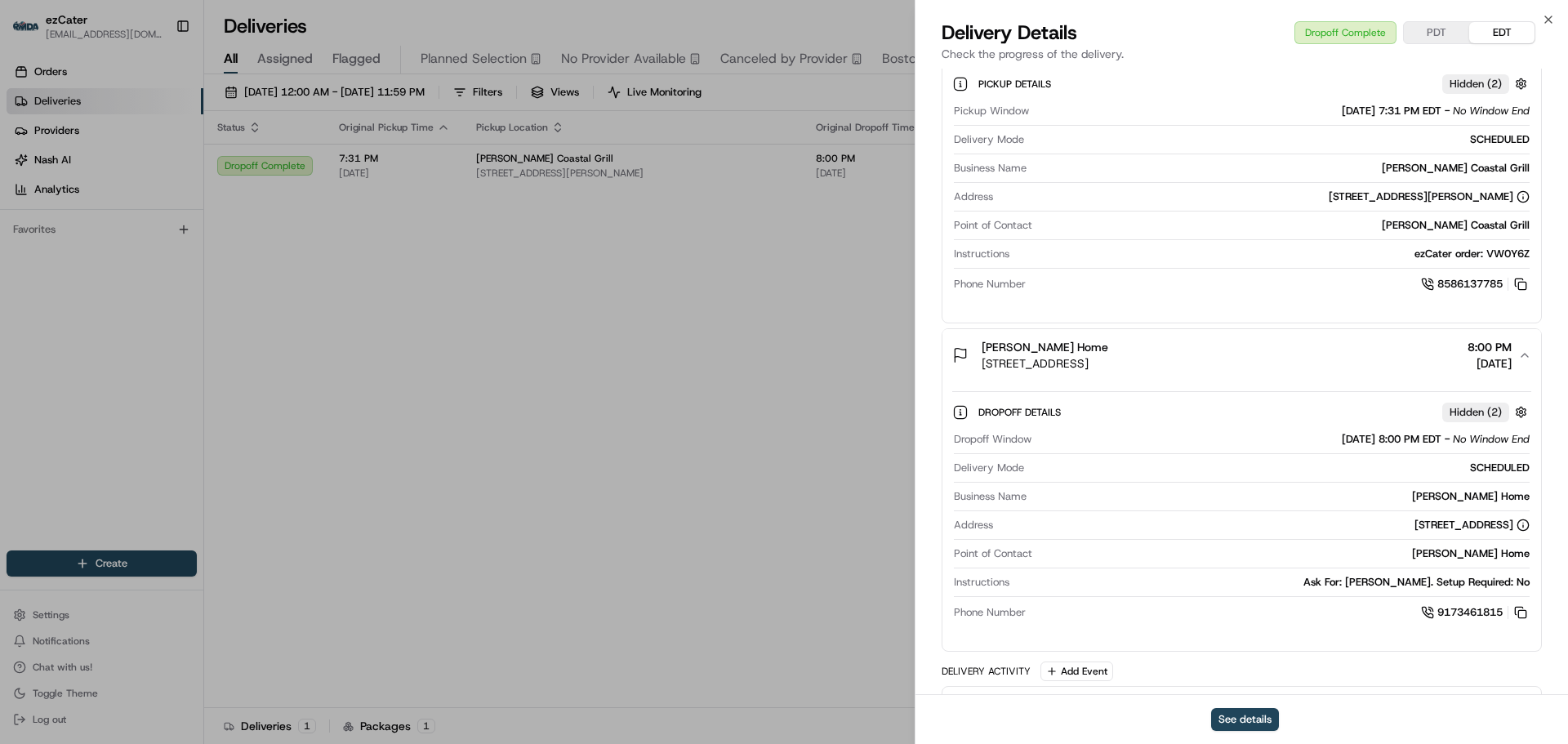
drag, startPoint x: 1263, startPoint y: 522, endPoint x: 1515, endPoint y: 530, distance: 252.1
click at [1515, 530] on div "[STREET_ADDRESS]" at bounding box center [1264, 525] width 530 height 15
copy div "[STREET_ADDRESS]"
copy div "7664 Top of the Morning Way, San Diego, CA, 92127"
drag, startPoint x: 1261, startPoint y: 499, endPoint x: 1302, endPoint y: 492, distance: 41.6
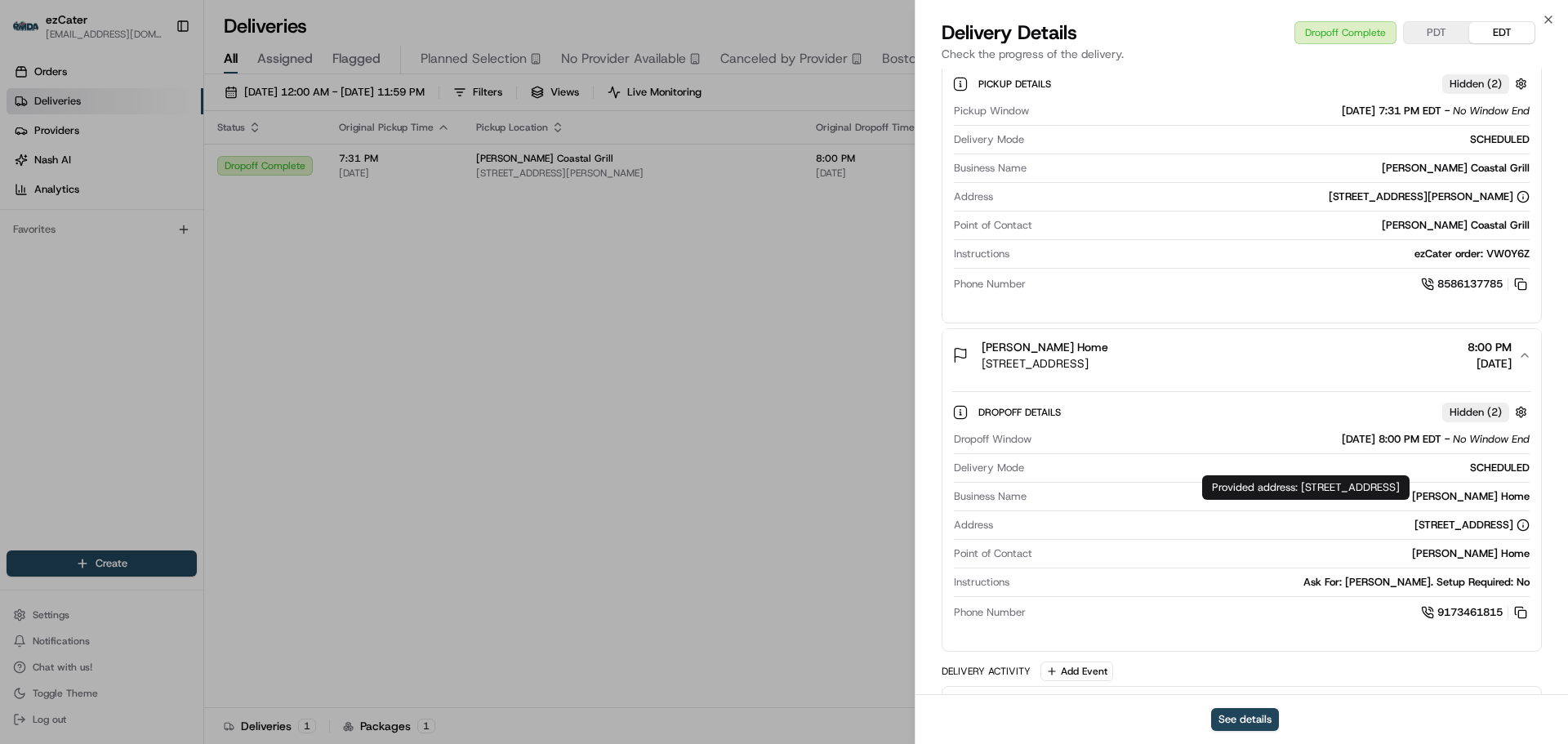
click at [1302, 492] on div "Provided address: 7664 Top of the Morning Way, San Diego, CA, 92127 Provided ad…" at bounding box center [1305, 488] width 207 height 25
